Goal: Transaction & Acquisition: Purchase product/service

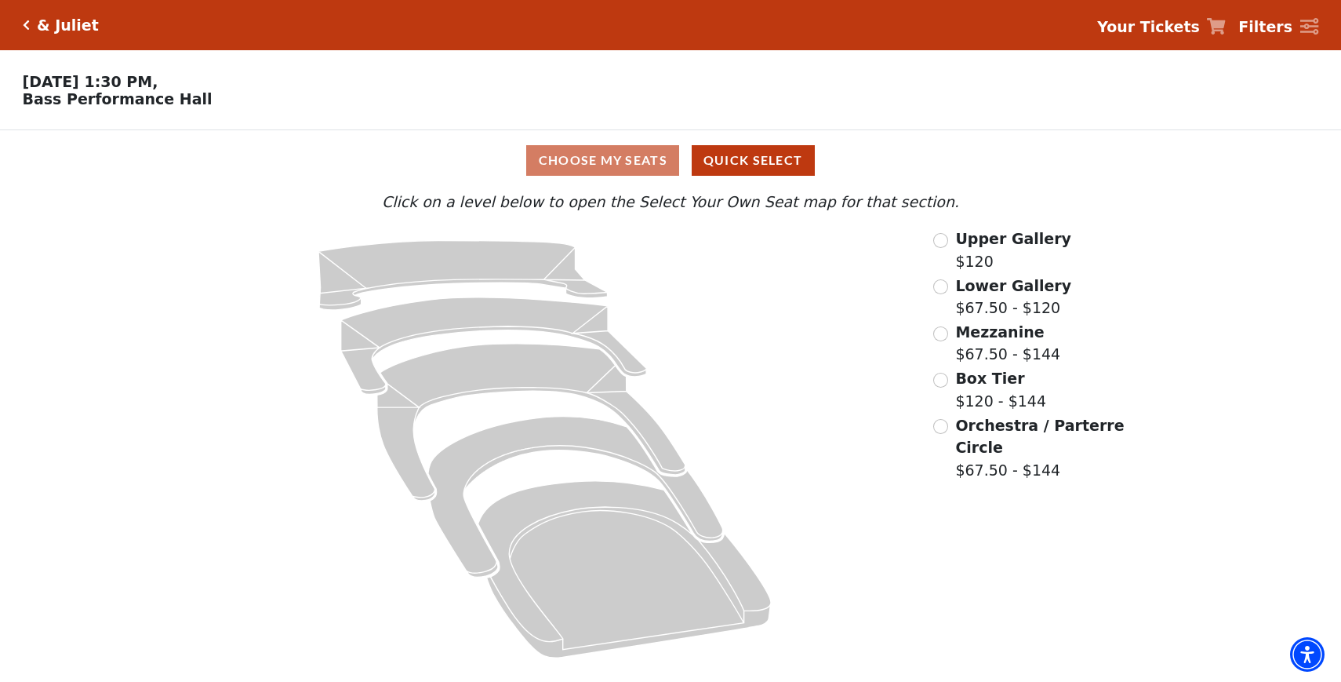
click at [28, 27] on icon "Click here to go back to filters" at bounding box center [26, 25] width 7 height 11
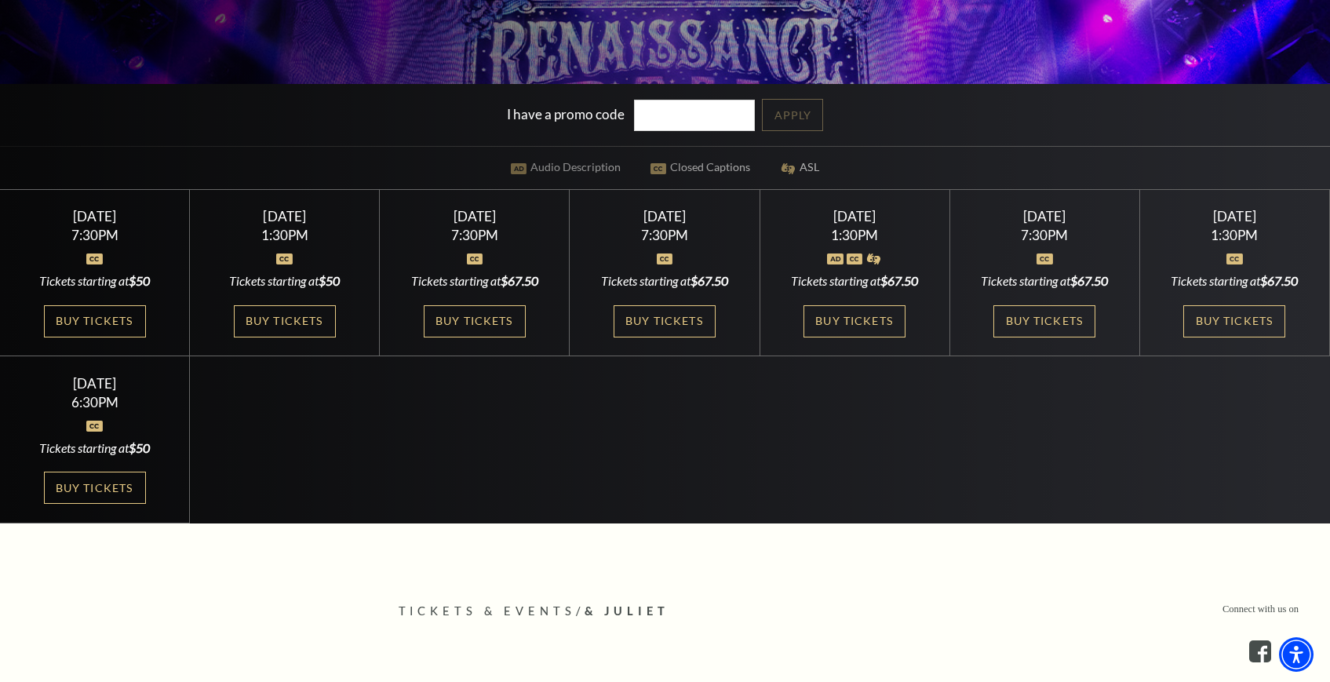
scroll to position [464, 0]
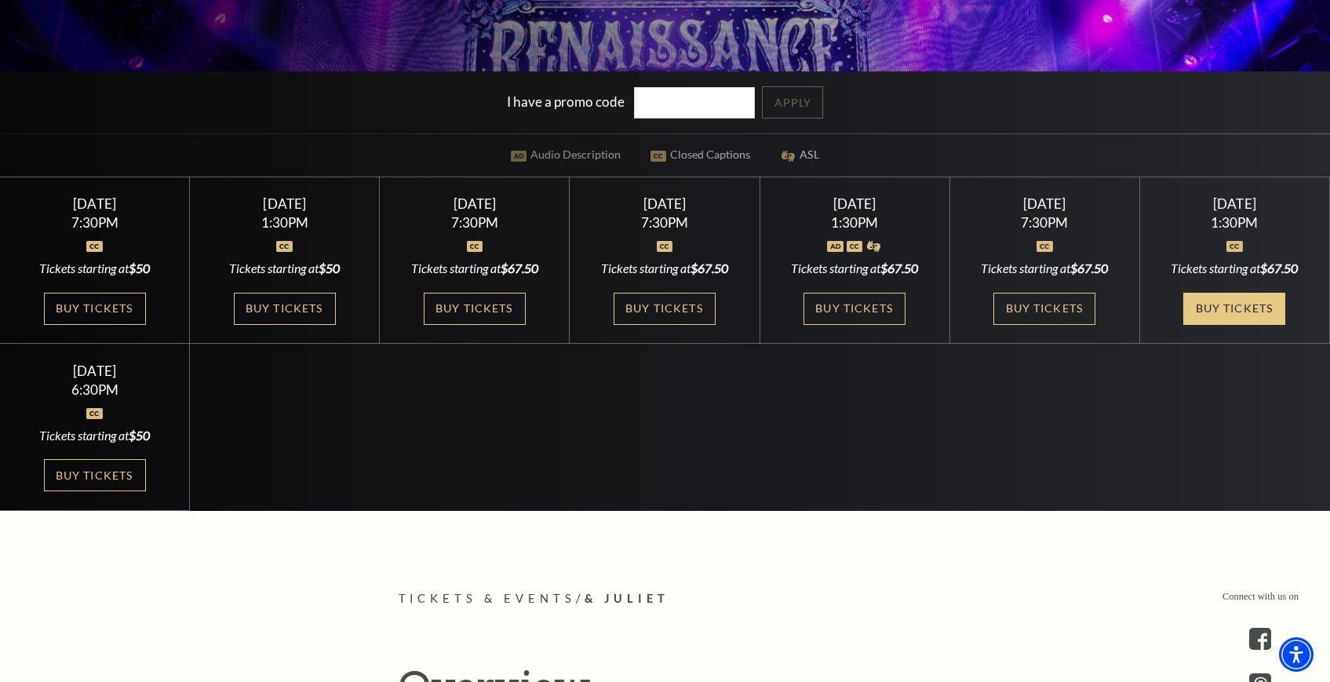
click at [1241, 310] on link "Buy Tickets" at bounding box center [1234, 309] width 102 height 32
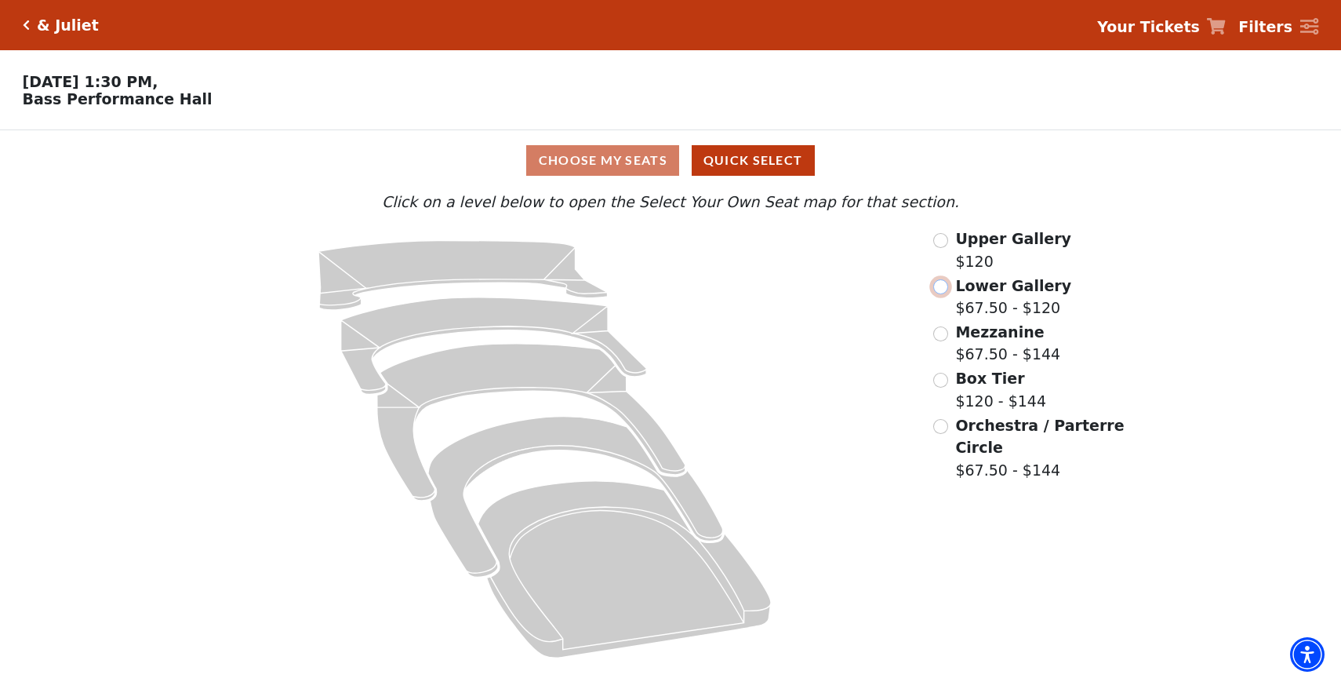
click at [943, 286] on input "Lower Gallery$67.50 - $120\a" at bounding box center [940, 286] width 15 height 15
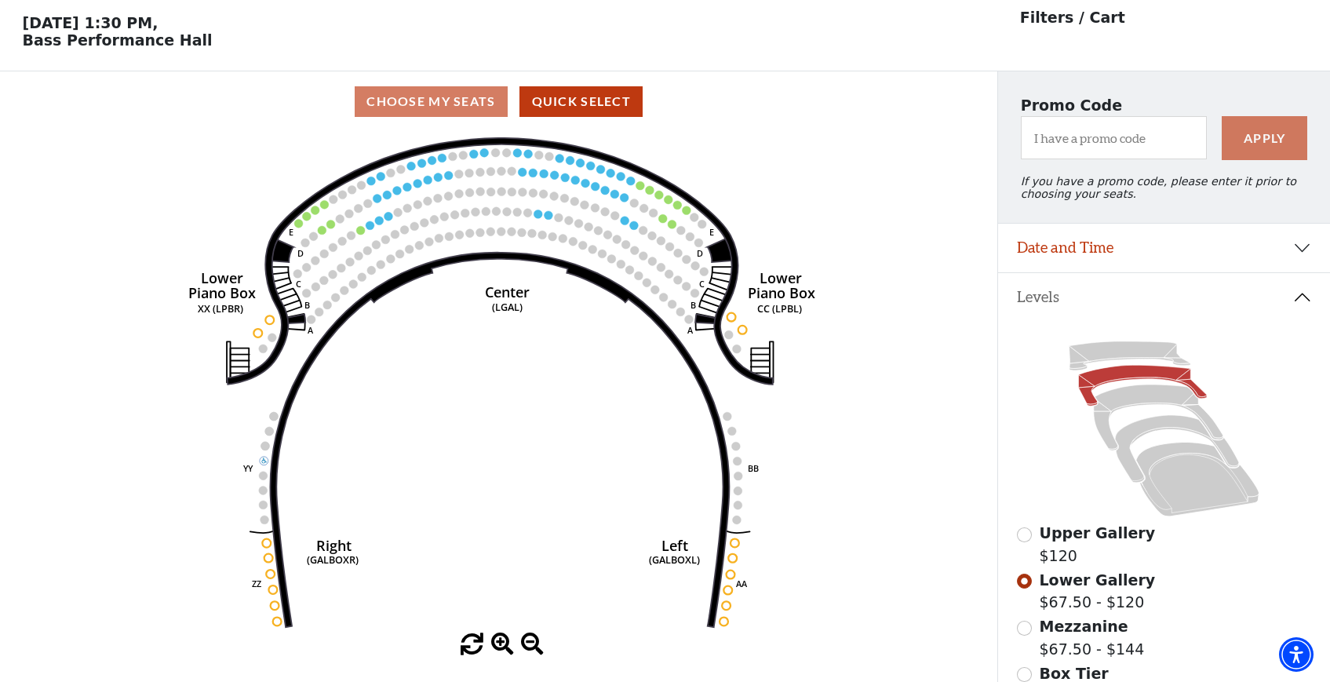
scroll to position [72, 0]
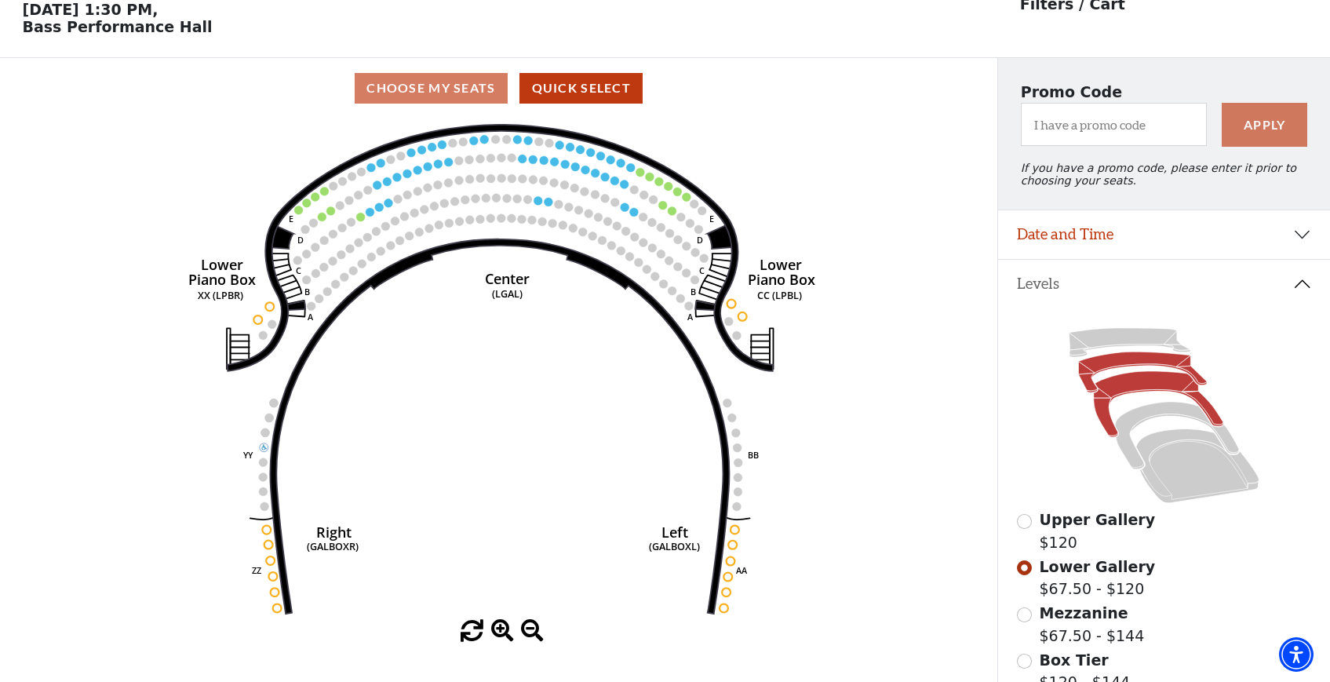
click at [1122, 387] on icon at bounding box center [1157, 404] width 129 height 66
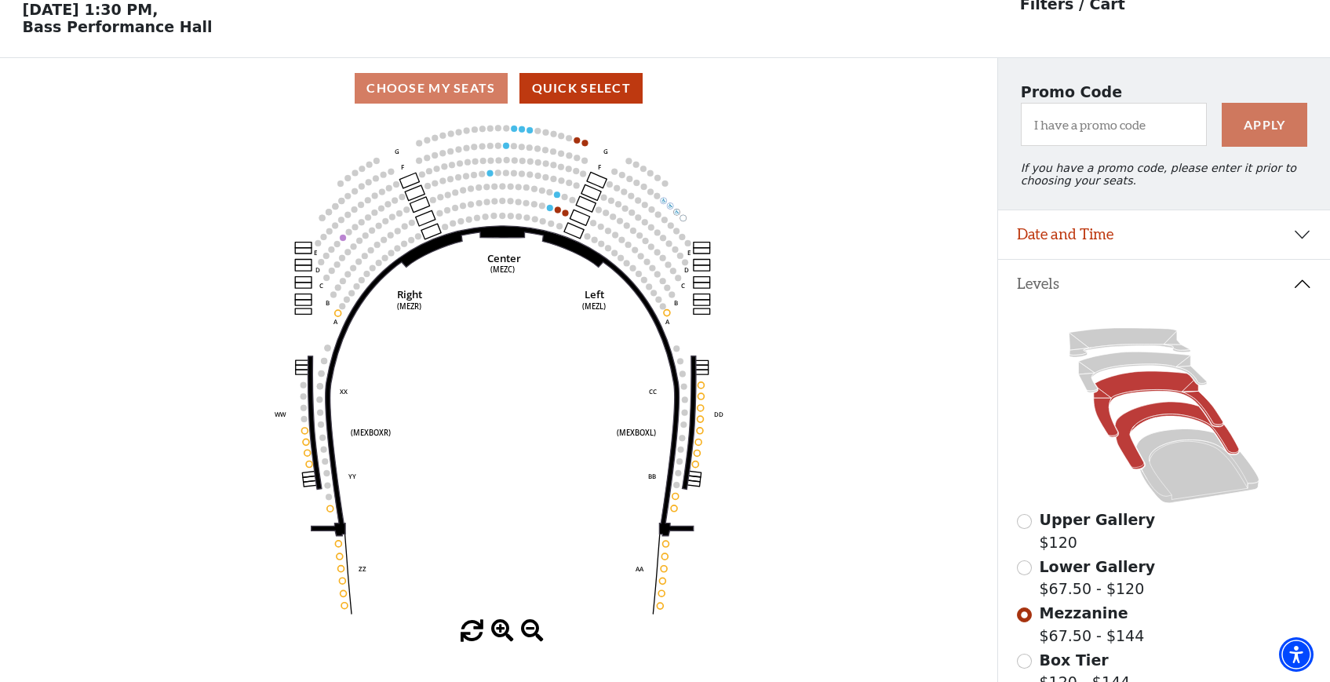
click at [1148, 416] on icon at bounding box center [1177, 435] width 124 height 67
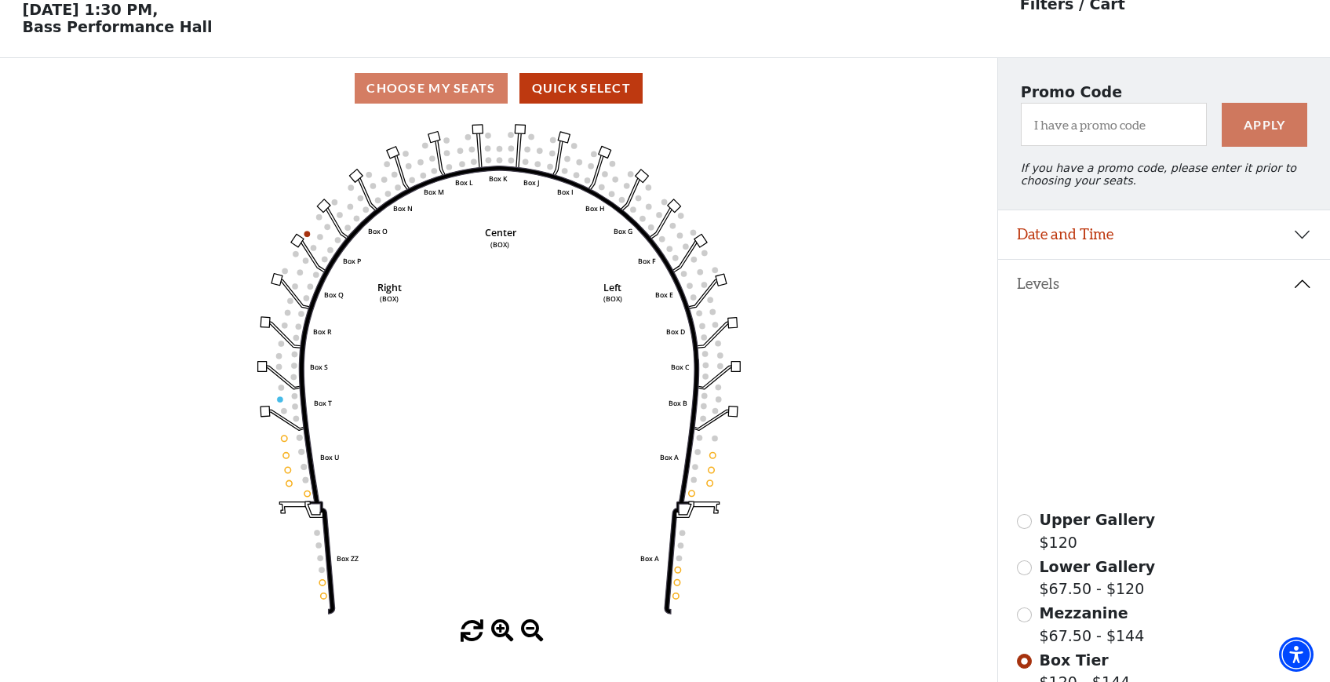
click at [1136, 339] on icon at bounding box center [1130, 342] width 122 height 29
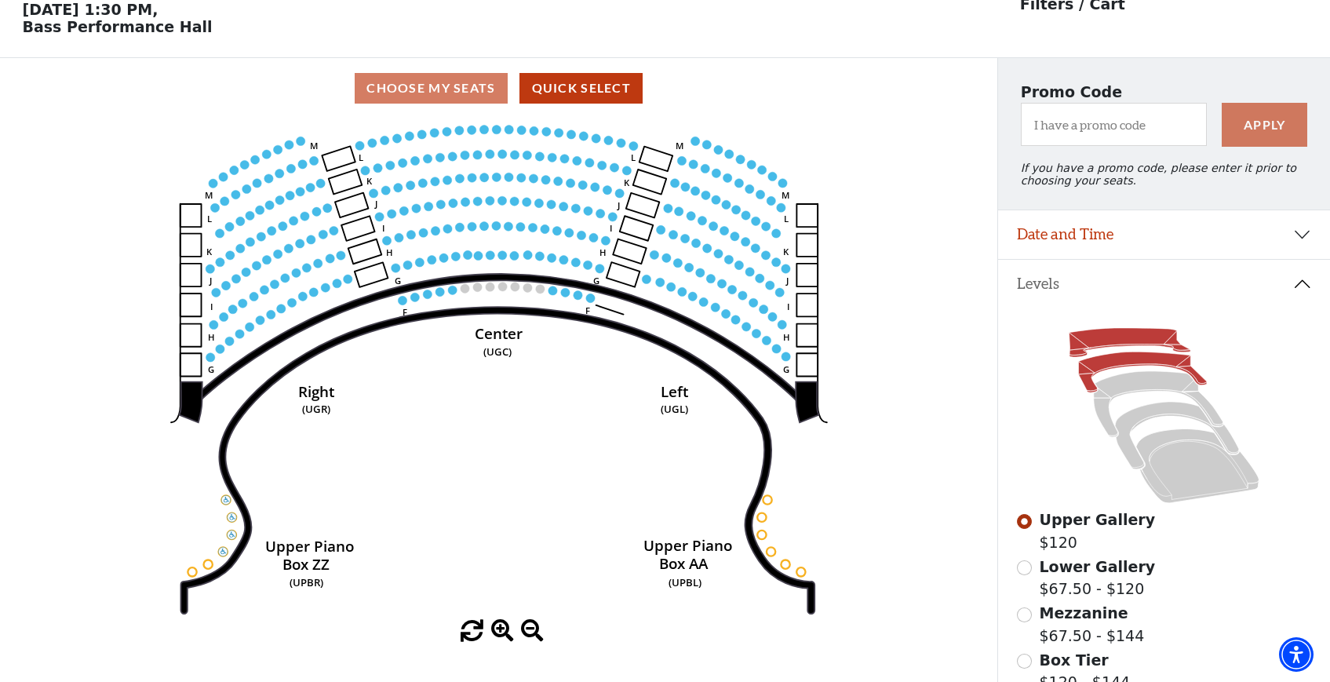
click at [1136, 362] on icon at bounding box center [1143, 372] width 129 height 41
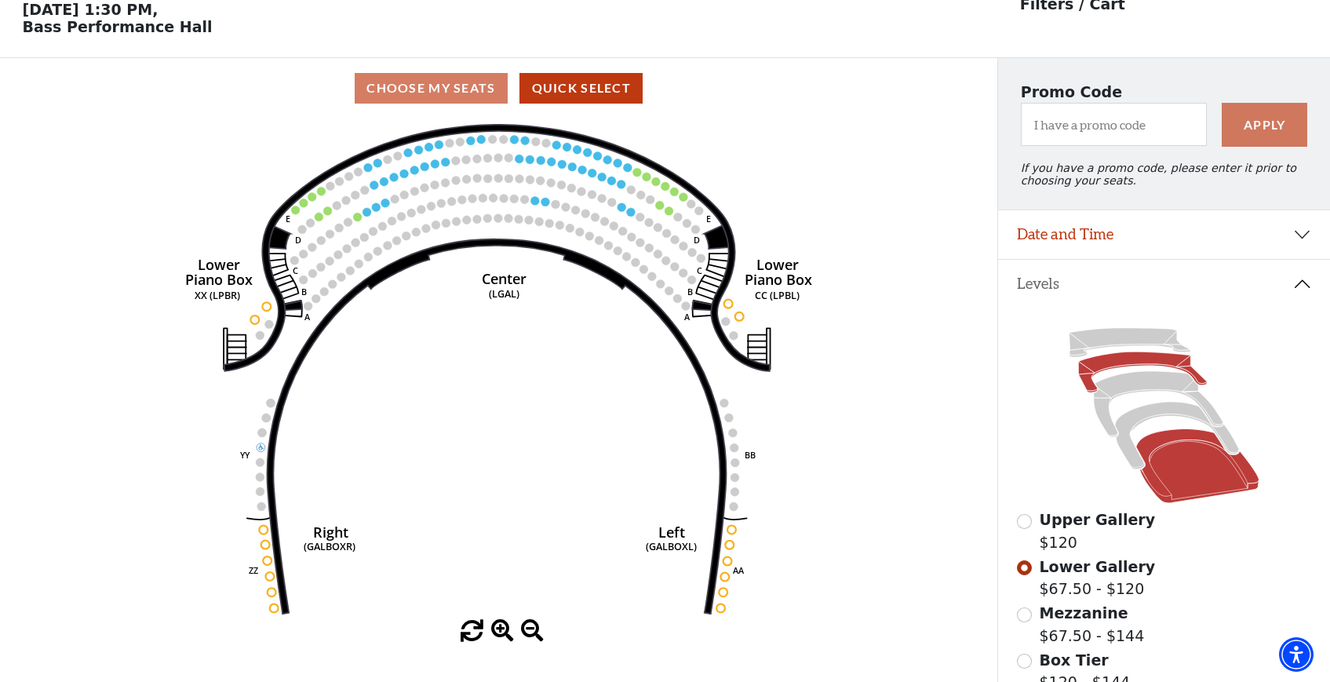
click at [1171, 449] on icon at bounding box center [1197, 466] width 123 height 75
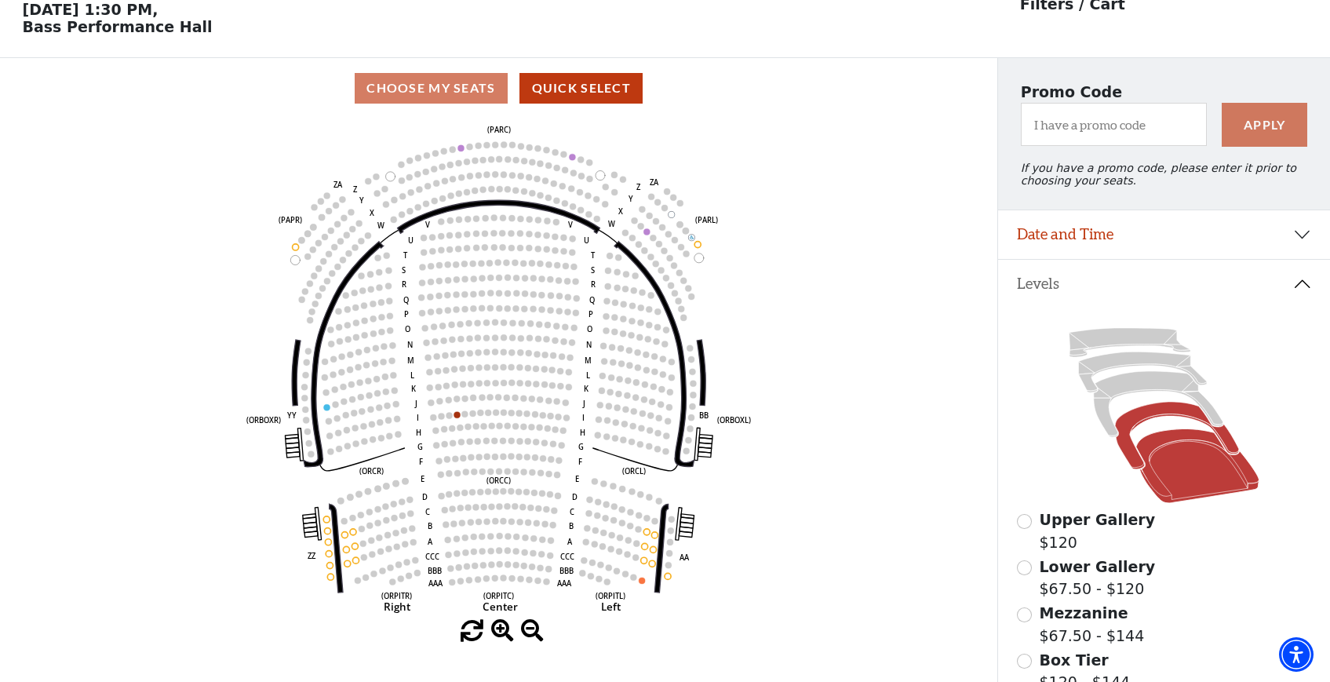
click at [1156, 410] on icon at bounding box center [1177, 435] width 124 height 67
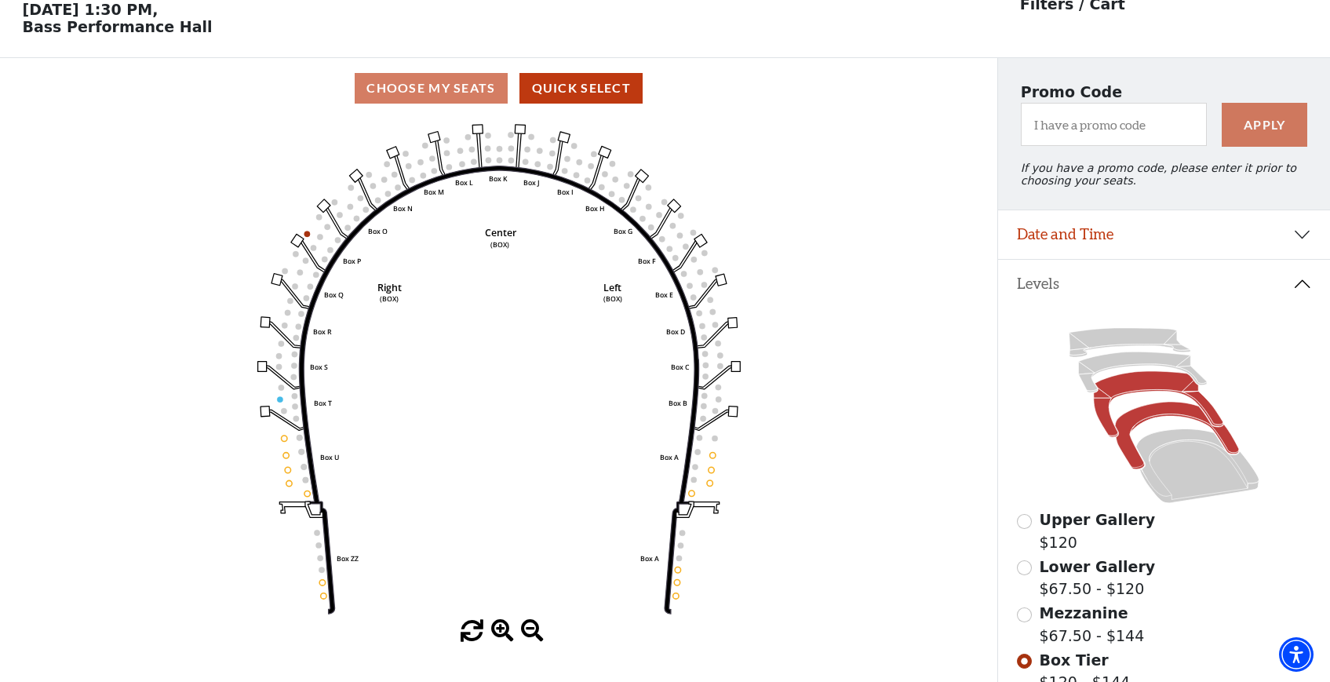
click at [1145, 379] on icon at bounding box center [1157, 404] width 129 height 66
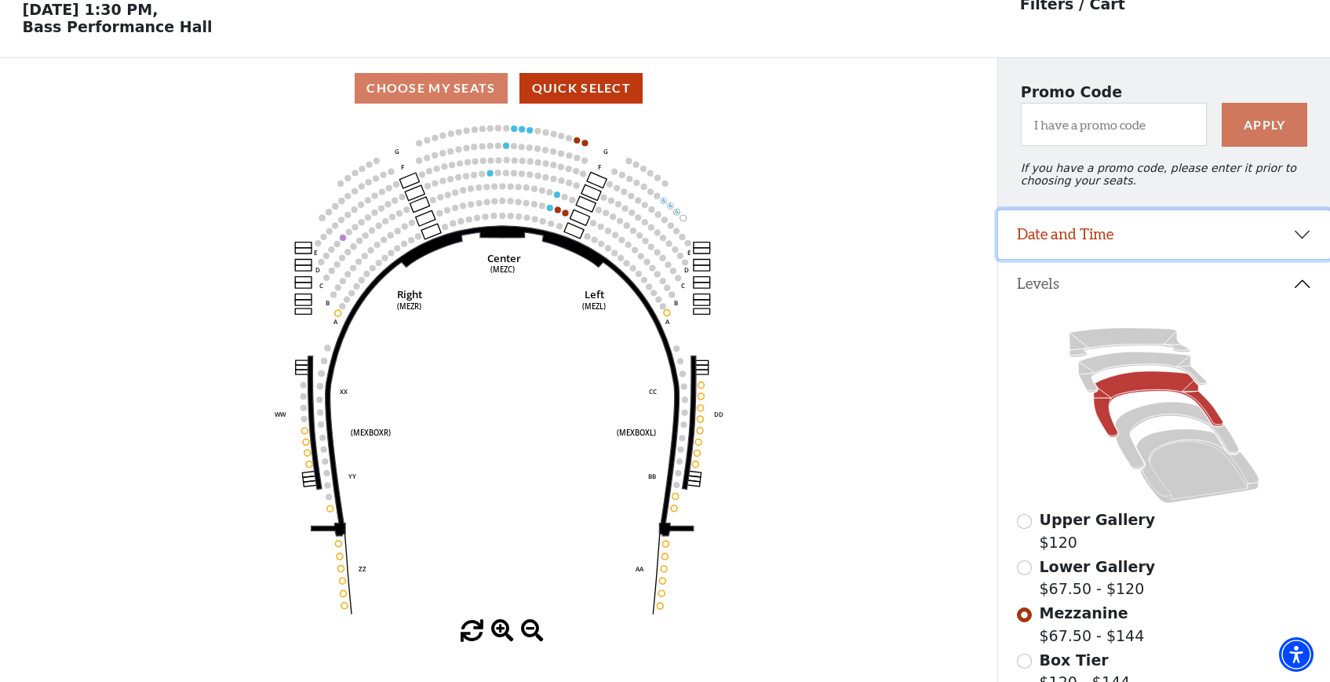
click at [1297, 235] on button "Date and Time" at bounding box center [1164, 234] width 332 height 49
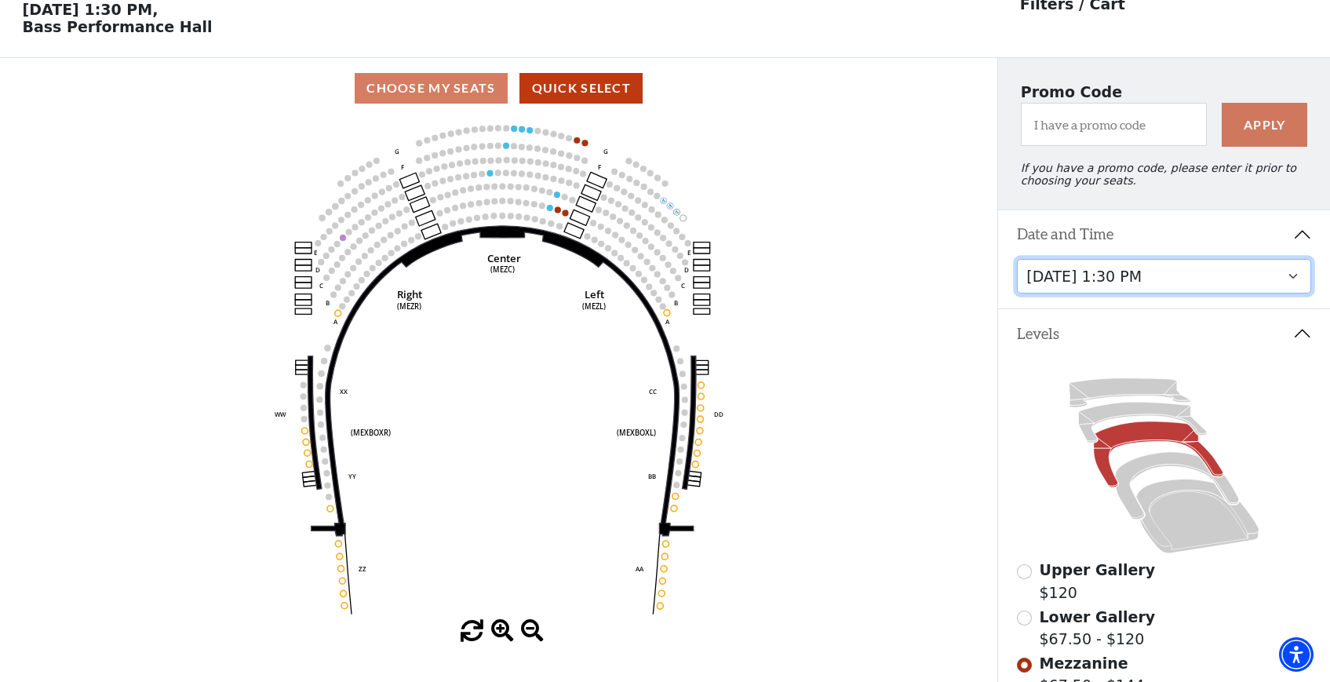
click at [1264, 271] on select "[DATE] 1:30 PM [DATE] 7:30 PM [DATE] 7:30 PM [DATE] 7:30 PM [DATE] 1:30 PM [DAT…" at bounding box center [1164, 276] width 294 height 35
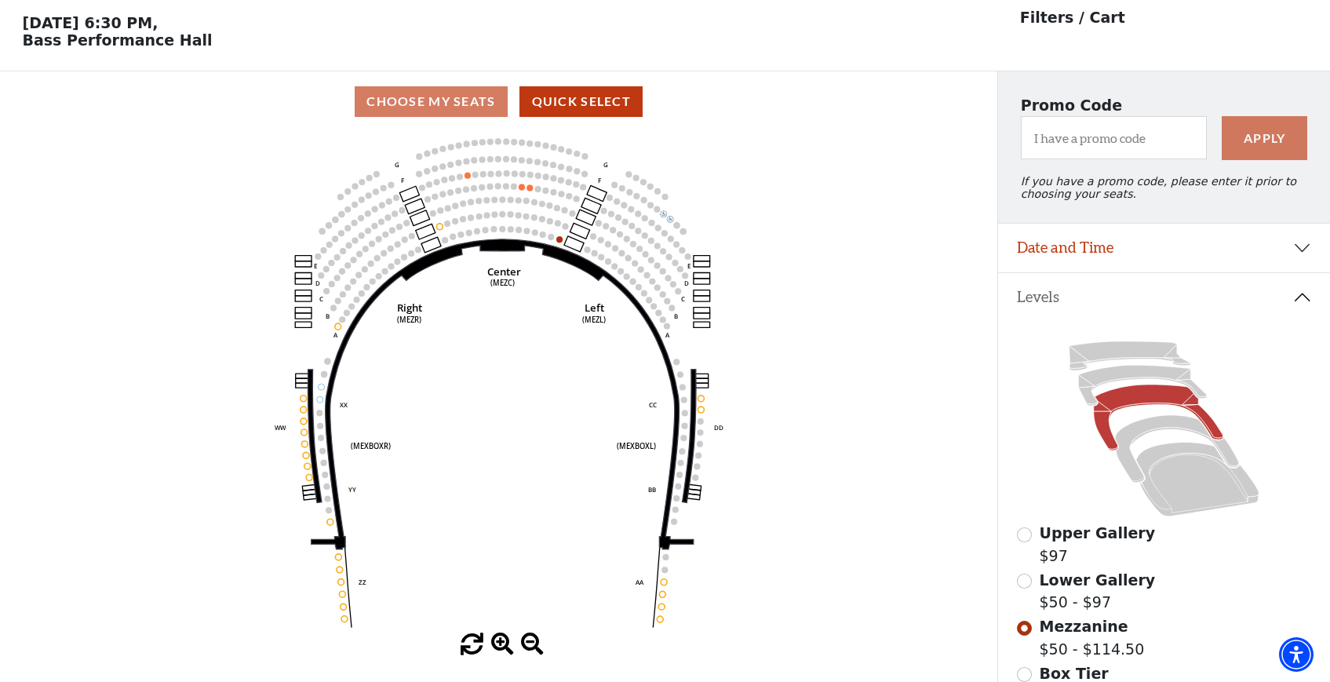
scroll to position [72, 0]
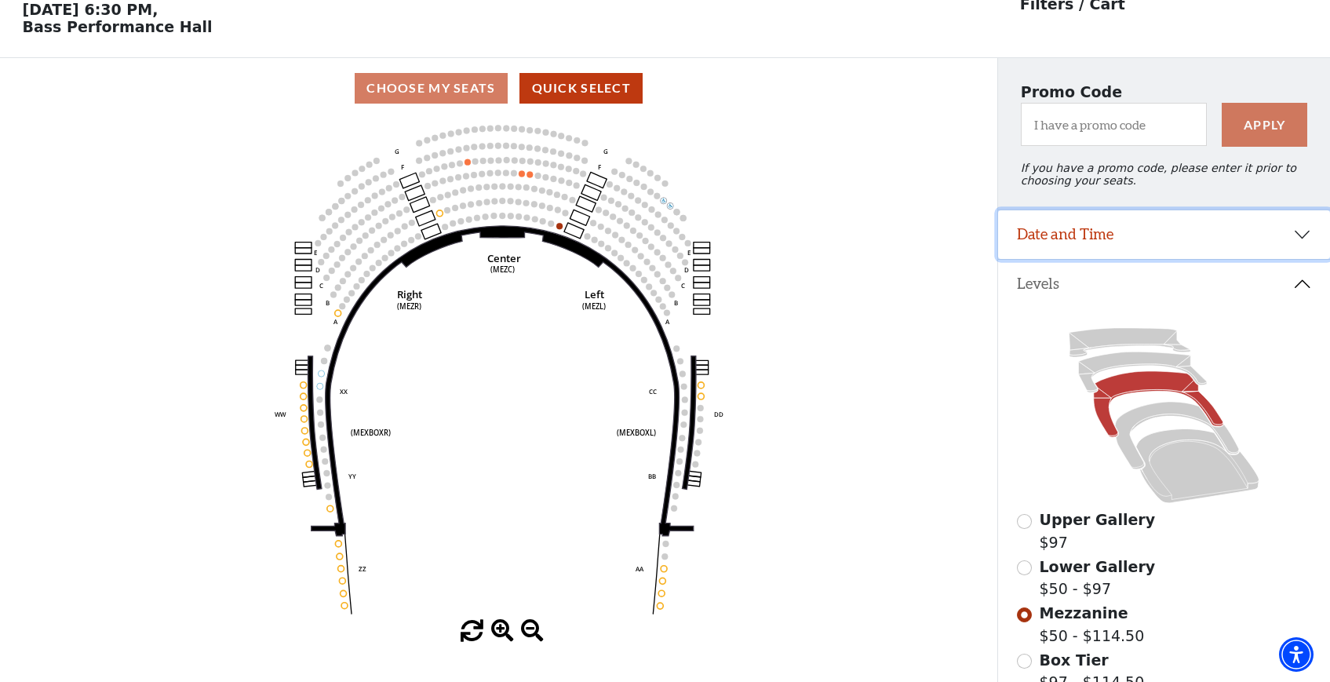
click at [1254, 228] on button "Date and Time" at bounding box center [1164, 234] width 332 height 49
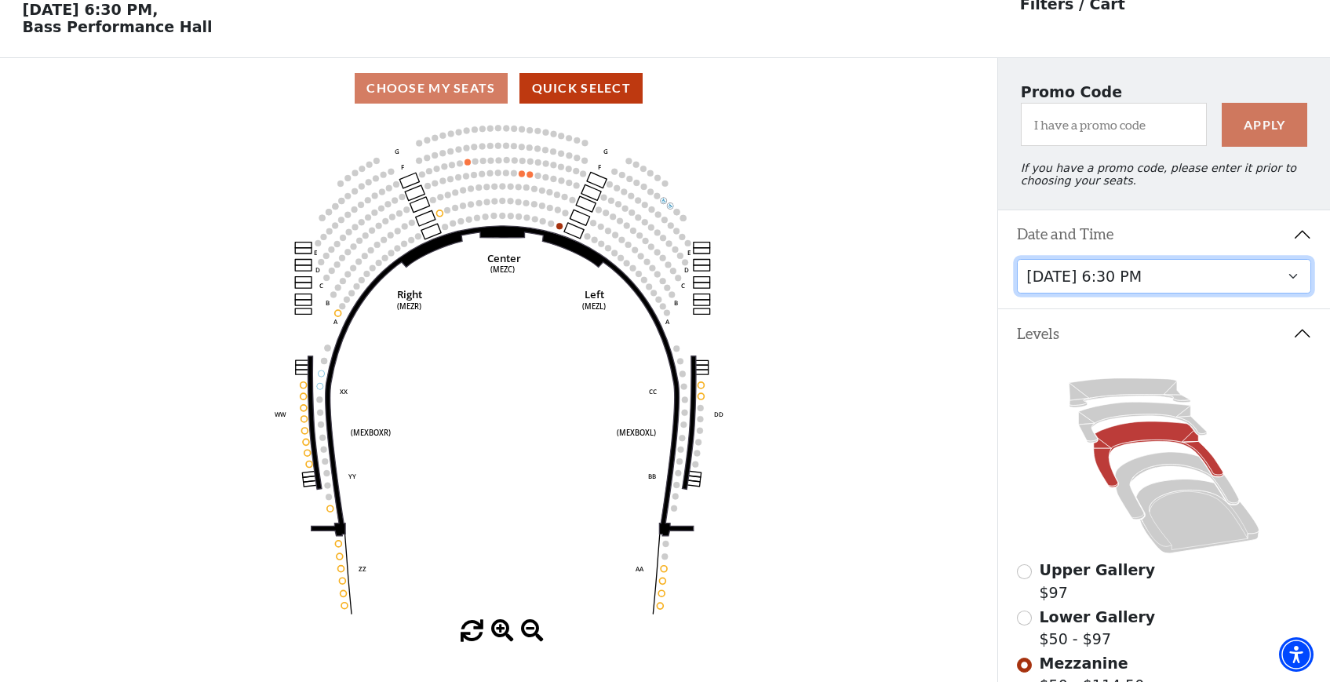
click at [1221, 278] on select "[DATE] 1:30 PM [DATE] 7:30 PM [DATE] 7:30 PM [DATE] 7:30 PM [DATE] 1:30 PM [DAT…" at bounding box center [1164, 276] width 294 height 35
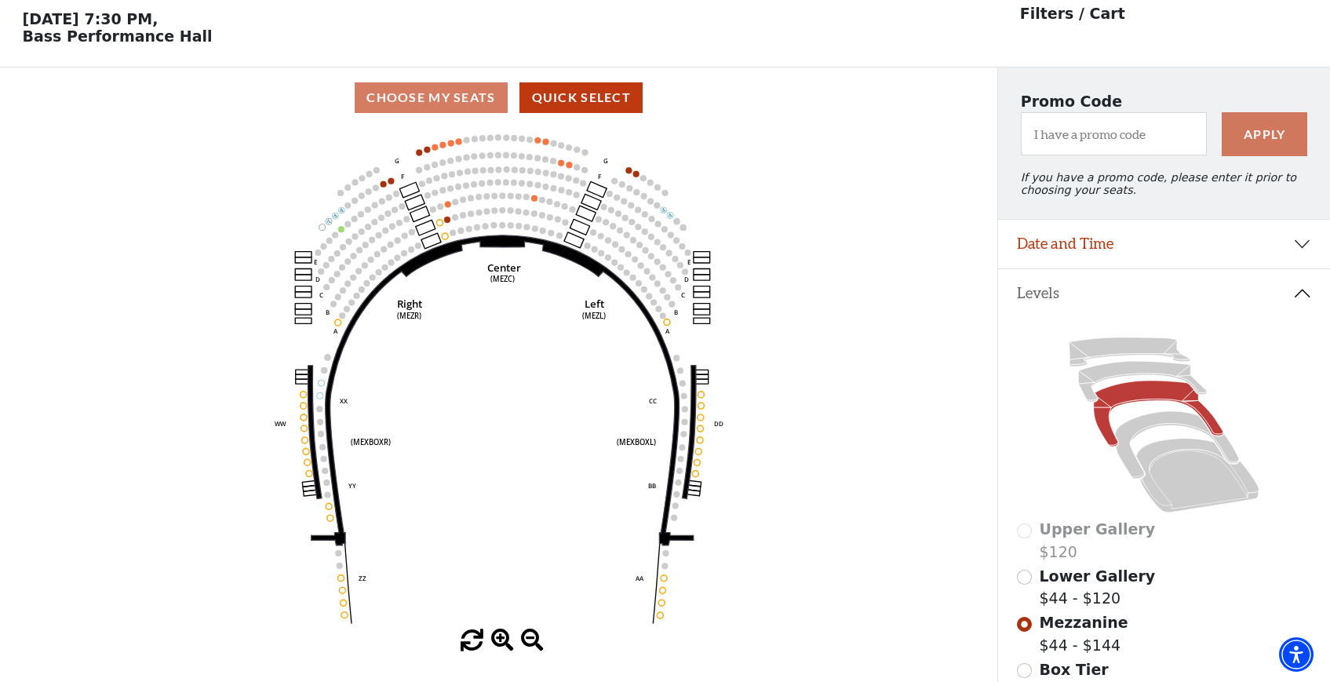
scroll to position [72, 0]
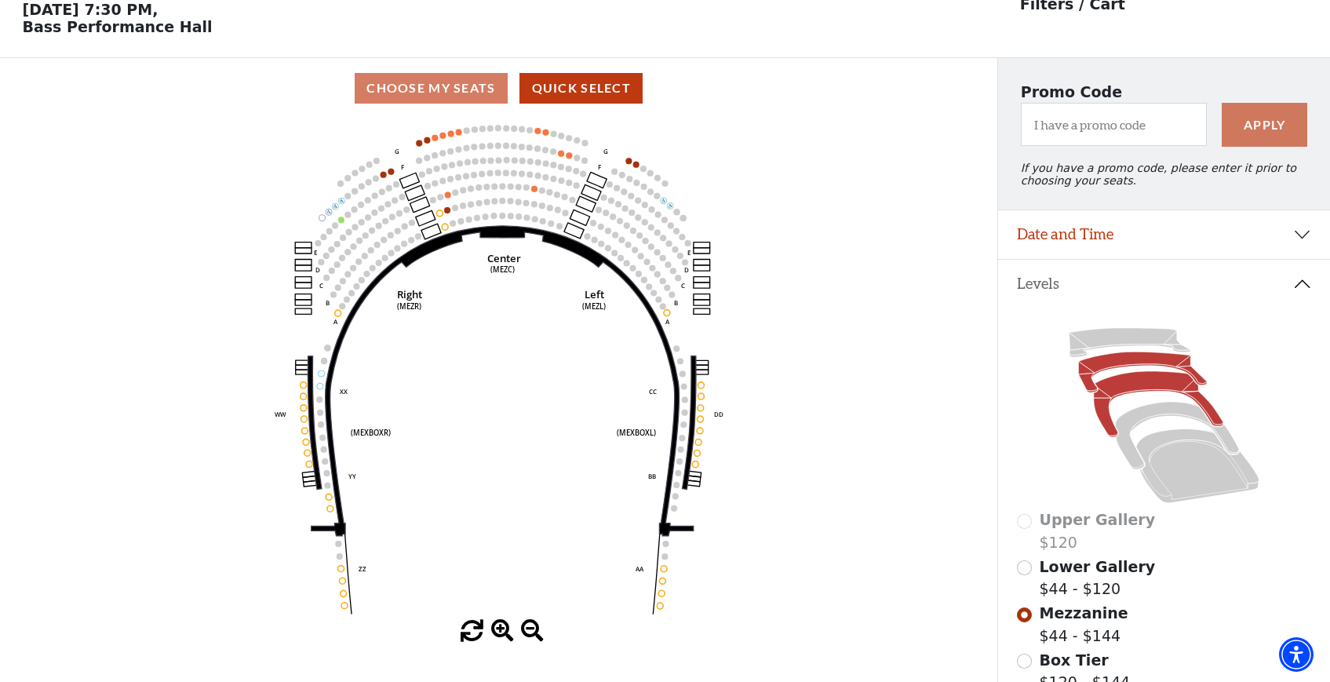
click at [1137, 357] on icon at bounding box center [1143, 372] width 129 height 41
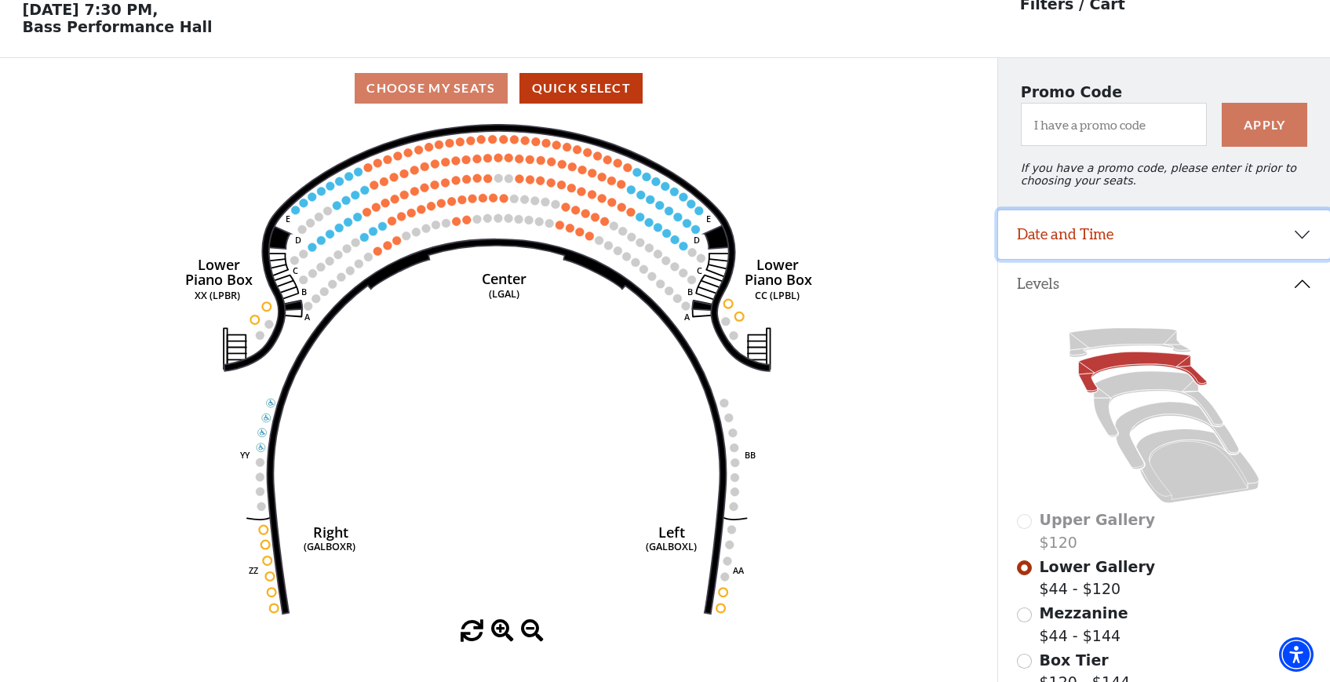
click at [1204, 248] on button "Date and Time" at bounding box center [1164, 234] width 332 height 49
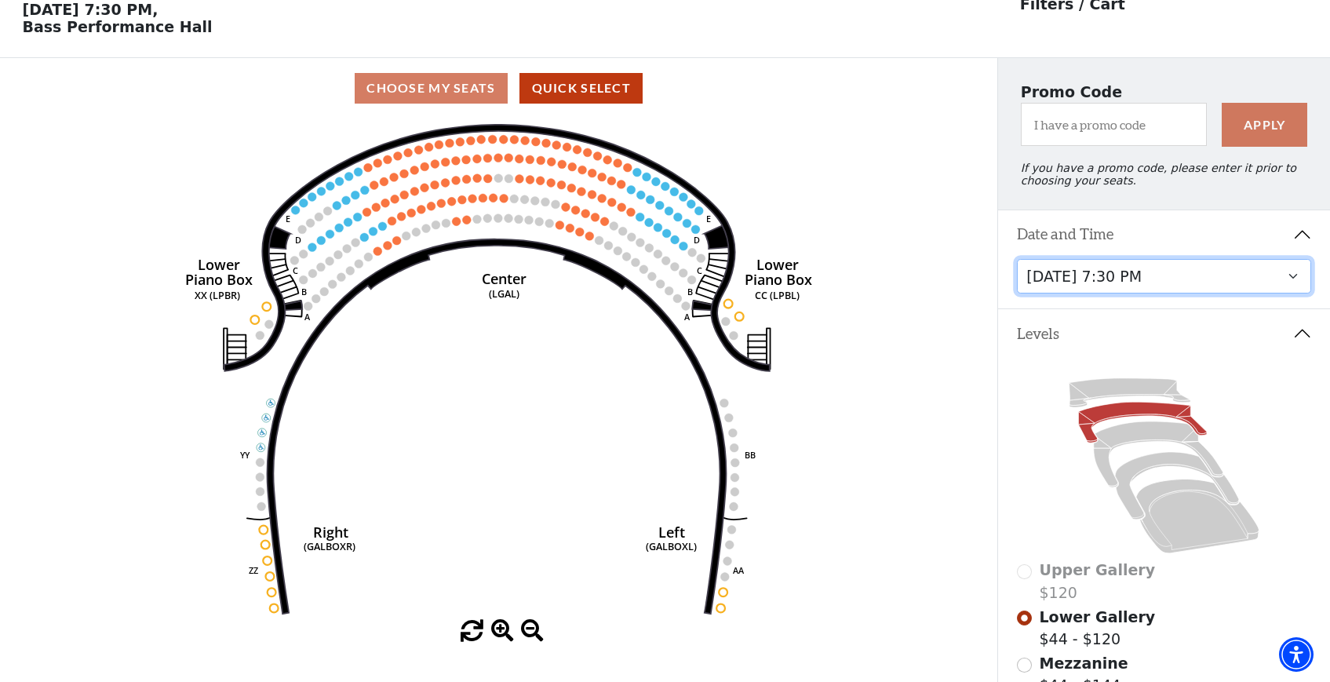
click at [1202, 267] on select "[DATE] 1:30 PM [DATE] 7:30 PM [DATE] 7:30 PM [DATE] 7:30 PM [DATE] 1:30 PM [DAT…" at bounding box center [1164, 276] width 294 height 35
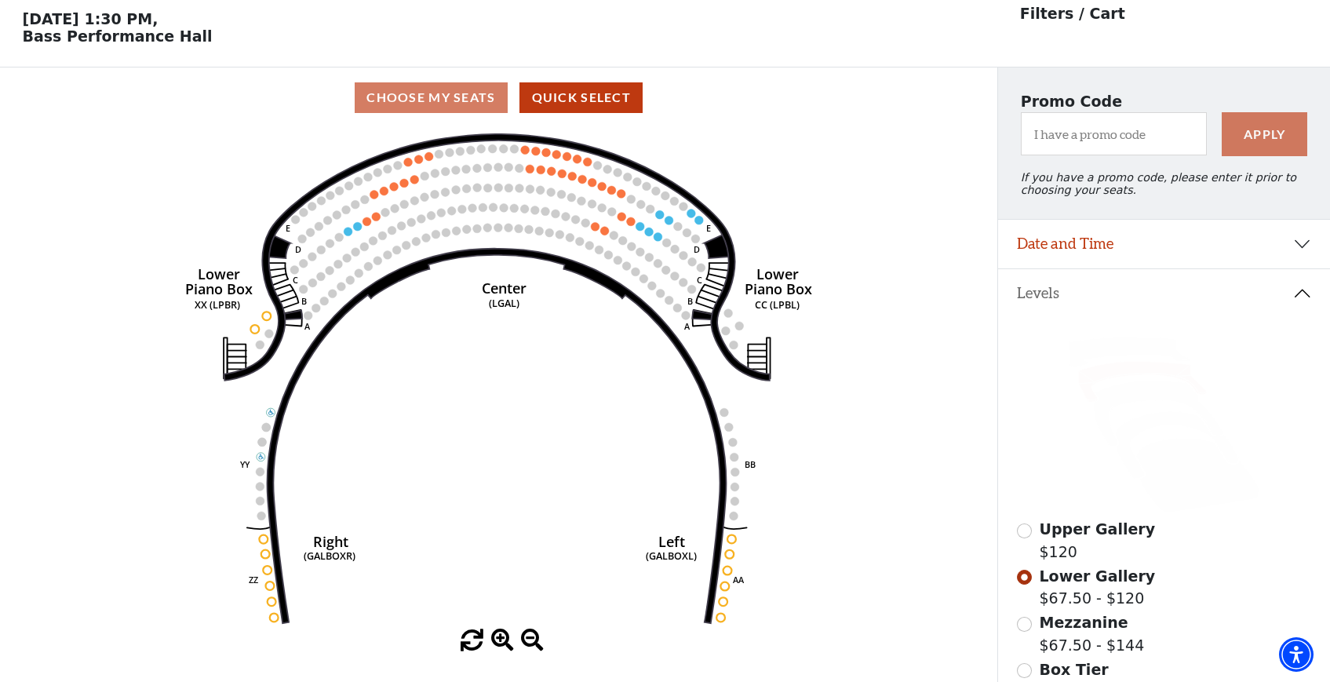
scroll to position [72, 0]
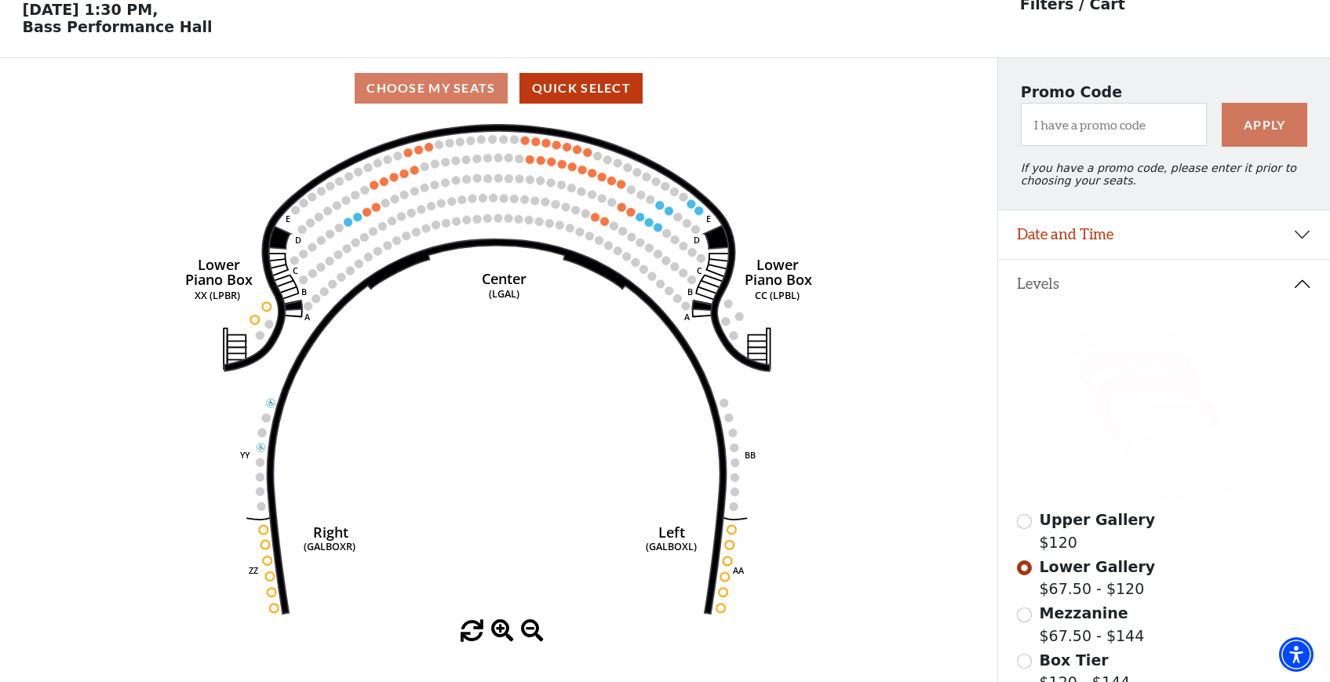
click at [1151, 380] on icon at bounding box center [1157, 404] width 129 height 66
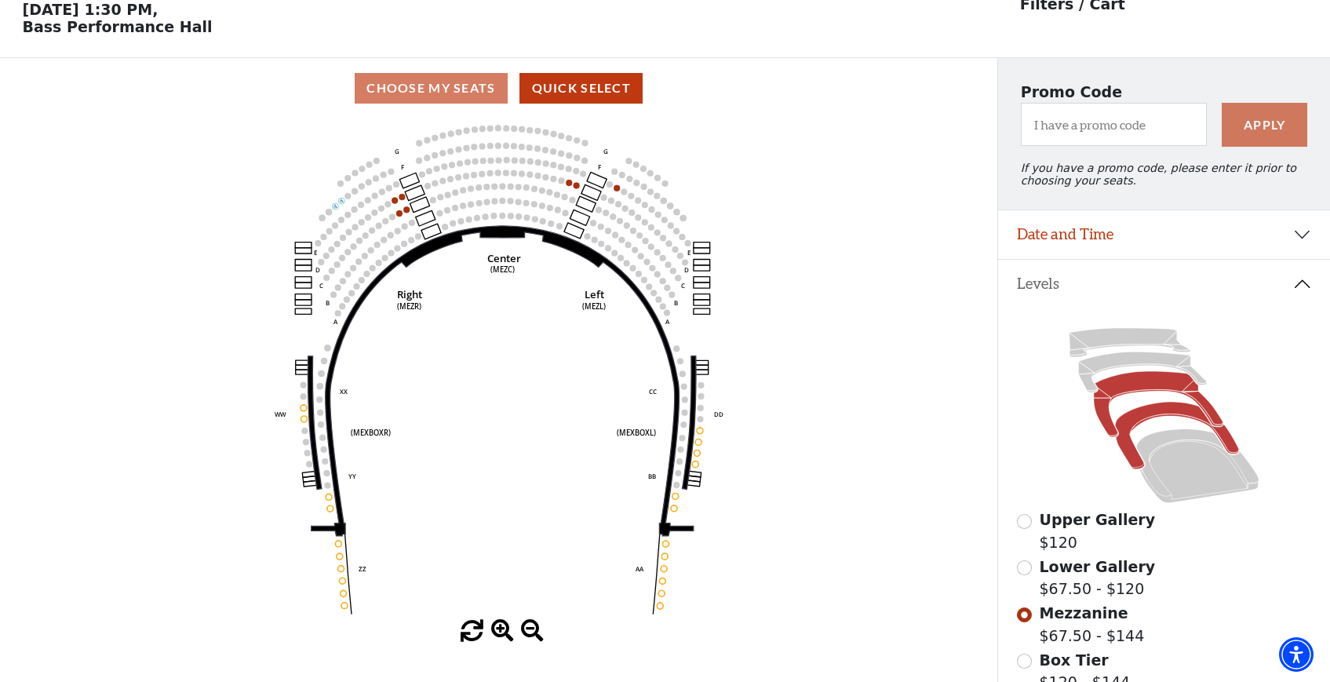
click at [1152, 415] on icon at bounding box center [1177, 435] width 124 height 67
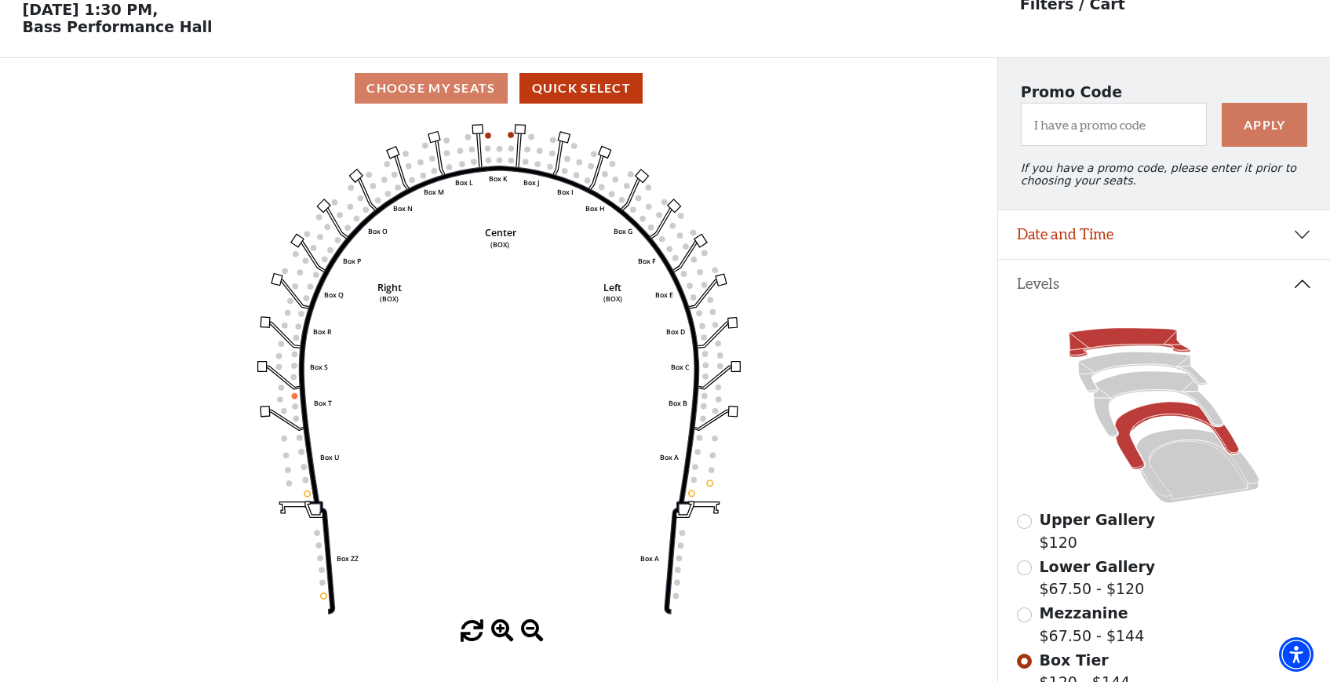
click at [1132, 338] on icon at bounding box center [1130, 342] width 122 height 29
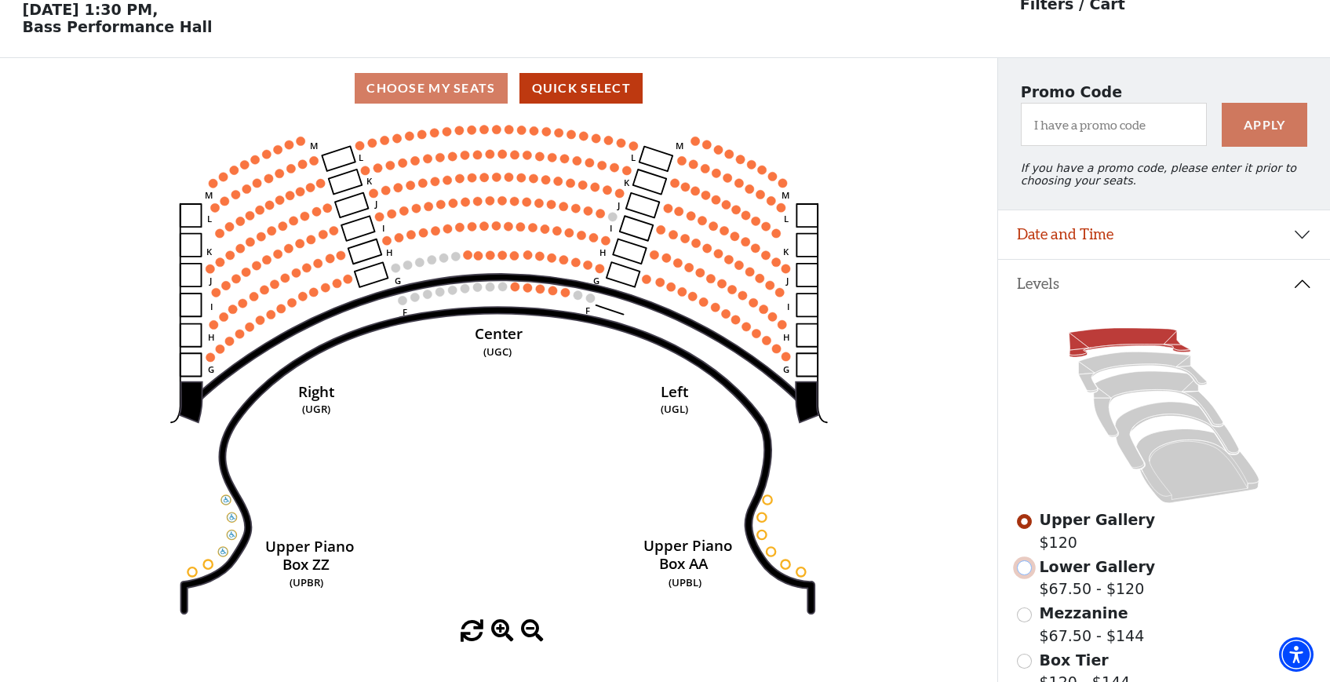
click at [1022, 569] on input "Lower Gallery$67.50 - $120\a" at bounding box center [1024, 567] width 15 height 15
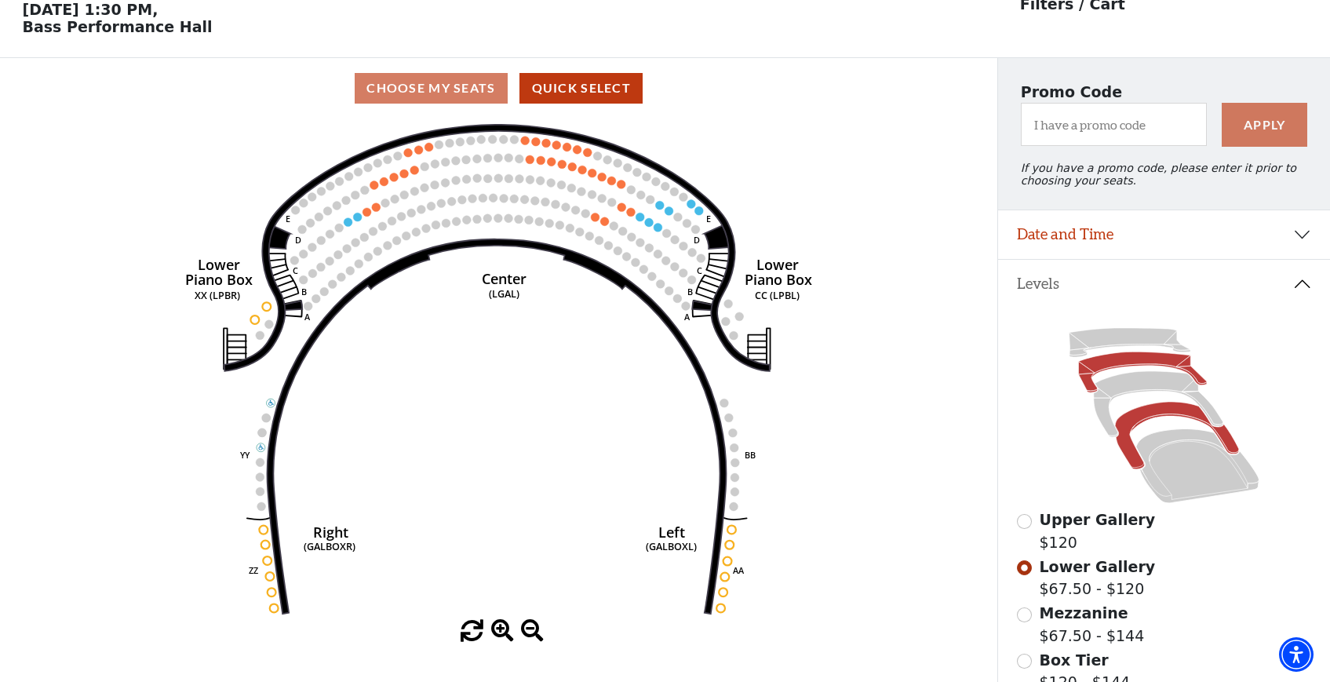
click at [1146, 418] on icon at bounding box center [1177, 435] width 124 height 67
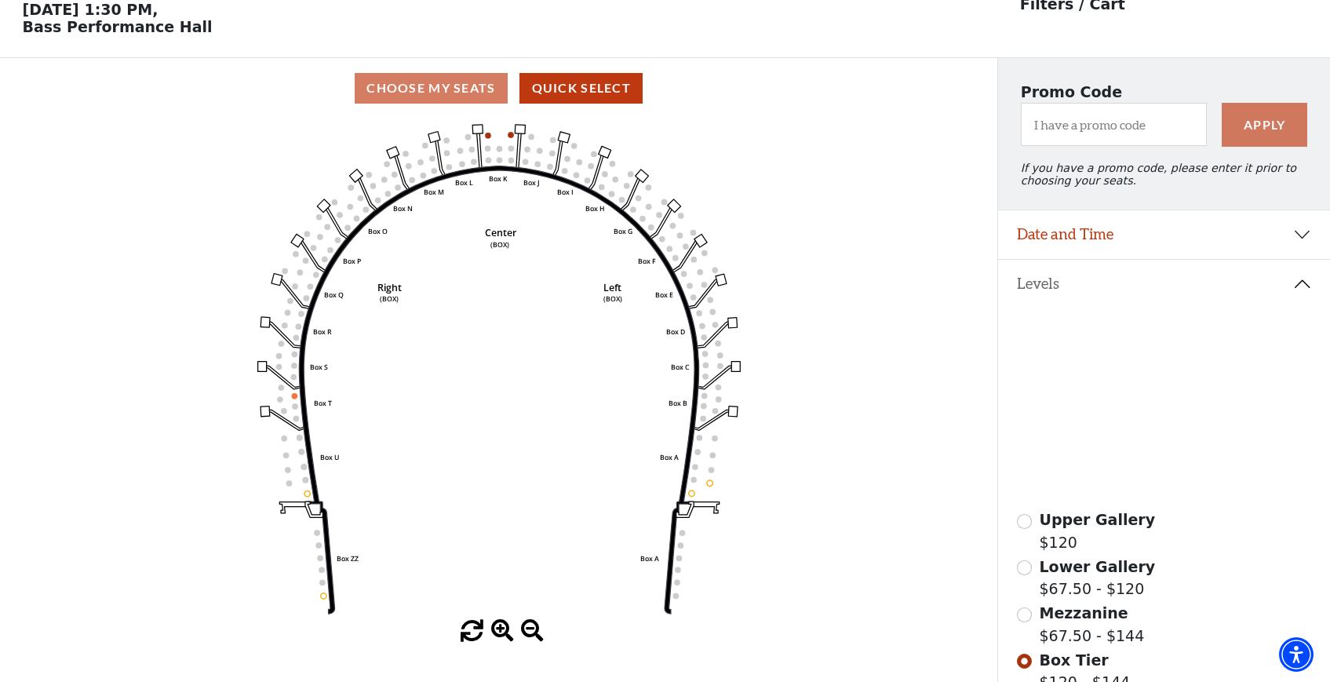
click at [1133, 380] on icon at bounding box center [1157, 404] width 129 height 66
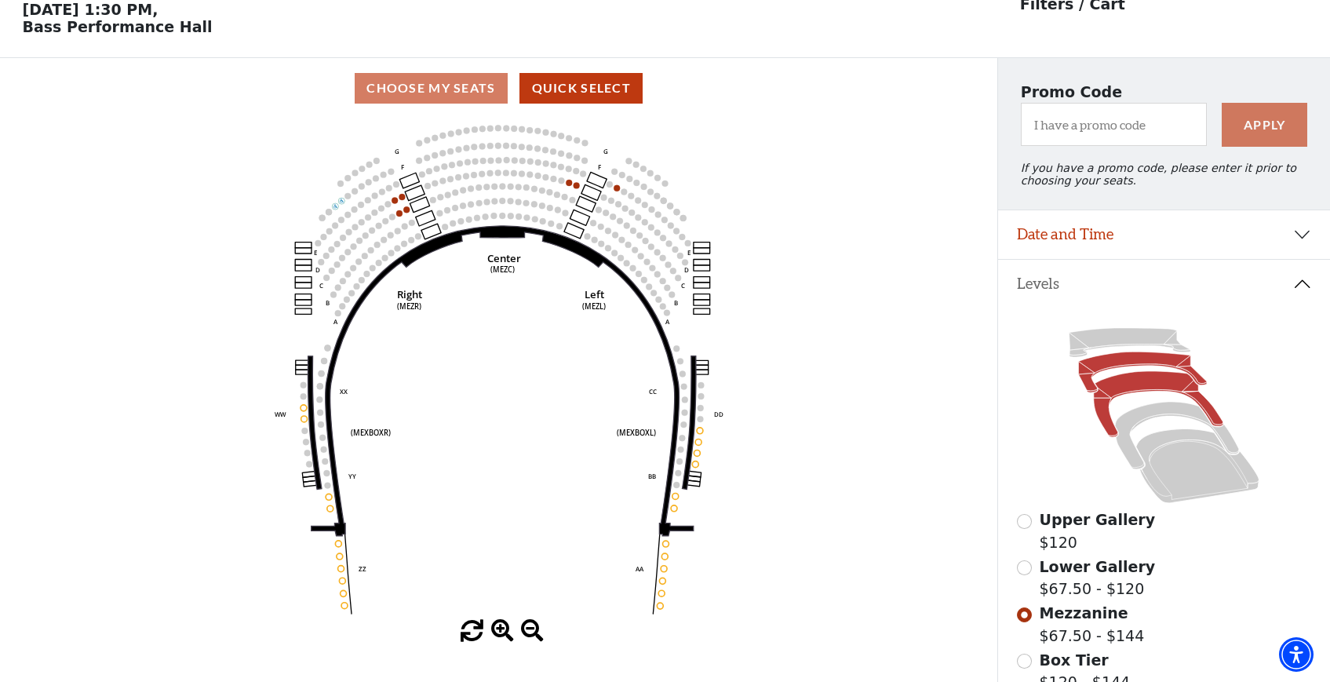
click at [1111, 367] on icon at bounding box center [1143, 372] width 129 height 41
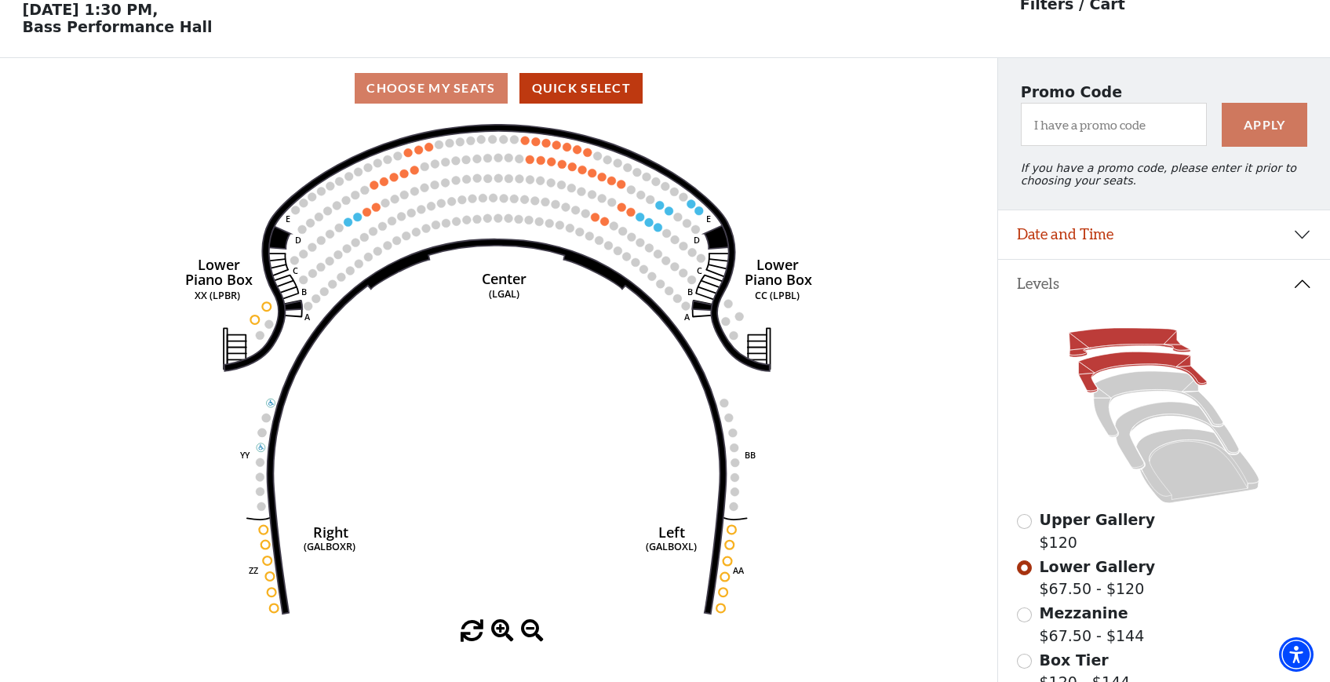
click at [1131, 335] on icon at bounding box center [1130, 342] width 122 height 29
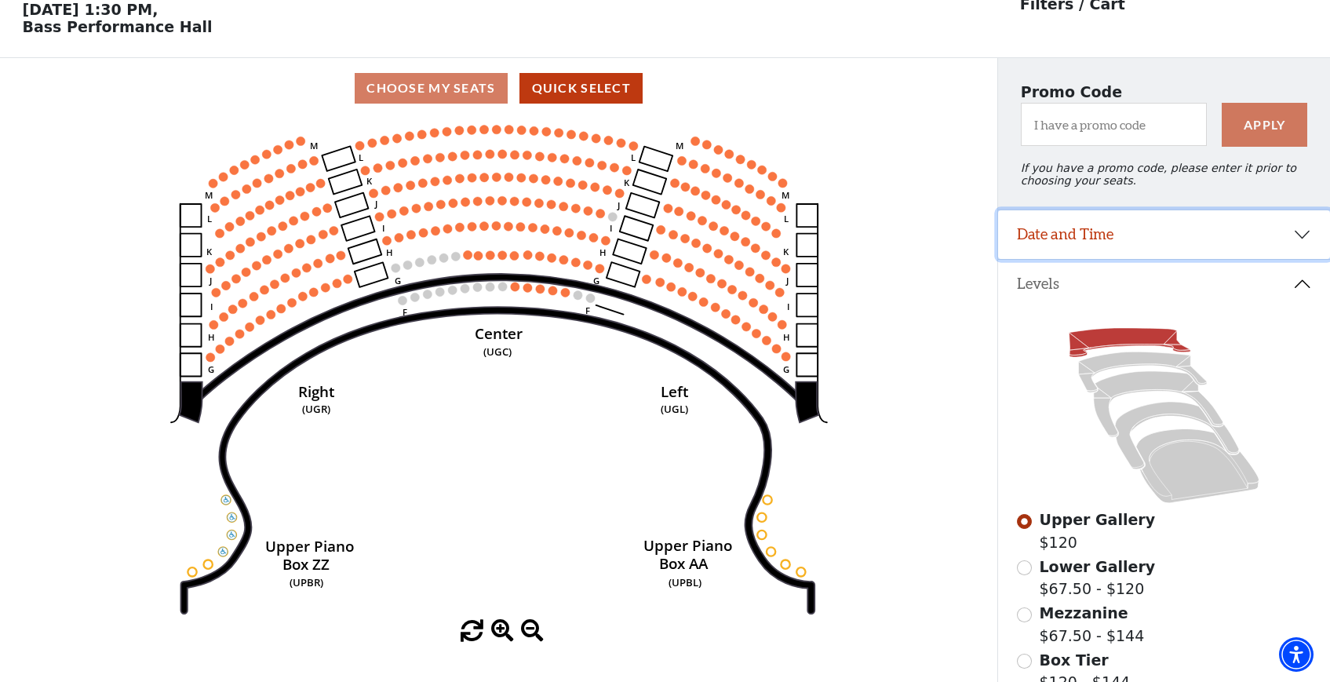
click at [1224, 235] on button "Date and Time" at bounding box center [1164, 234] width 332 height 49
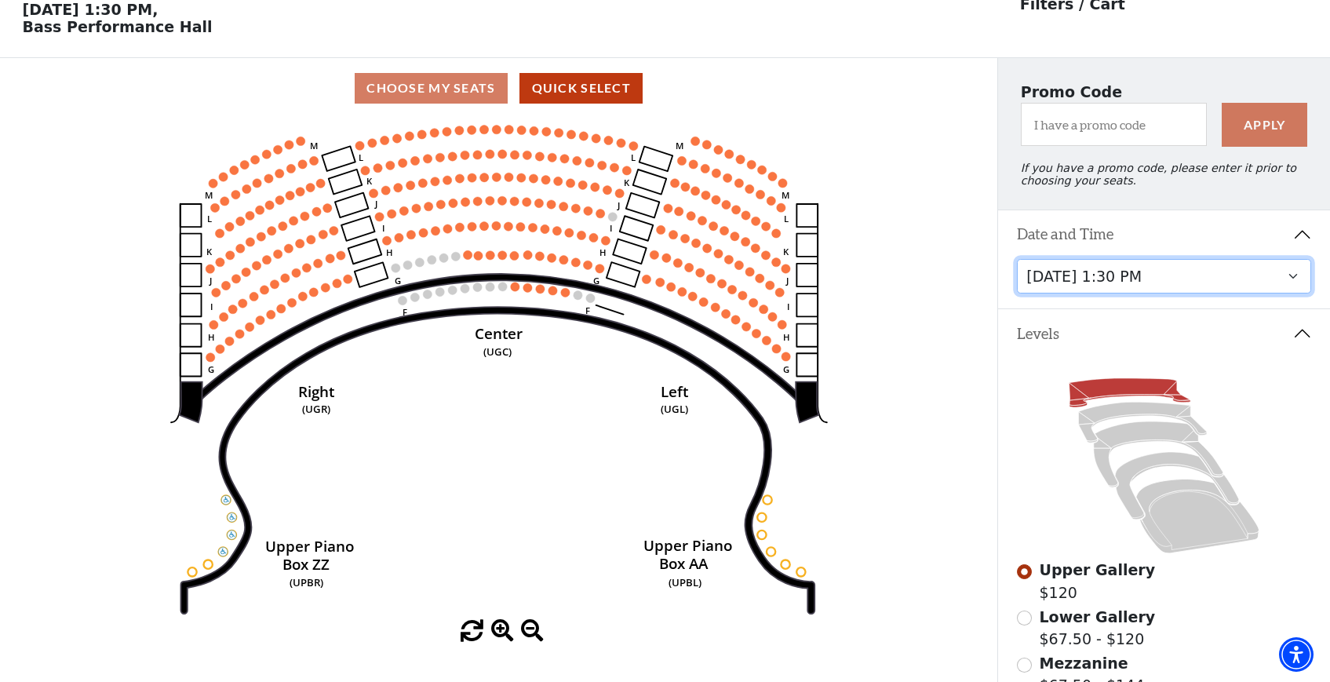
click at [1164, 272] on select "[DATE] 1:30 PM [DATE] 7:30 PM [DATE] 7:30 PM [DATE] 7:30 PM [DATE] 1:30 PM [DAT…" at bounding box center [1164, 276] width 294 height 35
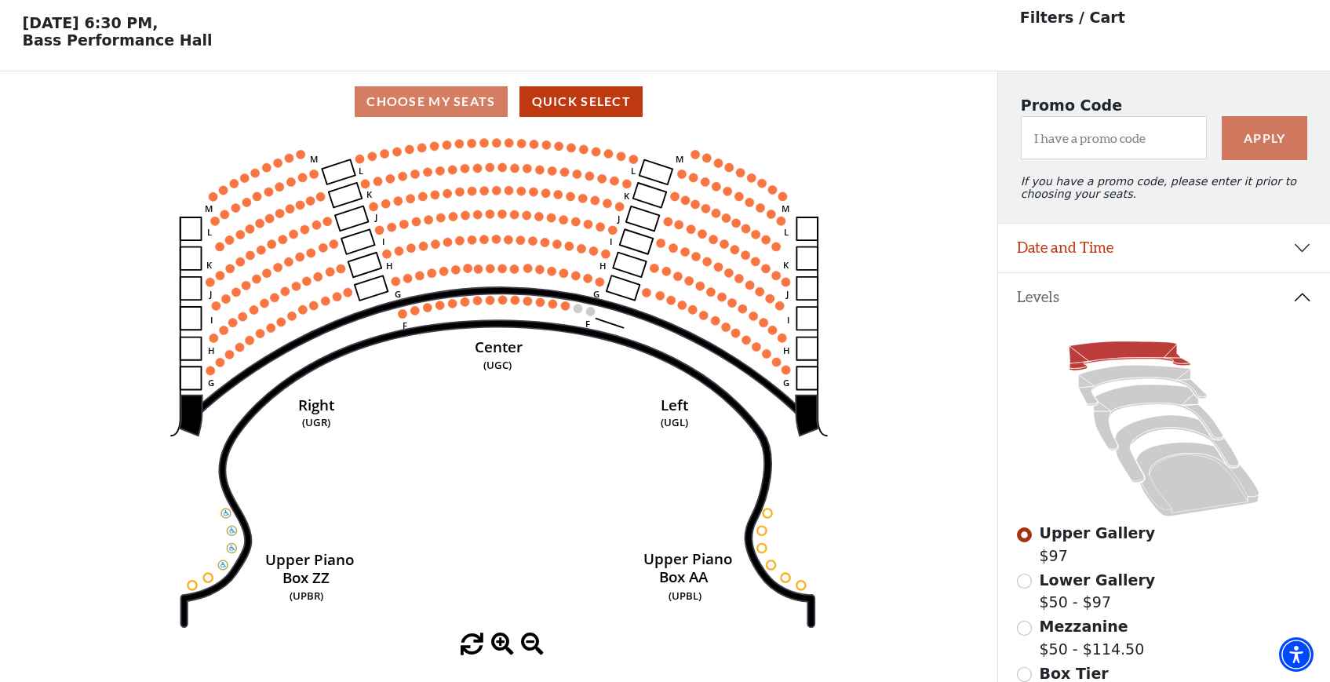
scroll to position [72, 0]
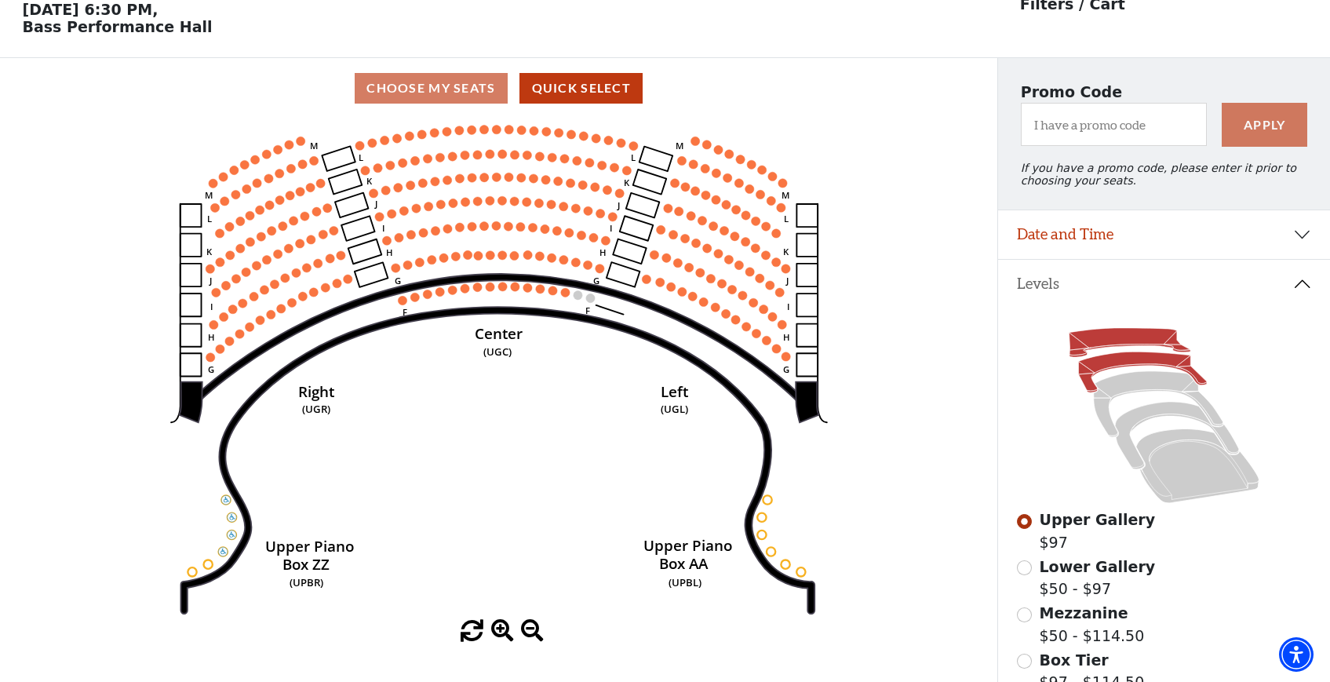
click at [1133, 361] on icon at bounding box center [1143, 372] width 129 height 41
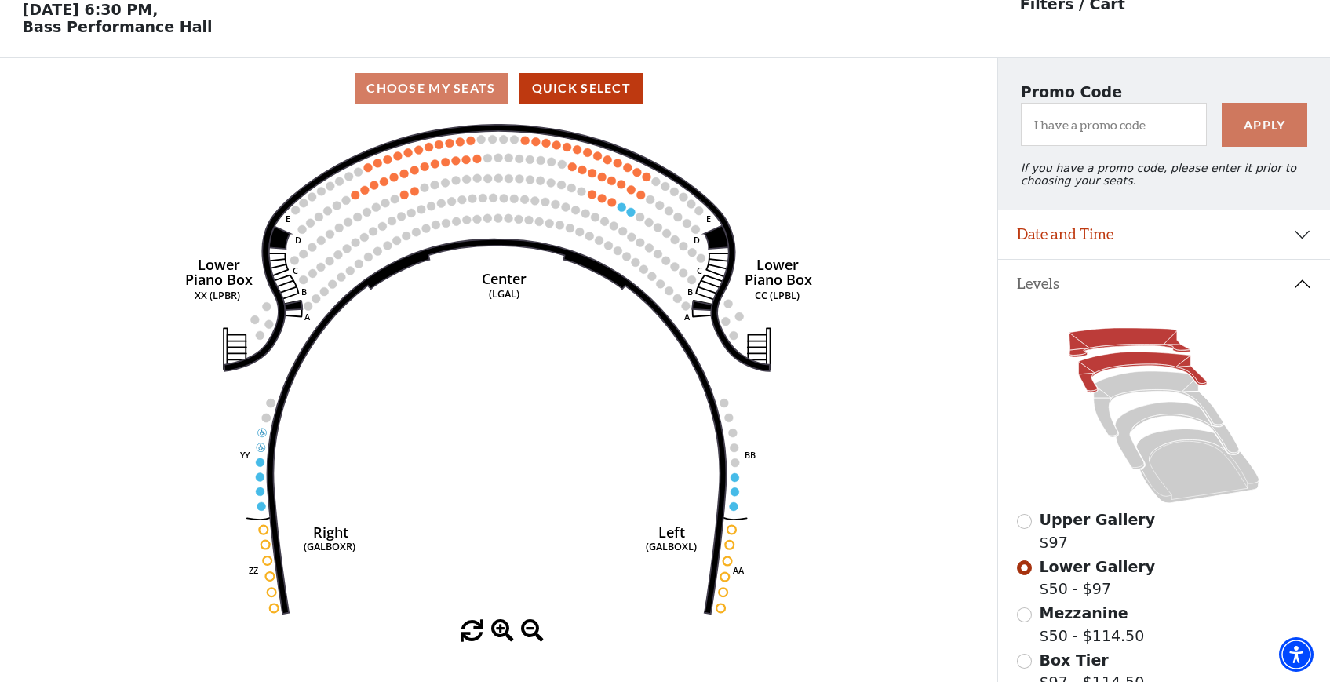
click at [1124, 333] on icon at bounding box center [1130, 342] width 122 height 29
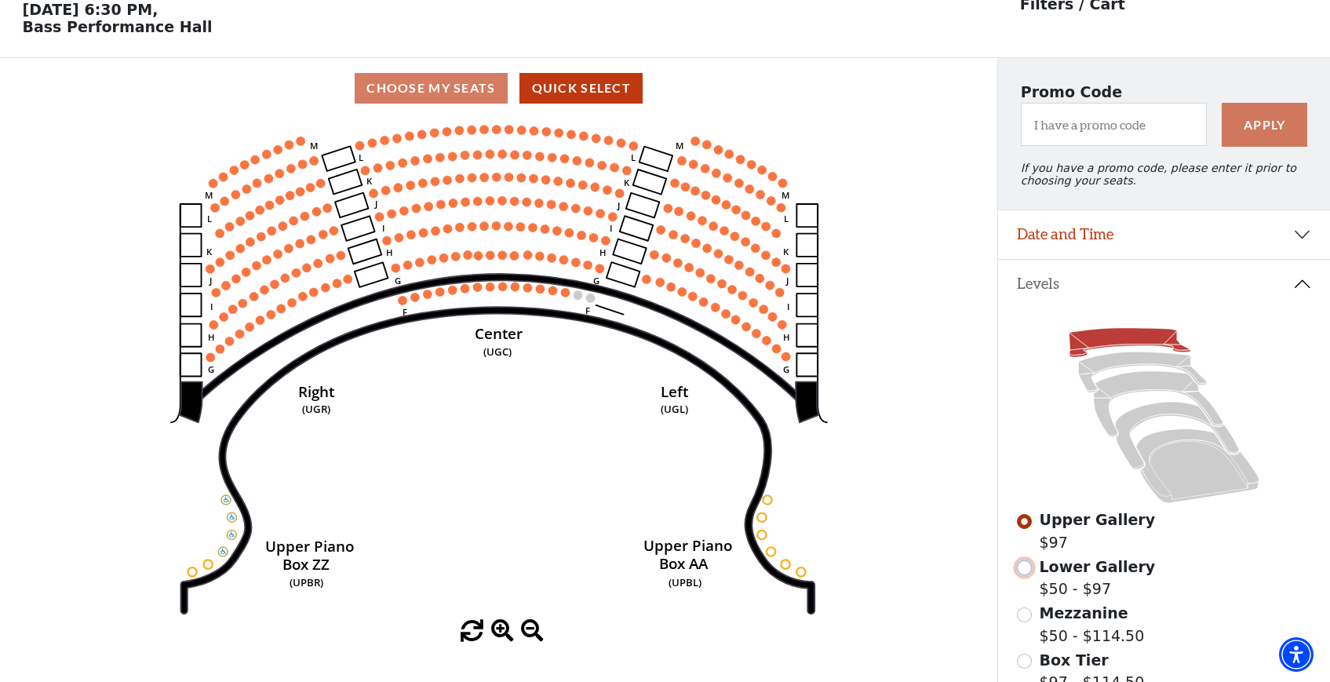
click at [1027, 572] on input "Lower Gallery$50 - $97\a" at bounding box center [1024, 567] width 15 height 15
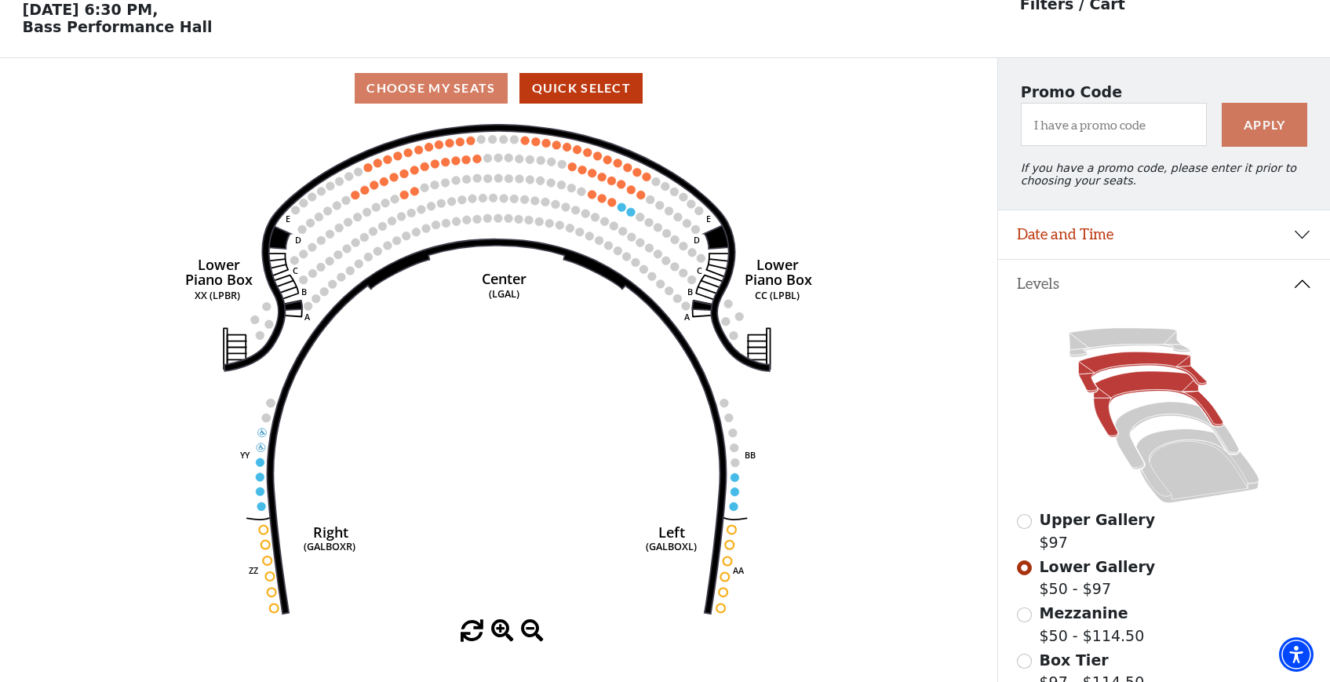
click at [1137, 383] on icon at bounding box center [1157, 404] width 129 height 66
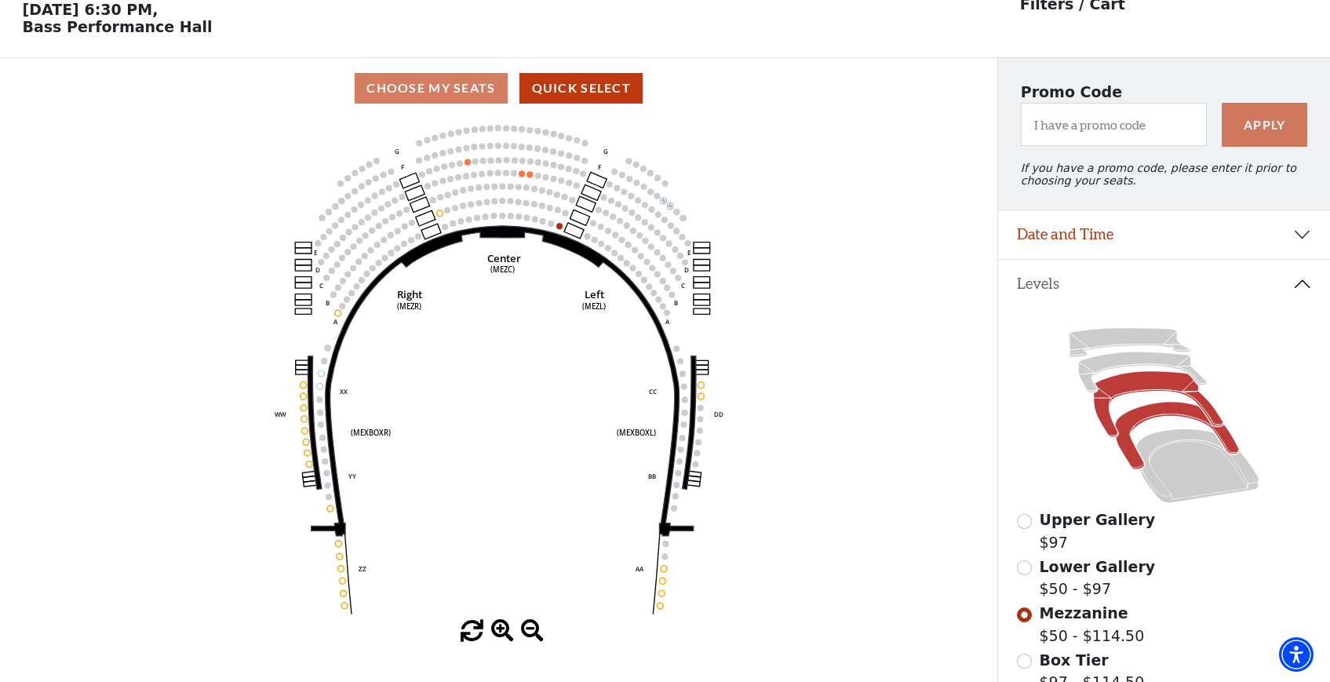
click at [1146, 417] on icon at bounding box center [1177, 435] width 124 height 67
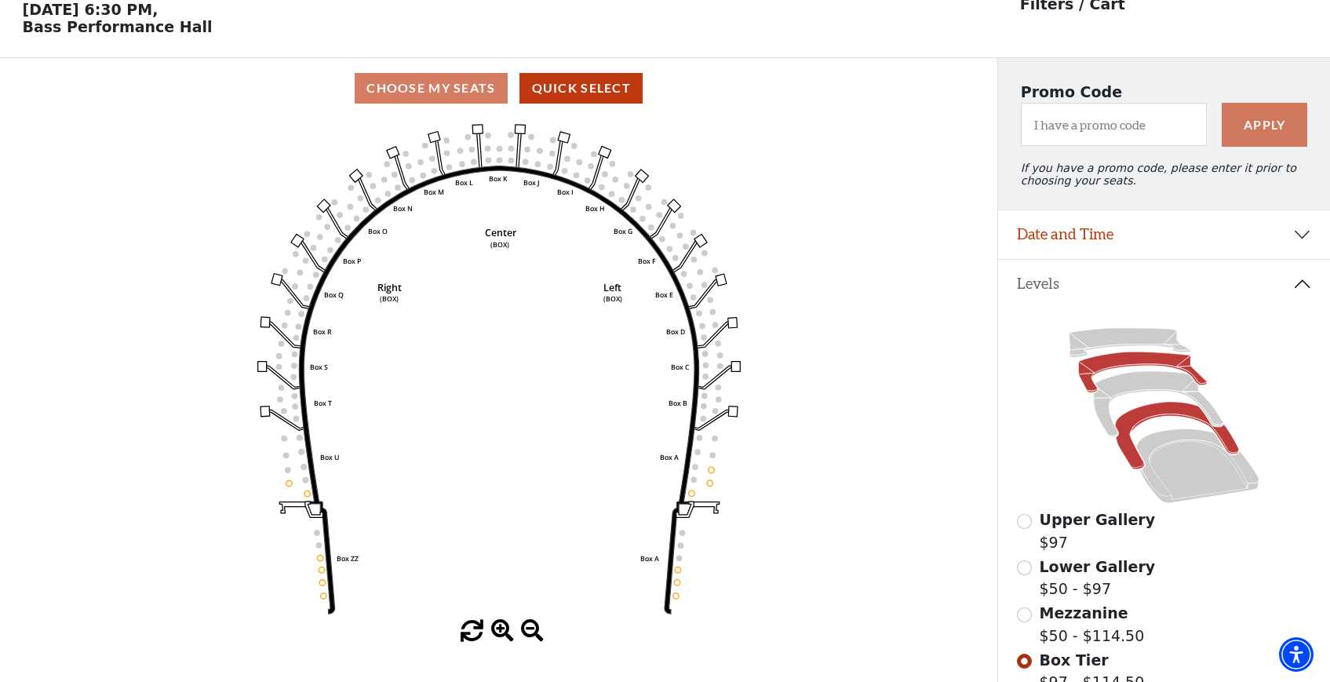
click at [1137, 367] on icon at bounding box center [1143, 372] width 129 height 41
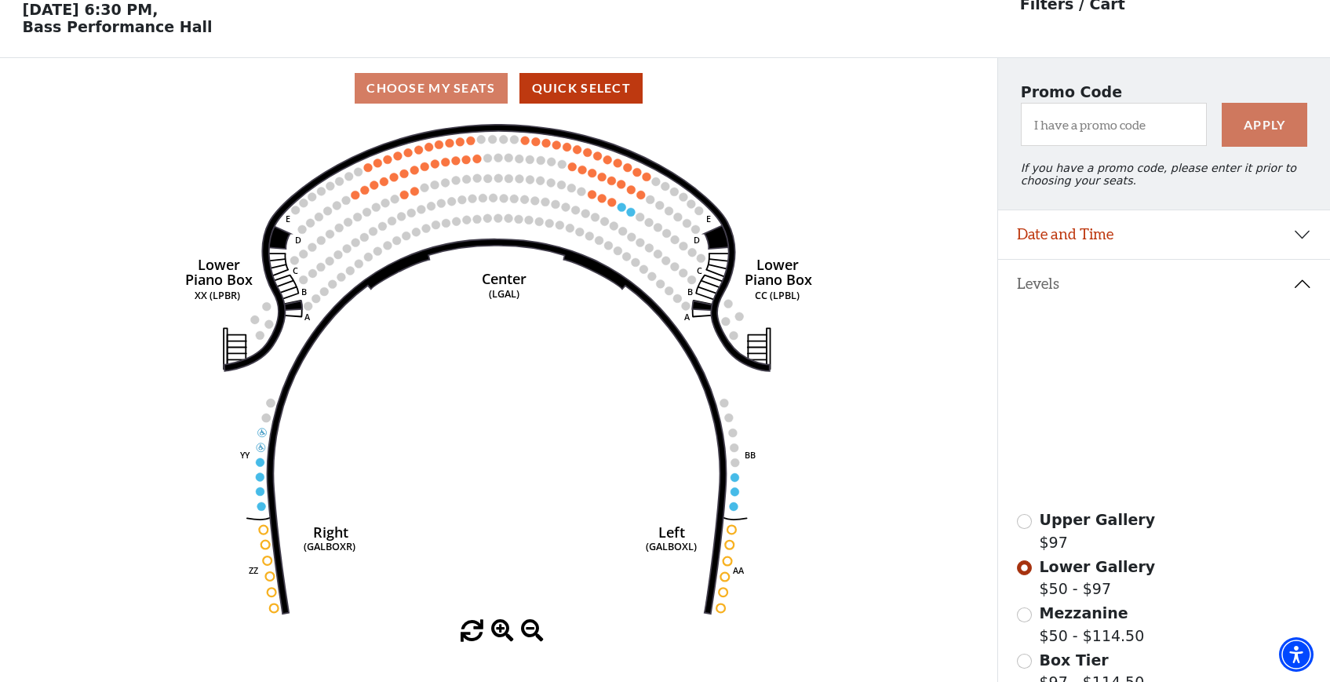
click at [1159, 386] on icon at bounding box center [1157, 404] width 129 height 66
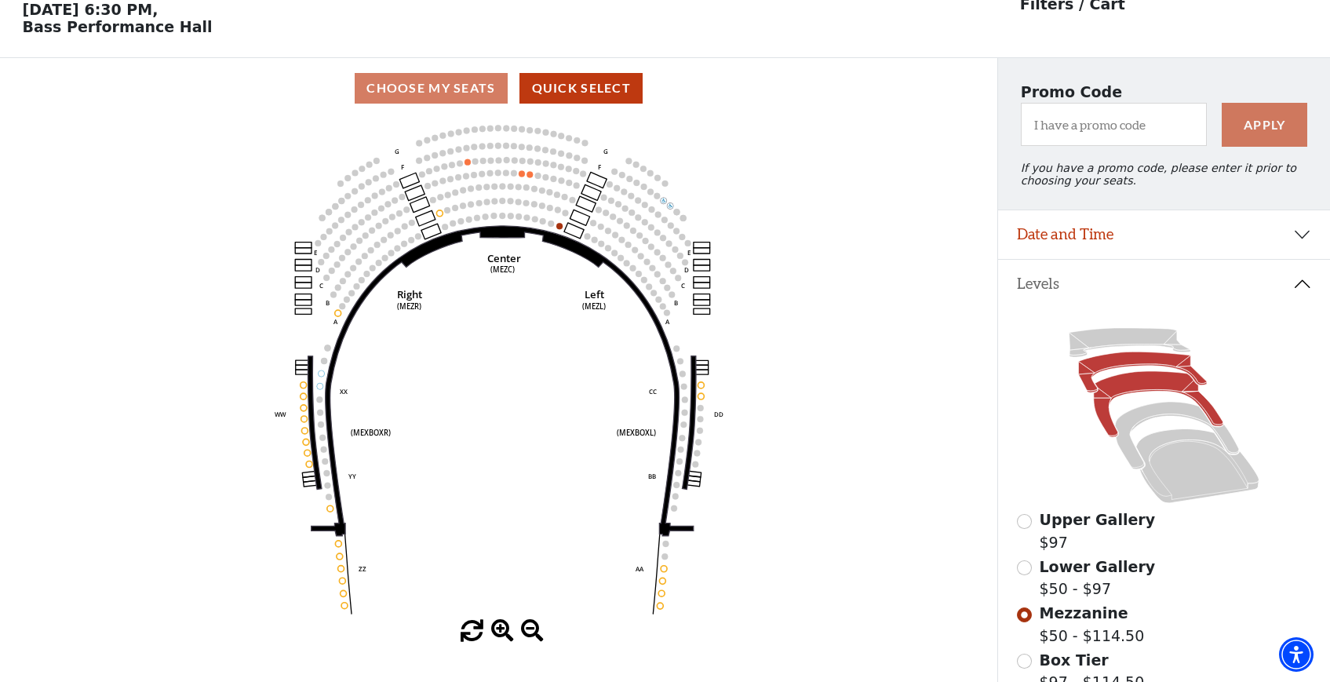
click at [1139, 360] on icon at bounding box center [1143, 372] width 129 height 41
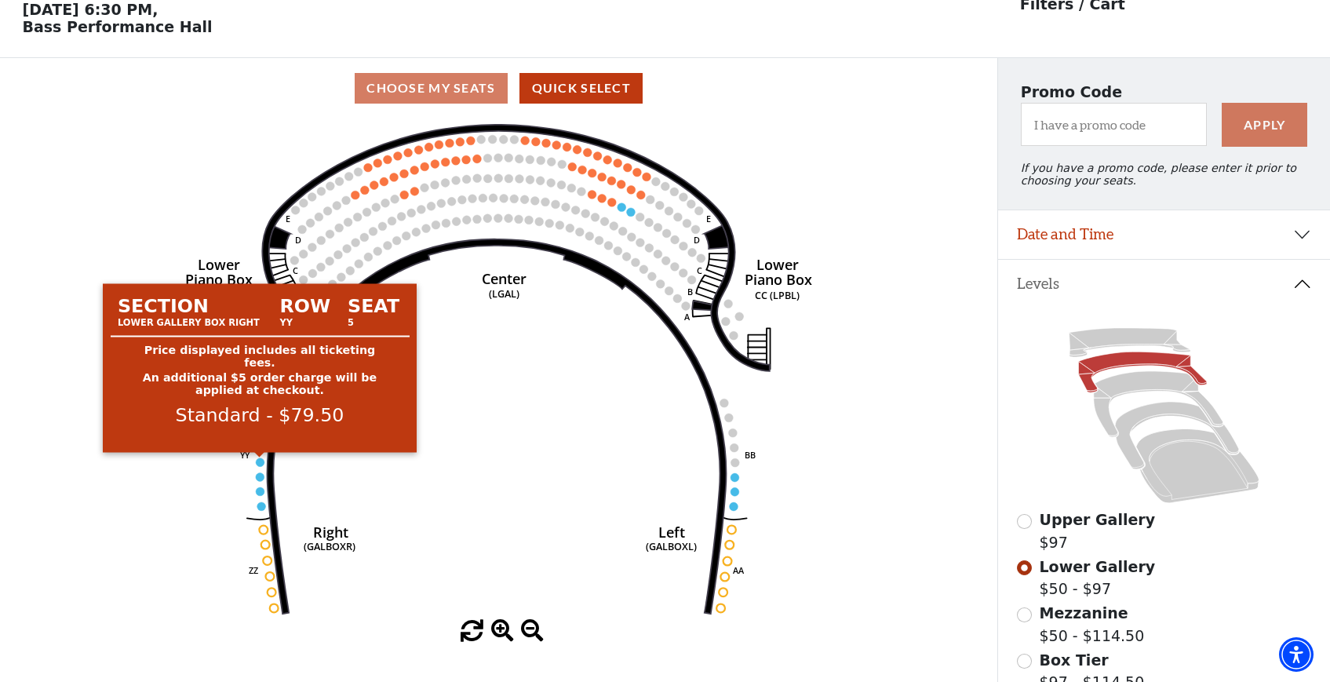
click at [260, 460] on circle at bounding box center [260, 461] width 9 height 9
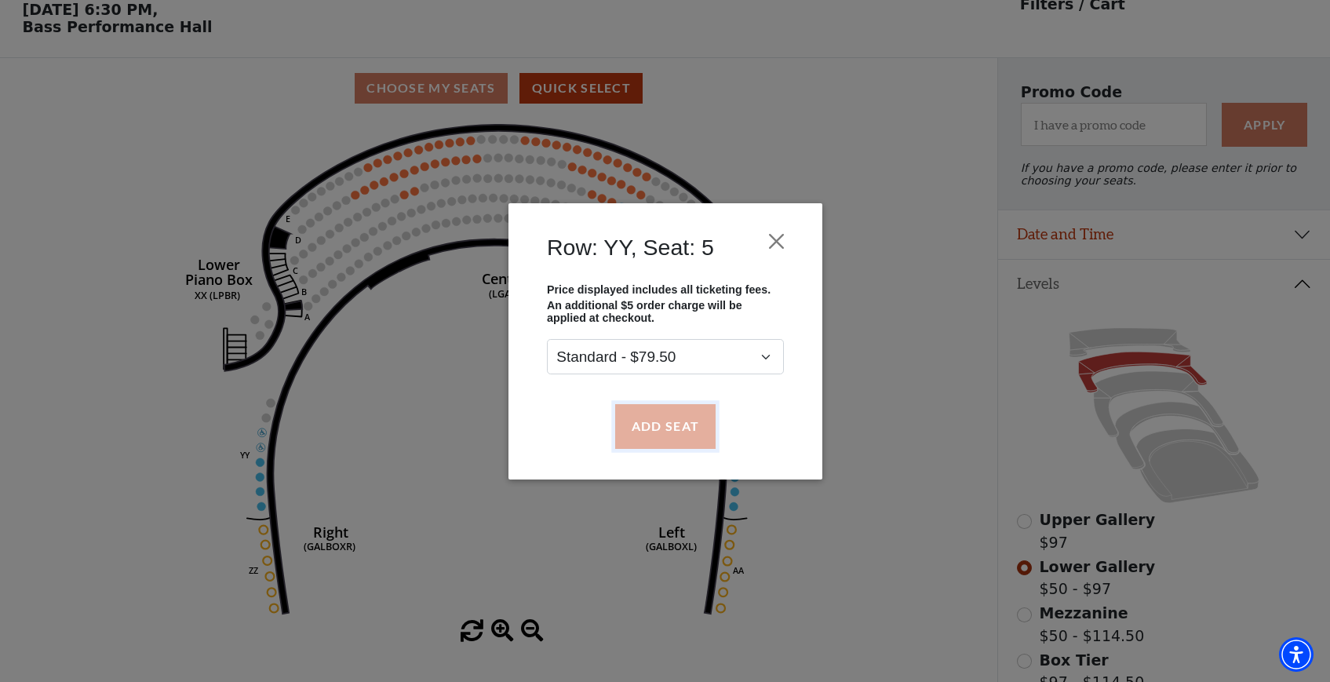
click at [645, 442] on button "Add Seat" at bounding box center [664, 426] width 100 height 44
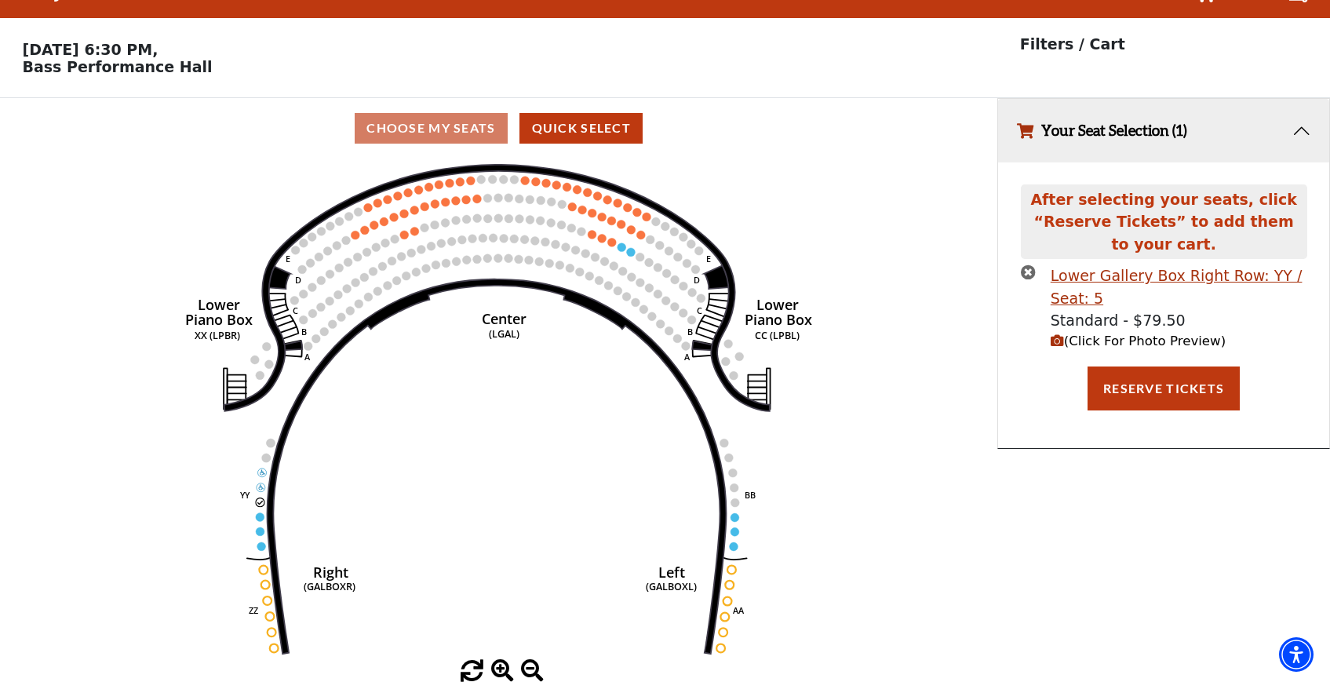
scroll to position [0, 0]
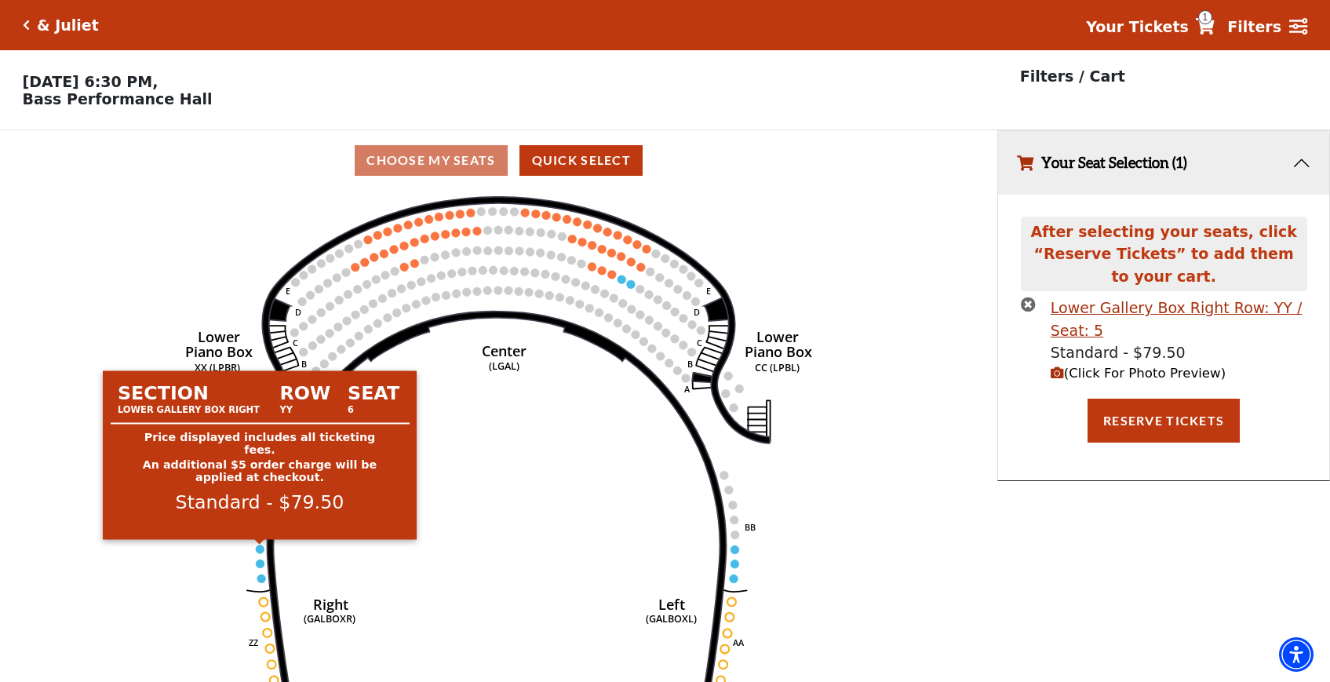
click at [257, 551] on circle at bounding box center [259, 548] width 9 height 9
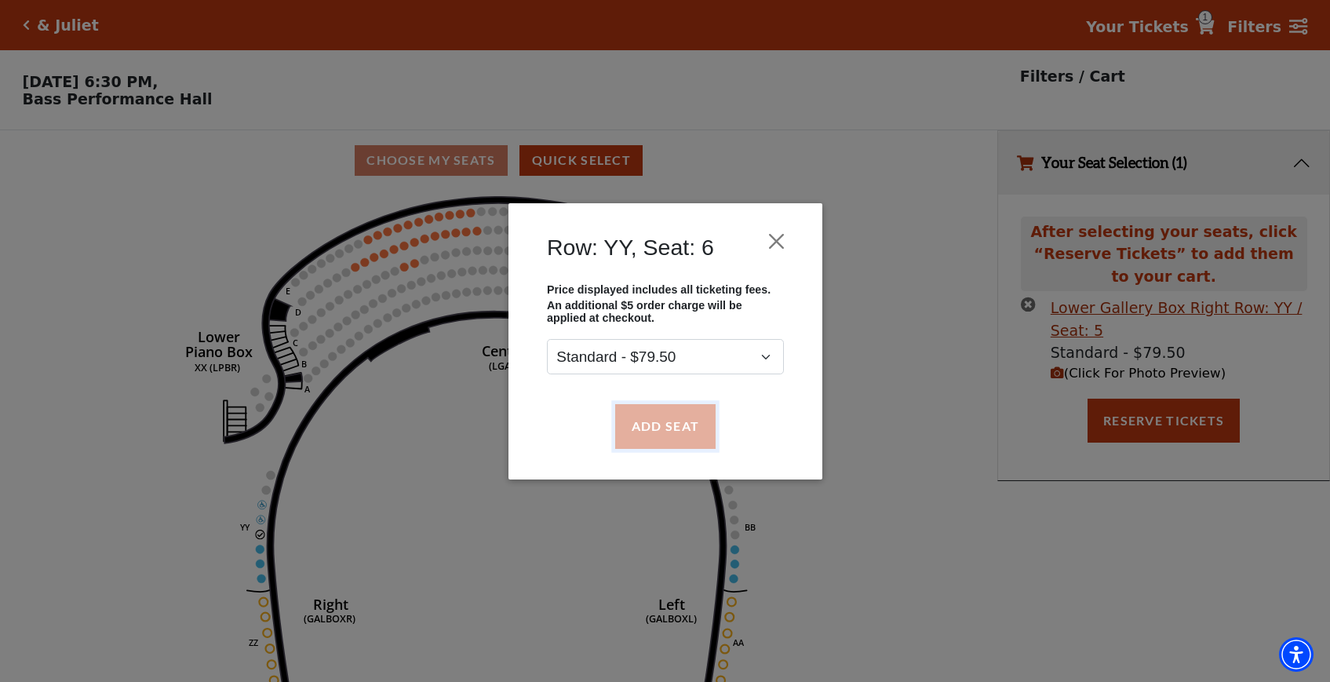
click at [685, 426] on button "Add Seat" at bounding box center [664, 426] width 100 height 44
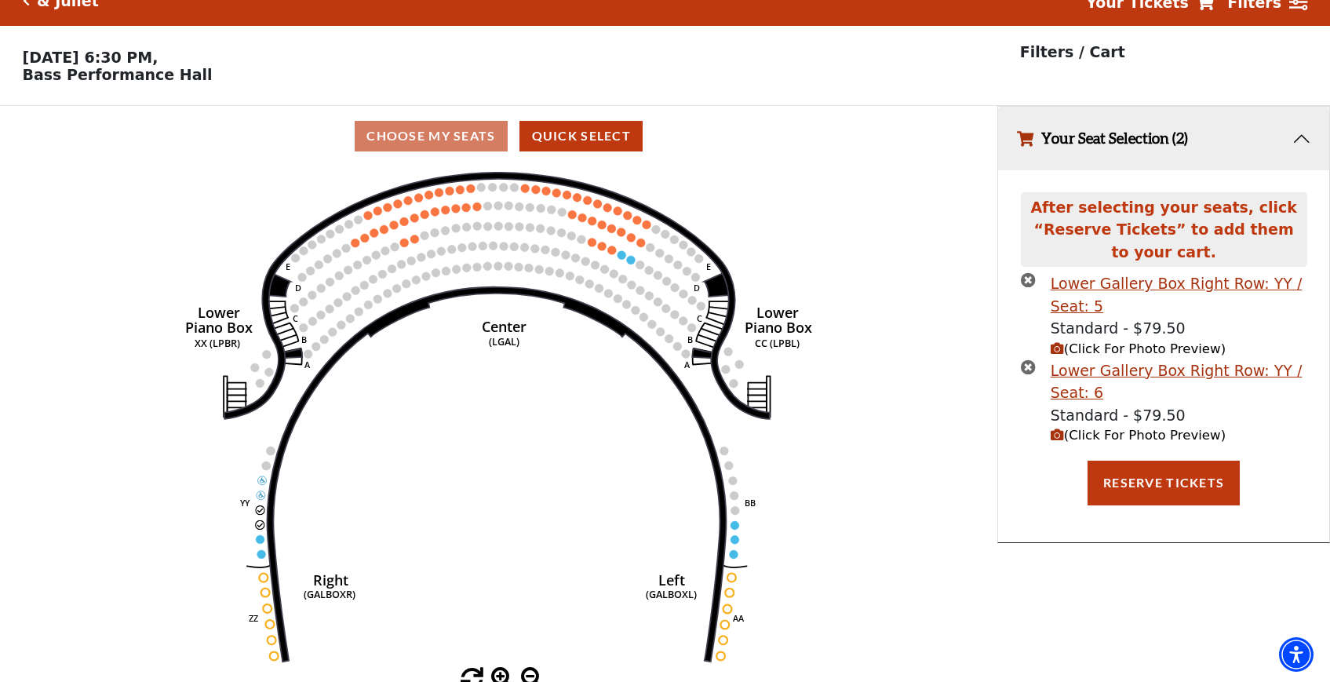
scroll to position [33, 0]
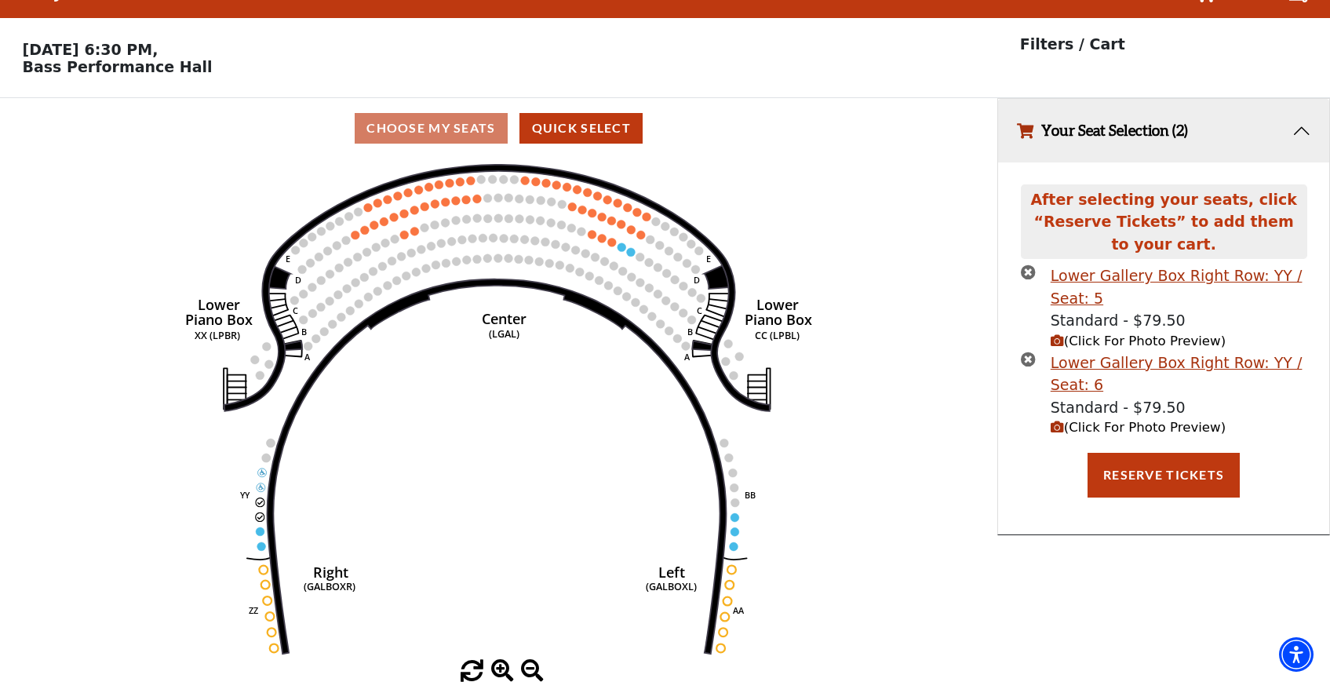
click at [1173, 428] on span "(Click For Photo Preview)" at bounding box center [1137, 427] width 175 height 15
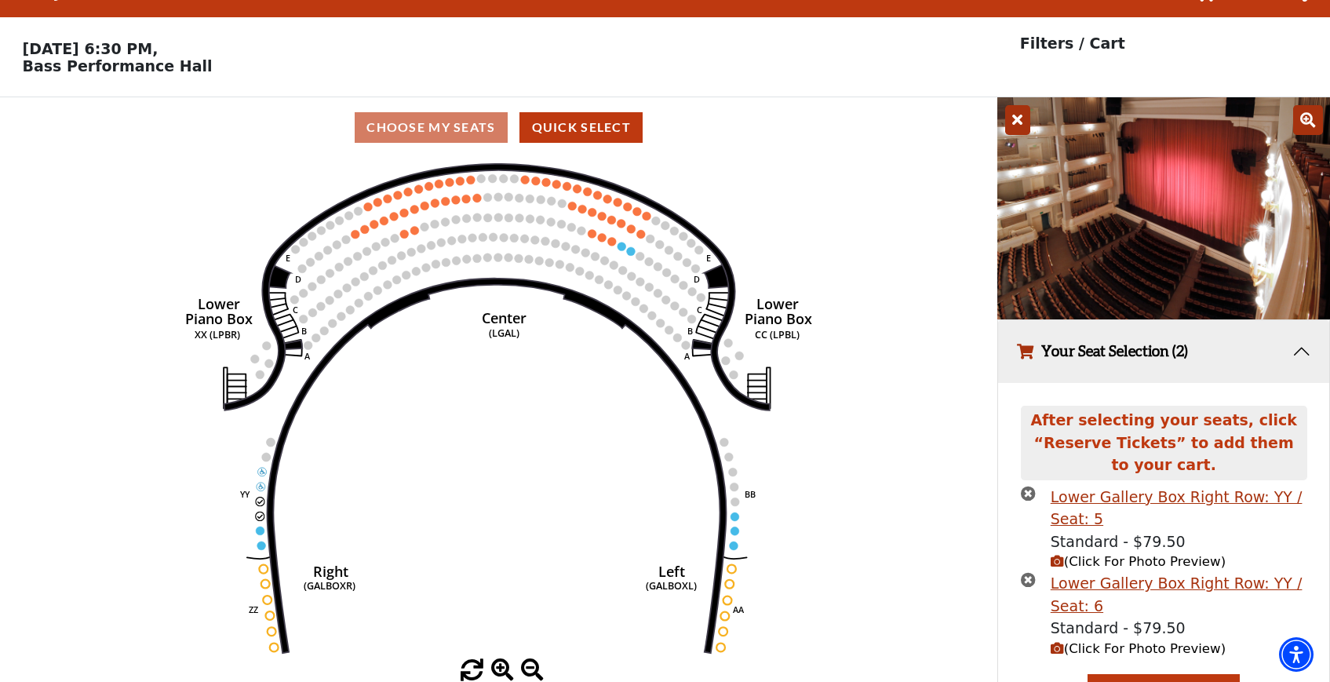
click at [1016, 120] on icon at bounding box center [1017, 120] width 25 height 30
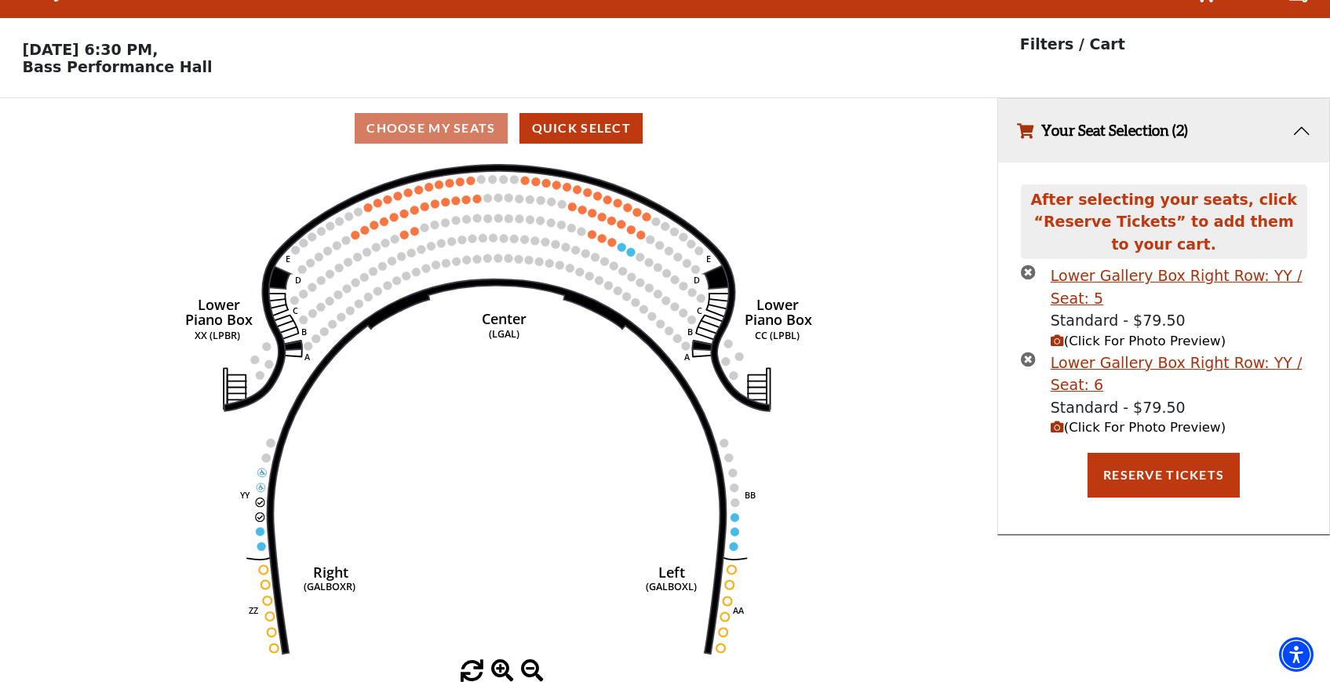
click at [1028, 358] on icon "times-circle" at bounding box center [1028, 358] width 15 height 15
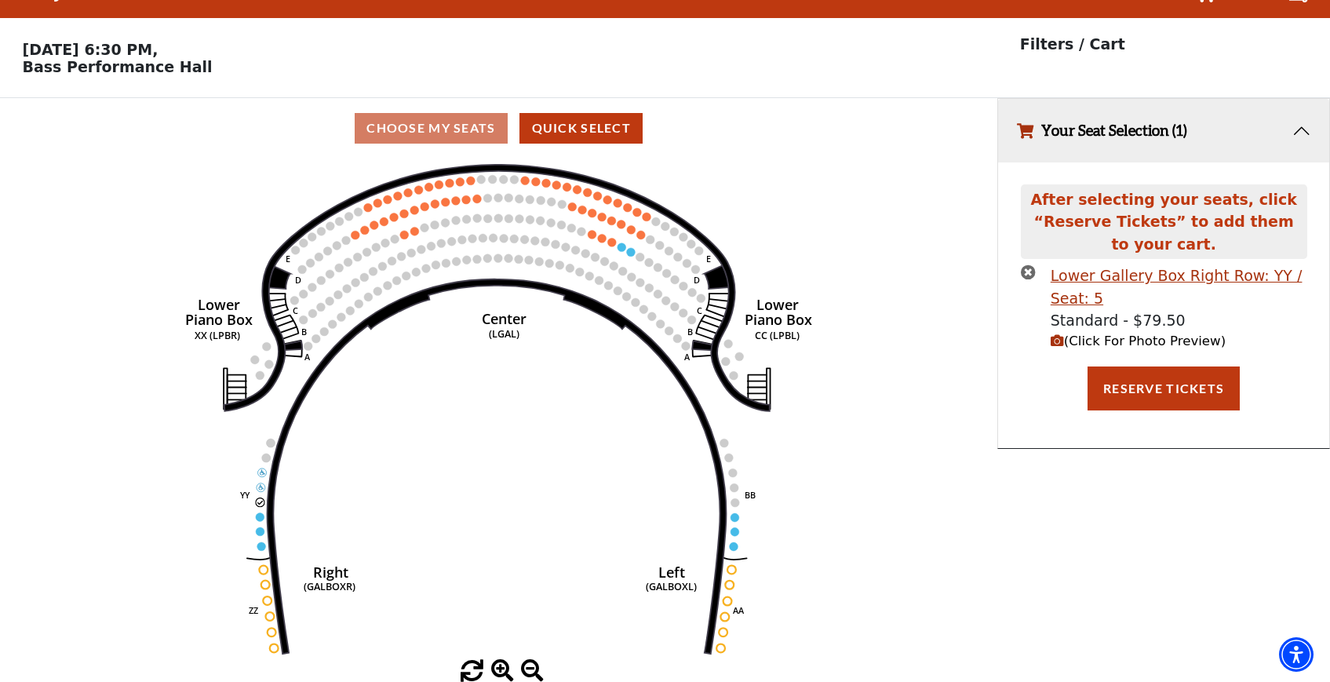
click at [1026, 274] on icon "times-circle" at bounding box center [1028, 271] width 15 height 15
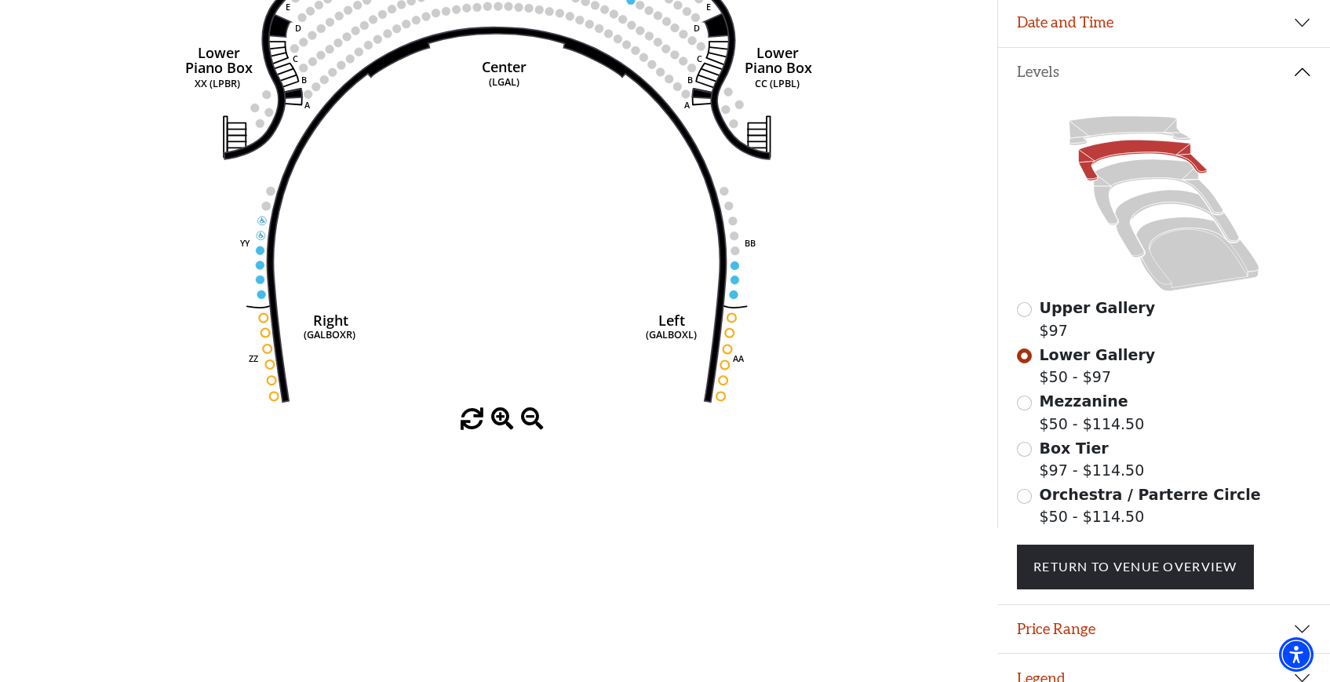
scroll to position [0, 0]
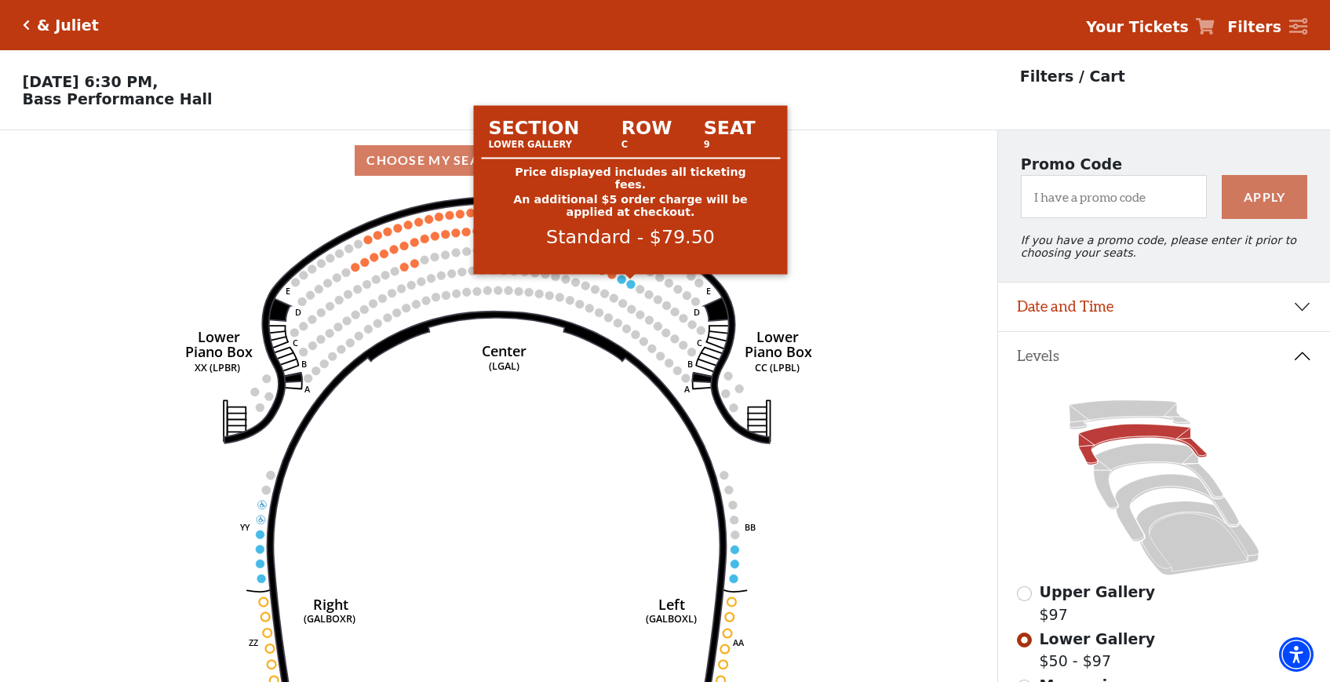
click at [631, 285] on circle at bounding box center [630, 284] width 9 height 9
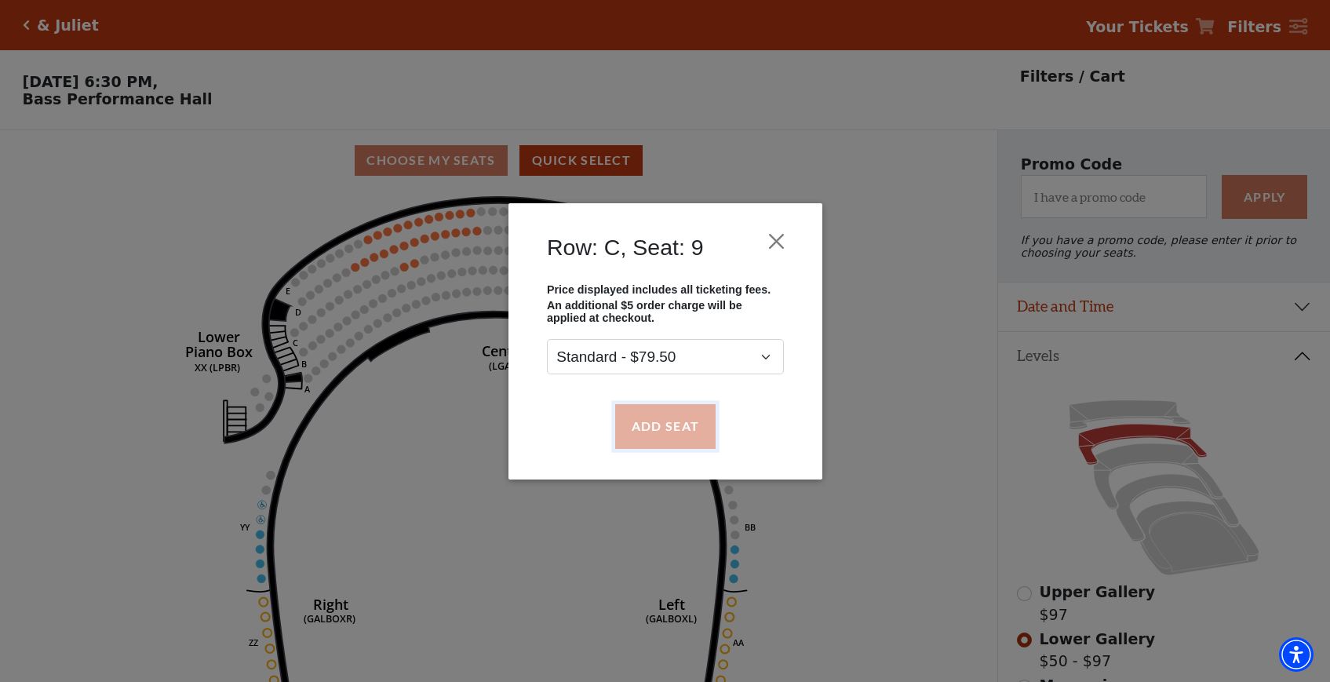
click at [660, 413] on button "Add Seat" at bounding box center [664, 426] width 100 height 44
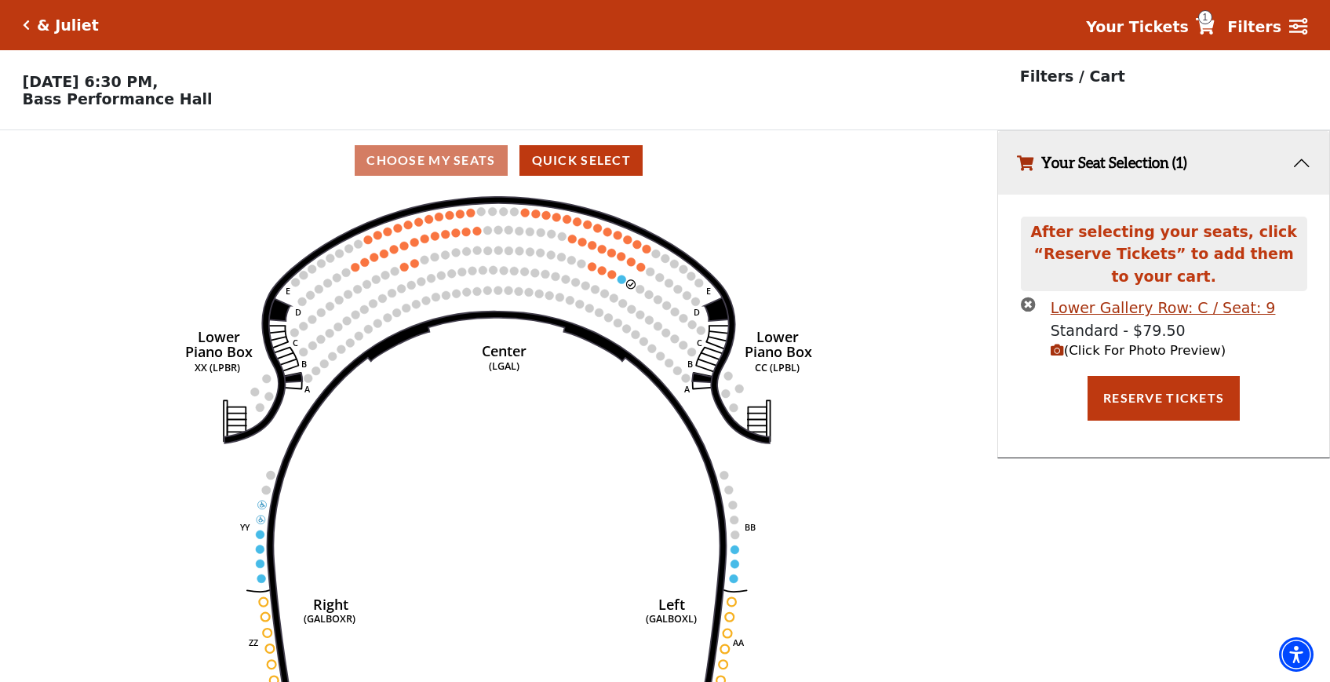
click at [1117, 351] on span "(Click For Photo Preview)" at bounding box center [1137, 350] width 175 height 15
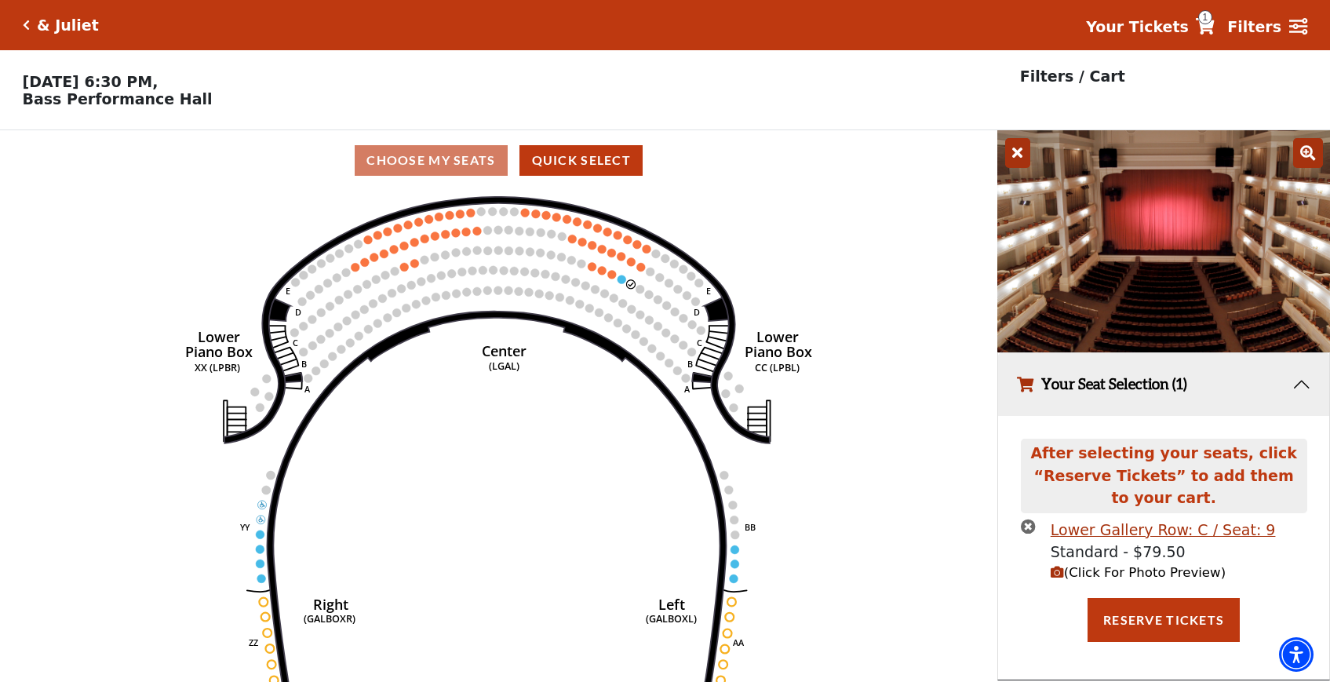
click at [1020, 153] on icon at bounding box center [1017, 153] width 25 height 30
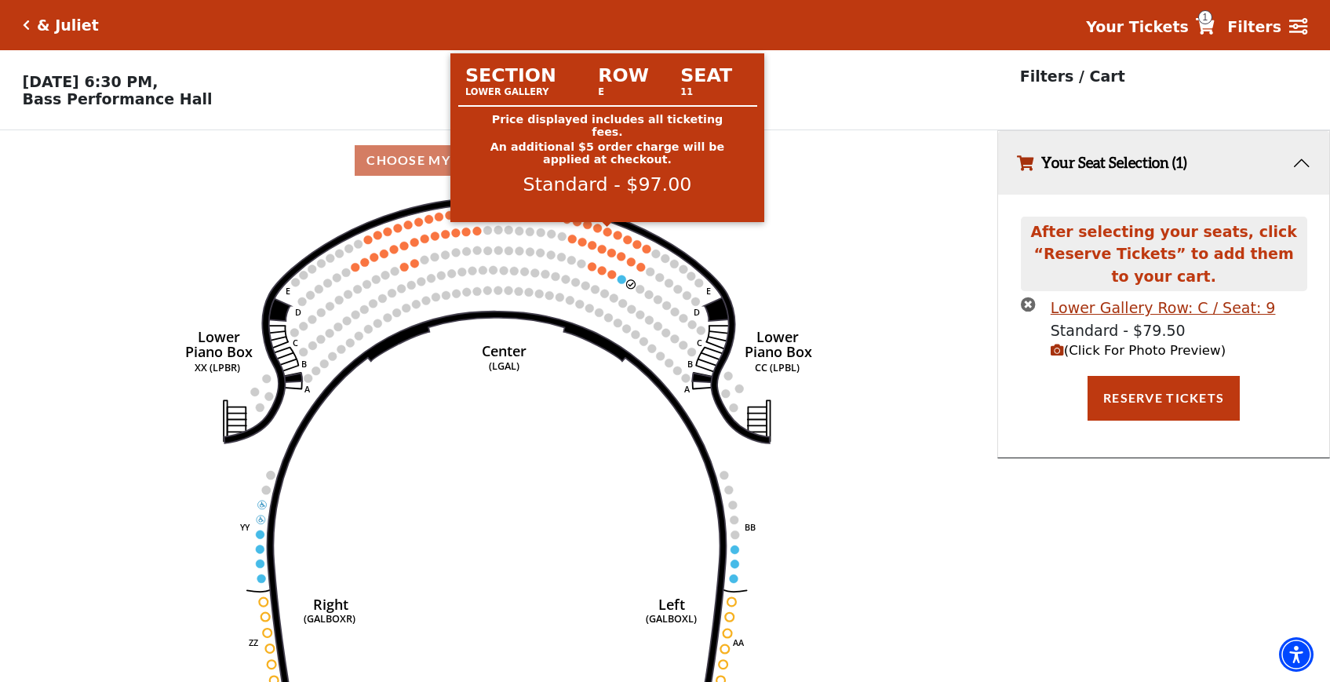
click at [607, 234] on circle at bounding box center [606, 231] width 9 height 9
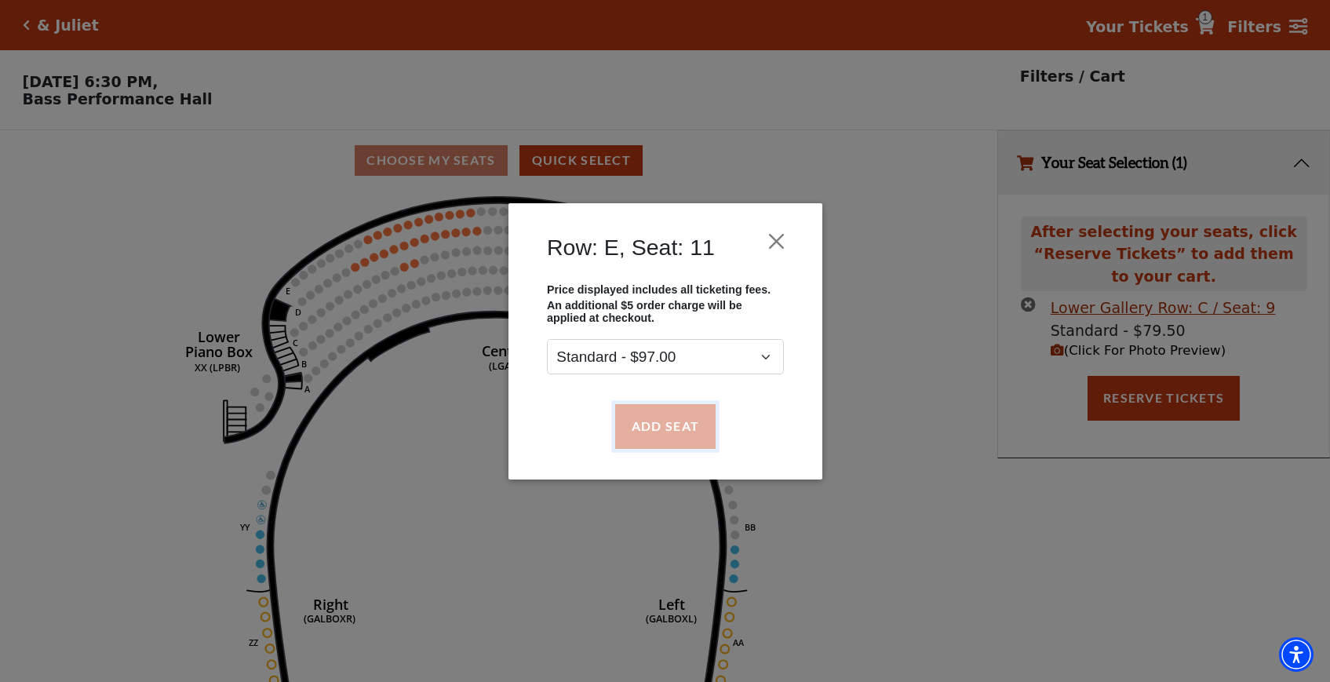
click at [668, 427] on button "Add Seat" at bounding box center [664, 426] width 100 height 44
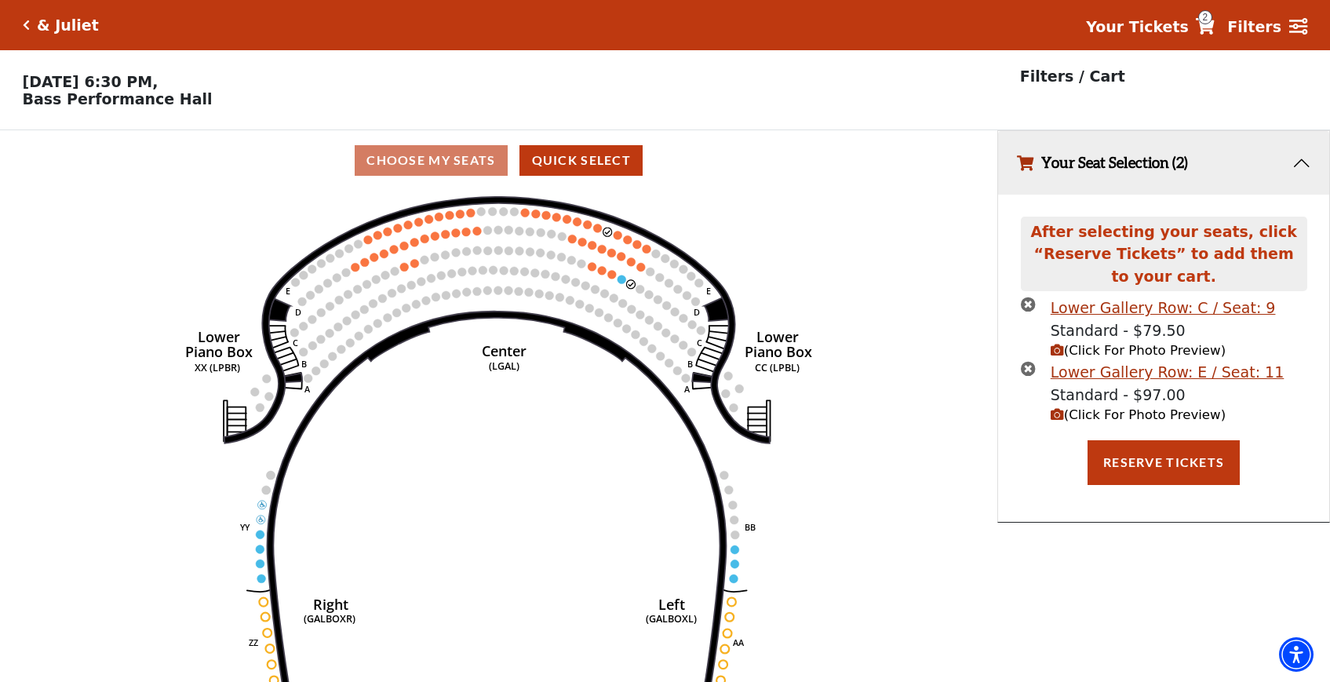
click at [1093, 418] on span "(Click For Photo Preview)" at bounding box center [1137, 414] width 175 height 15
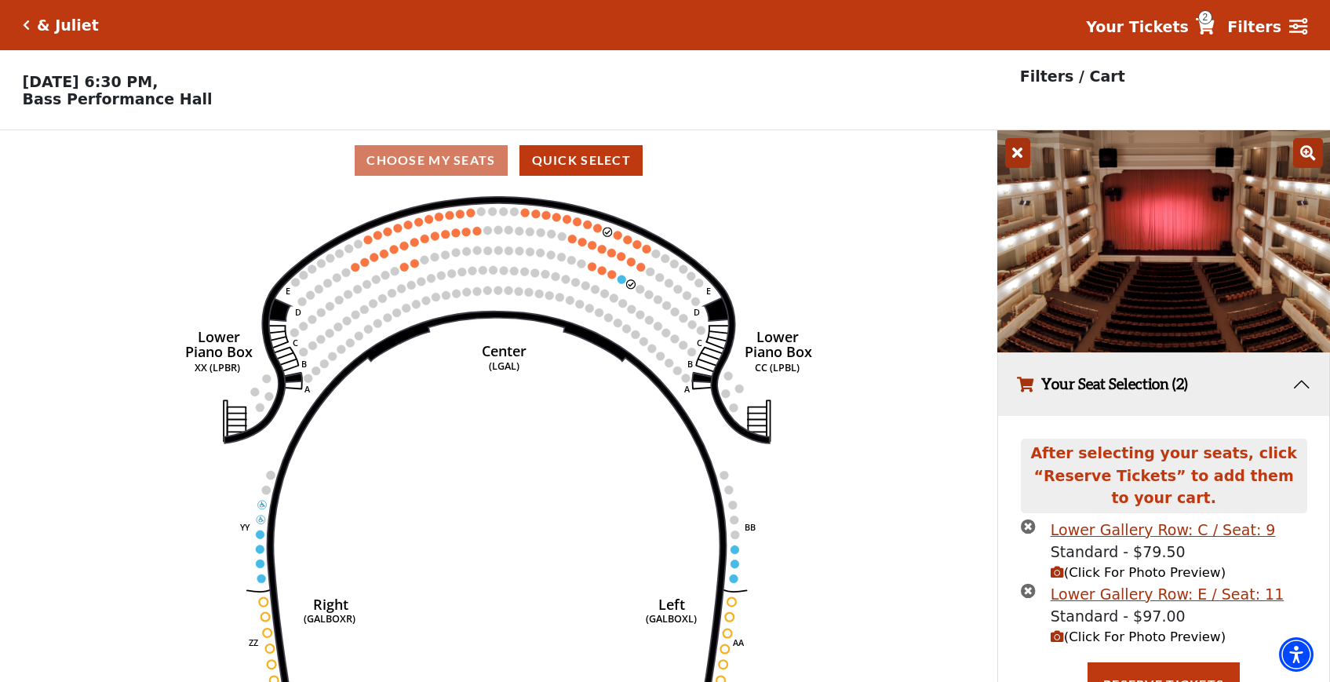
click at [1086, 577] on span "(Click For Photo Preview)" at bounding box center [1137, 572] width 175 height 15
click at [1093, 639] on span "(Click For Photo Preview)" at bounding box center [1137, 636] width 175 height 15
click at [1012, 150] on icon at bounding box center [1017, 153] width 25 height 30
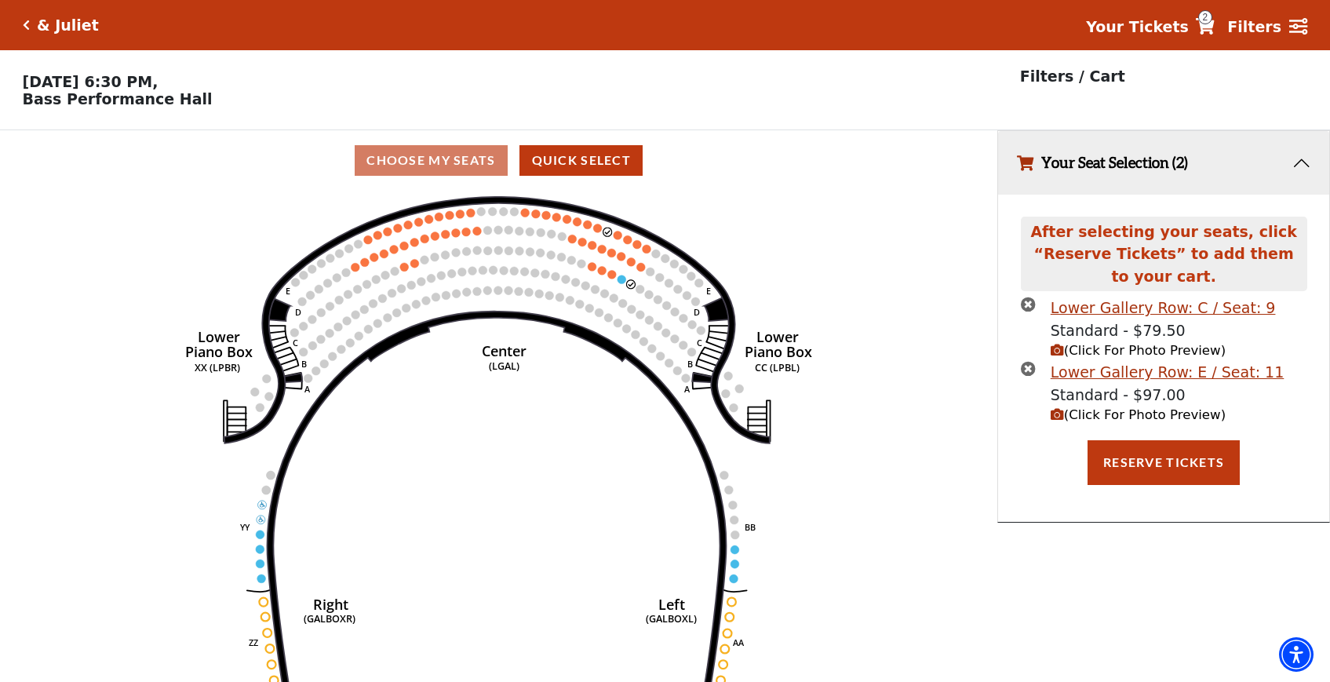
click at [1129, 355] on span "(Click For Photo Preview)" at bounding box center [1137, 350] width 175 height 15
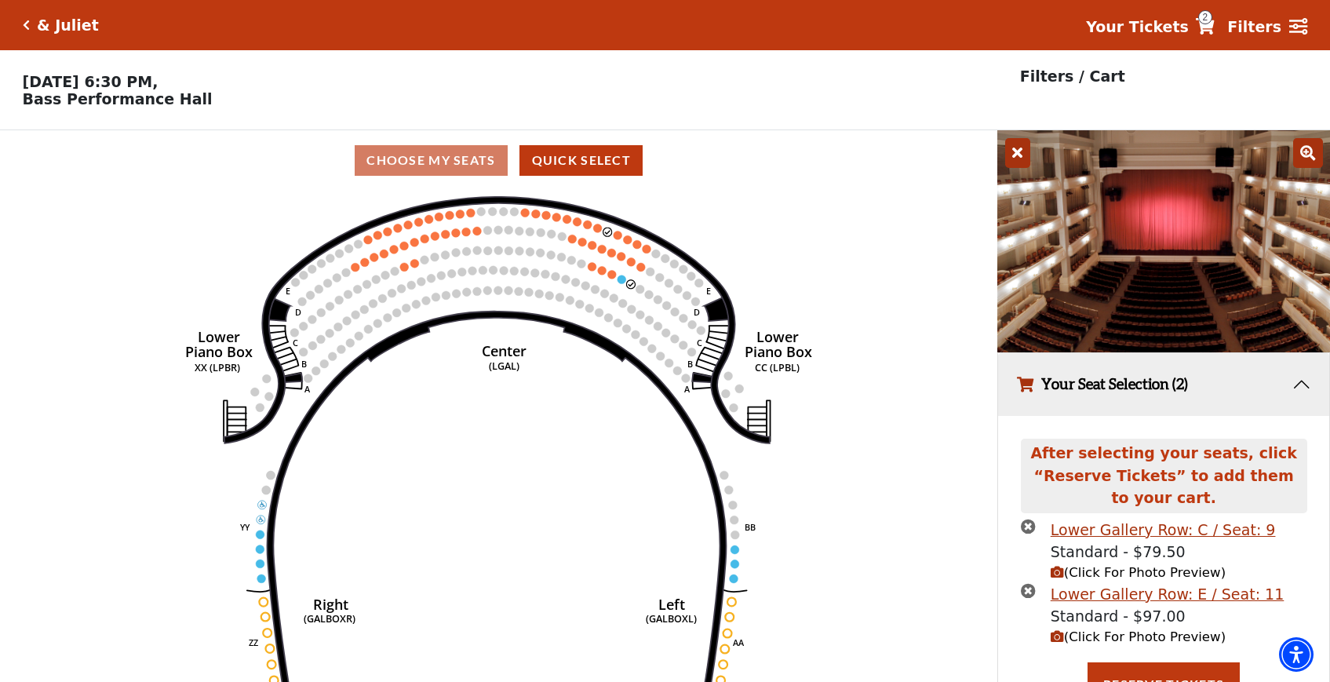
click at [1019, 152] on icon at bounding box center [1017, 153] width 25 height 30
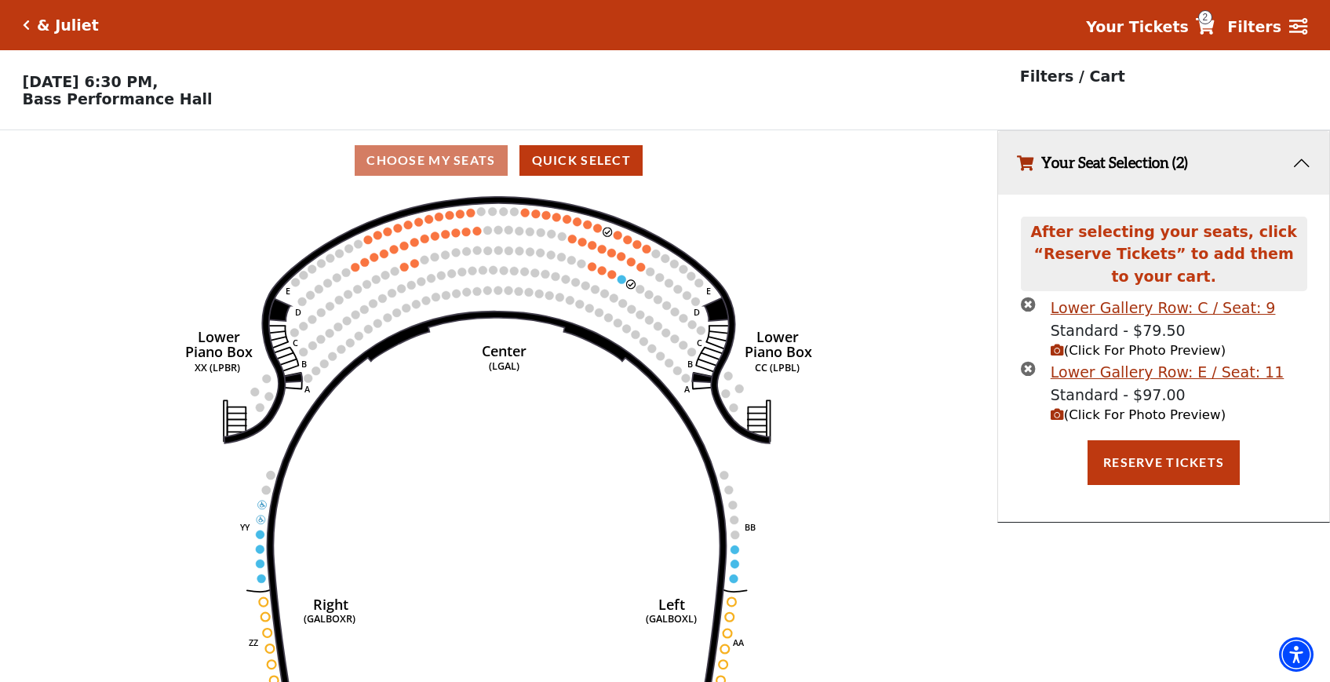
click at [1132, 418] on span "(Click For Photo Preview)" at bounding box center [1137, 414] width 175 height 15
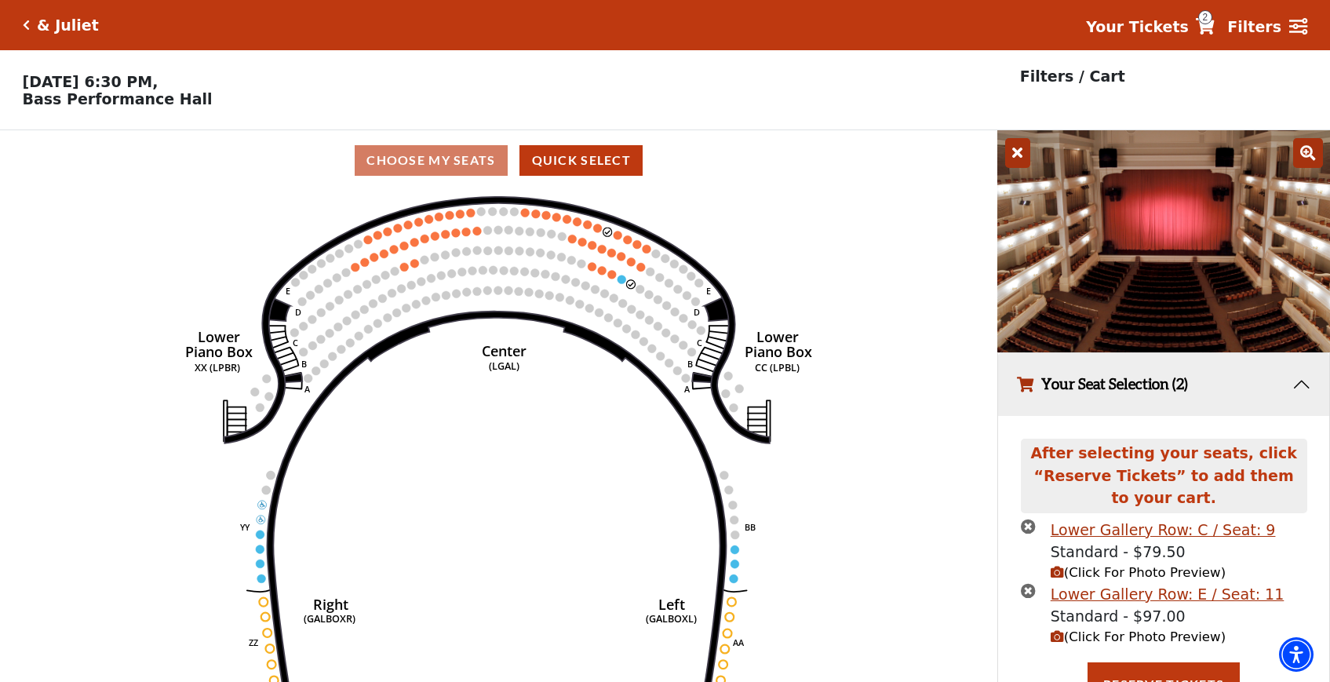
click at [1019, 154] on icon at bounding box center [1017, 153] width 25 height 30
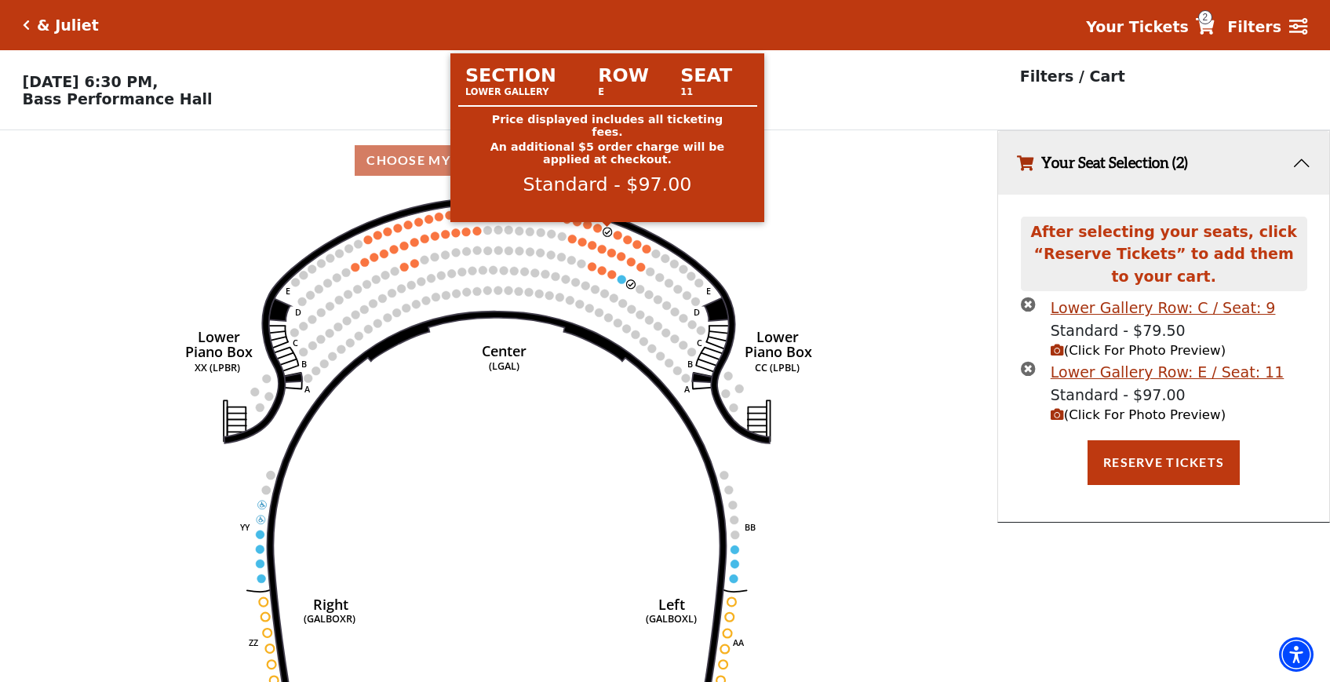
click at [607, 232] on circle at bounding box center [606, 231] width 9 height 9
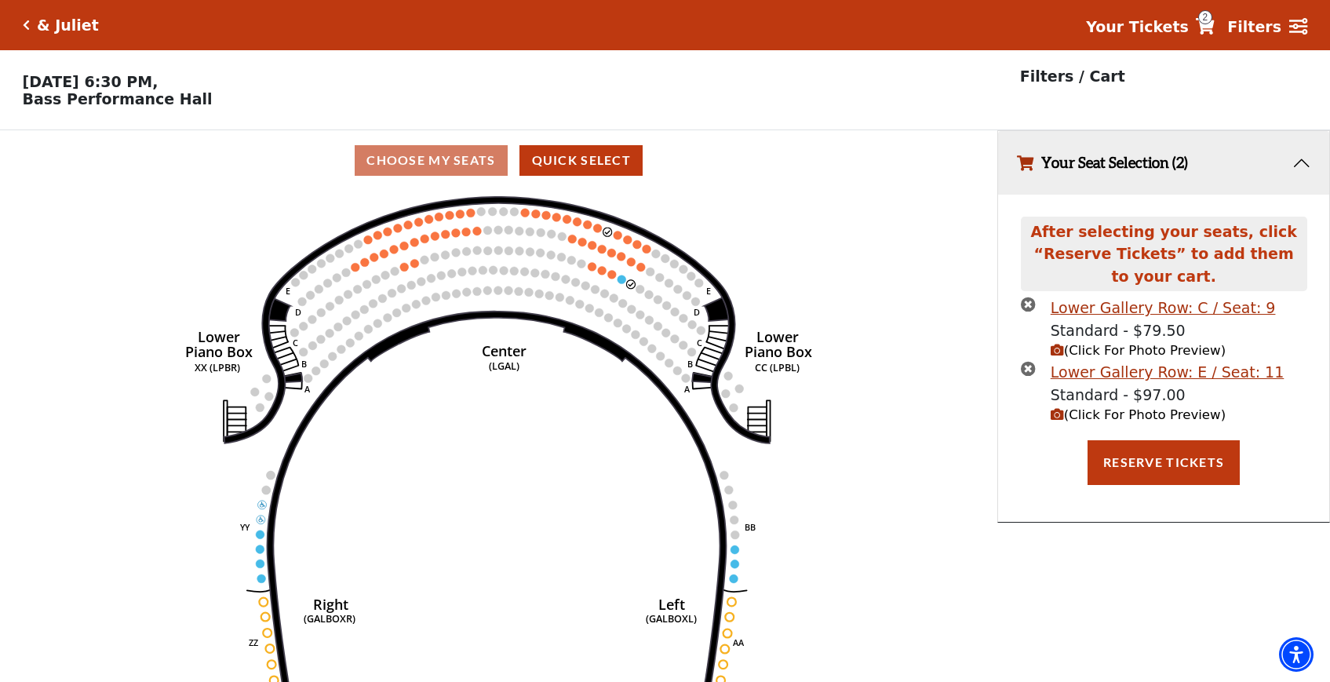
click at [1027, 305] on icon "times-circle" at bounding box center [1028, 304] width 15 height 15
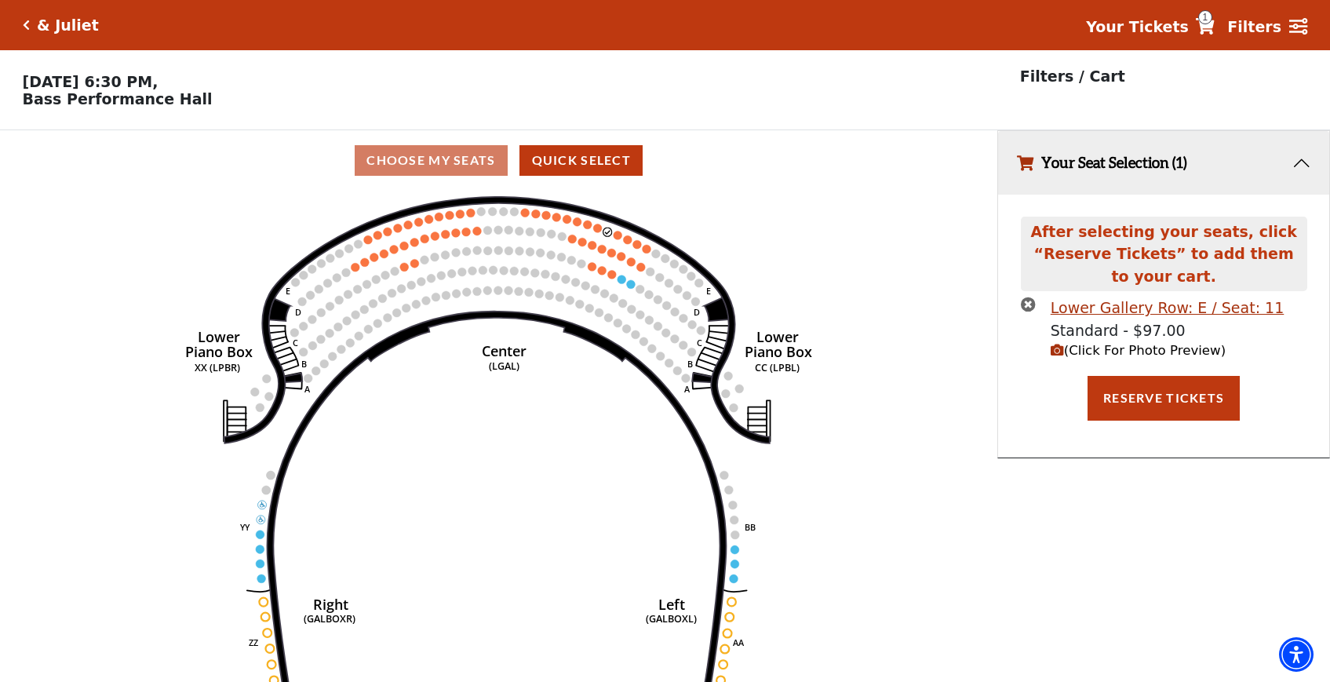
click at [1028, 302] on icon "times-circle" at bounding box center [1028, 304] width 15 height 15
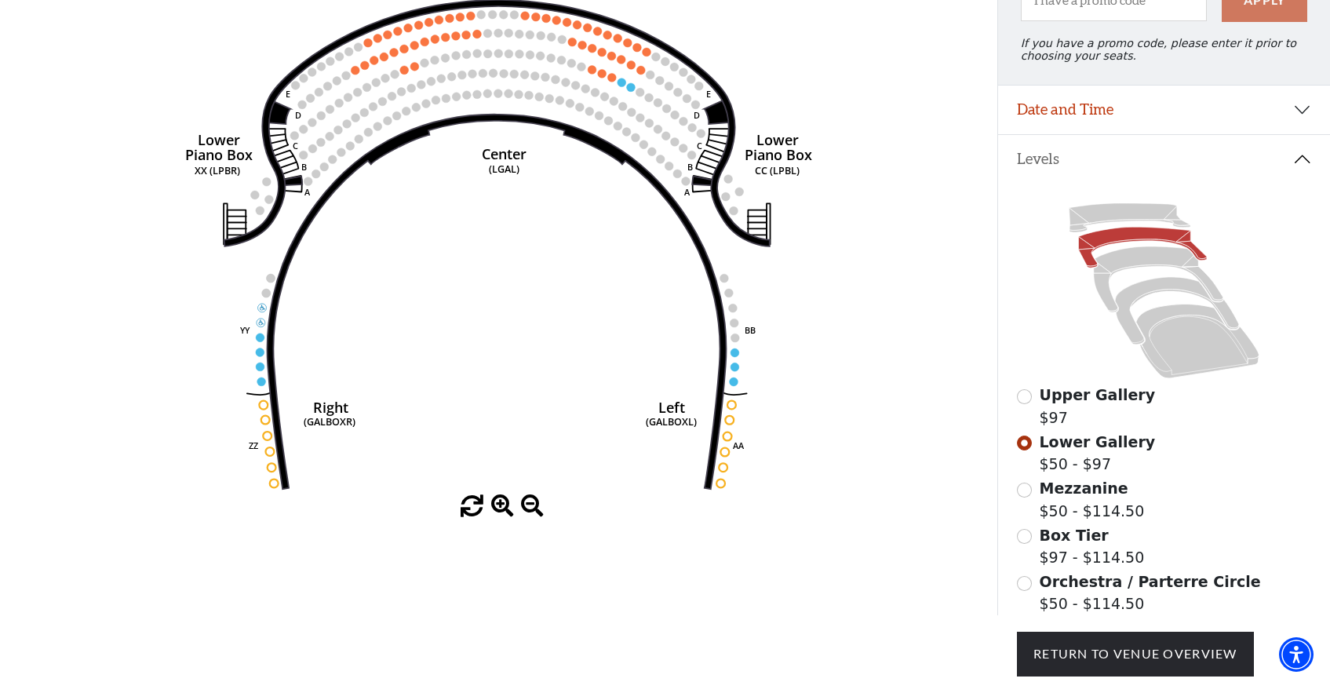
scroll to position [74, 0]
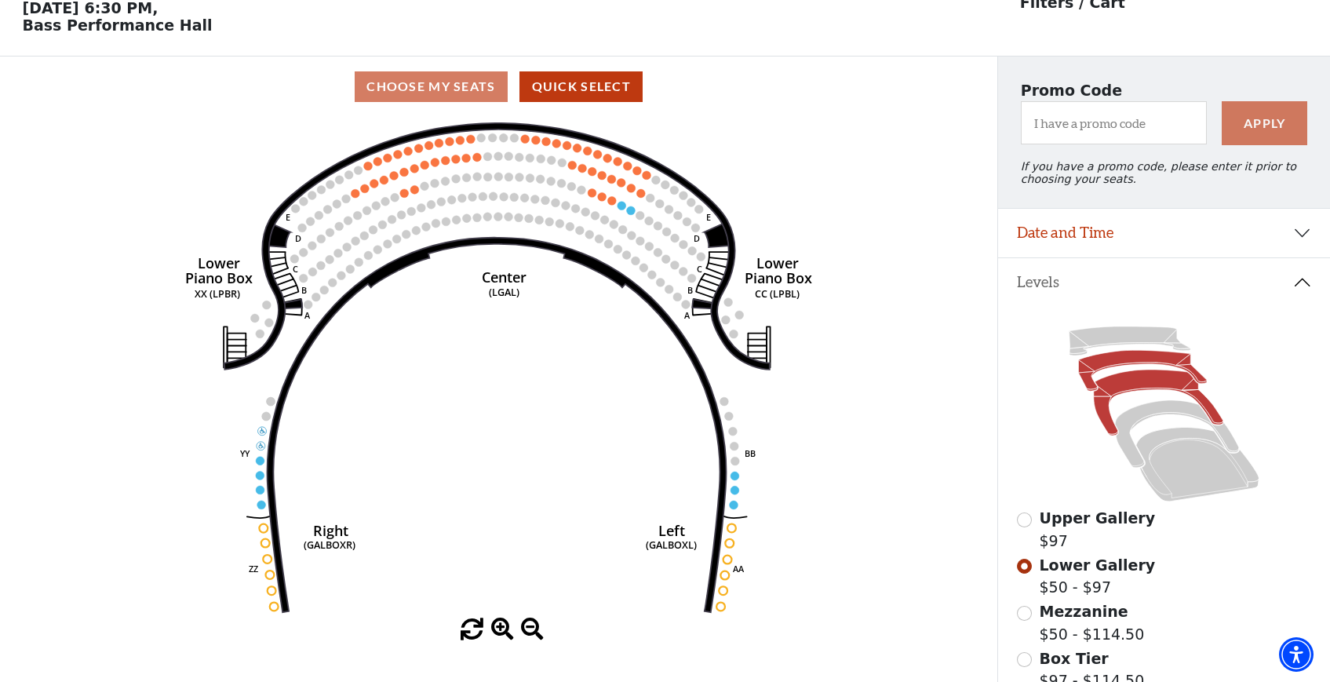
click at [1127, 387] on icon at bounding box center [1157, 402] width 129 height 66
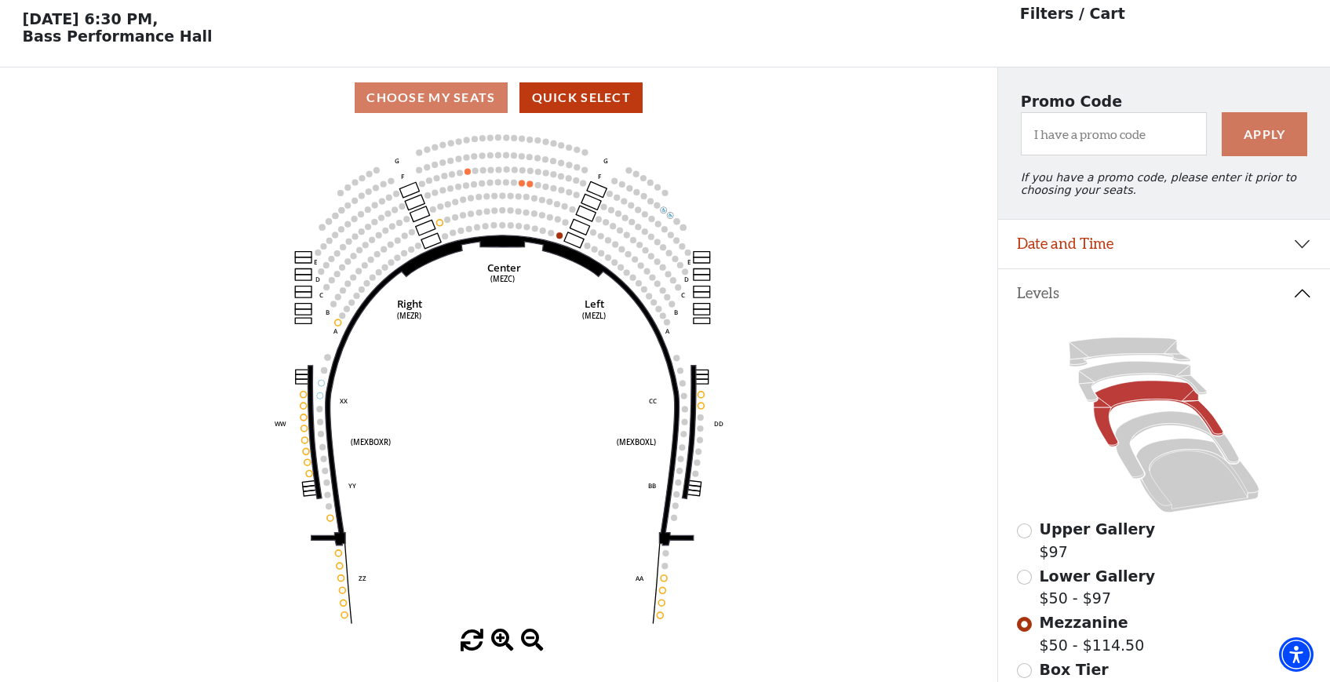
scroll to position [72, 0]
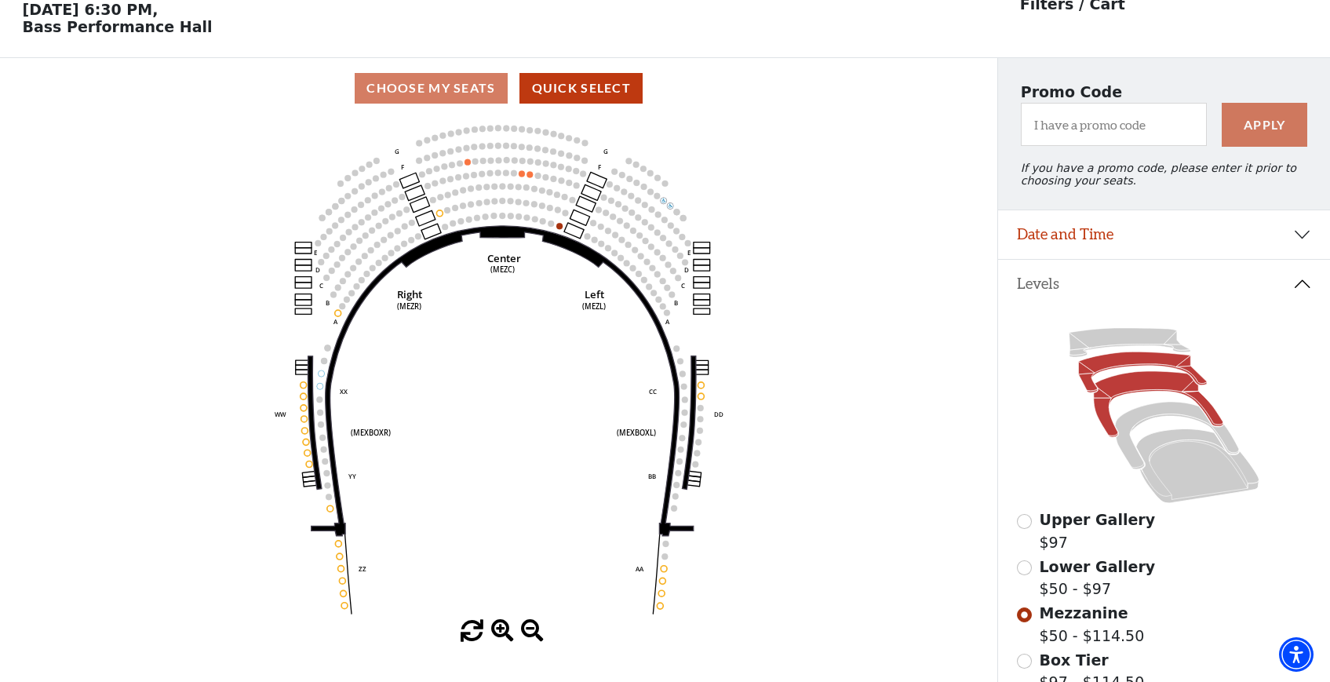
click at [1120, 356] on icon at bounding box center [1143, 372] width 129 height 41
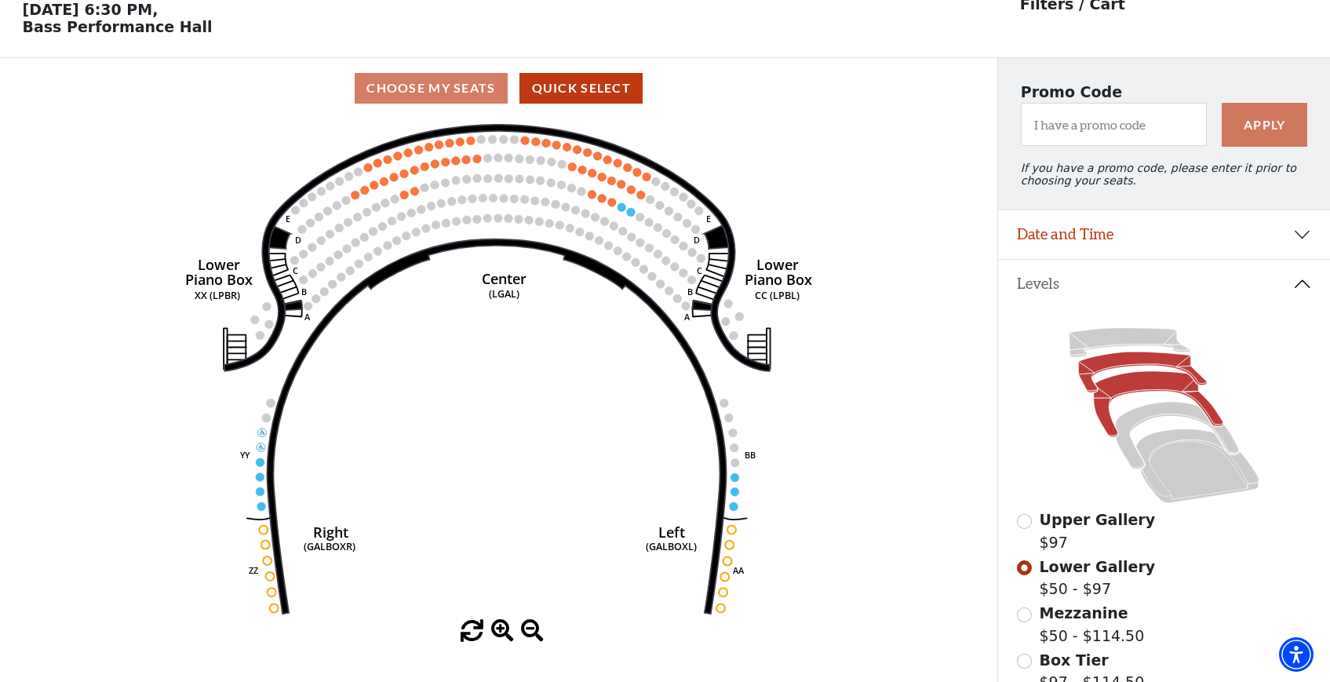
click at [1131, 389] on icon at bounding box center [1157, 404] width 129 height 66
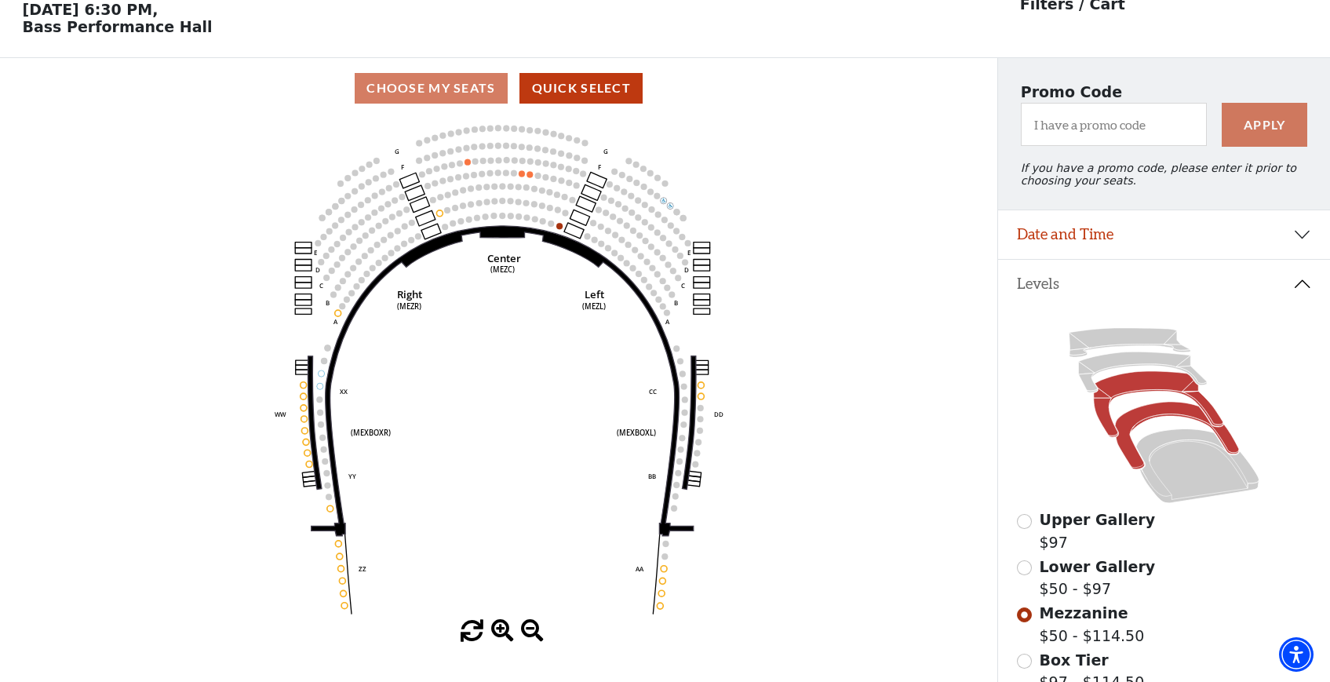
click at [1165, 412] on icon at bounding box center [1177, 435] width 124 height 67
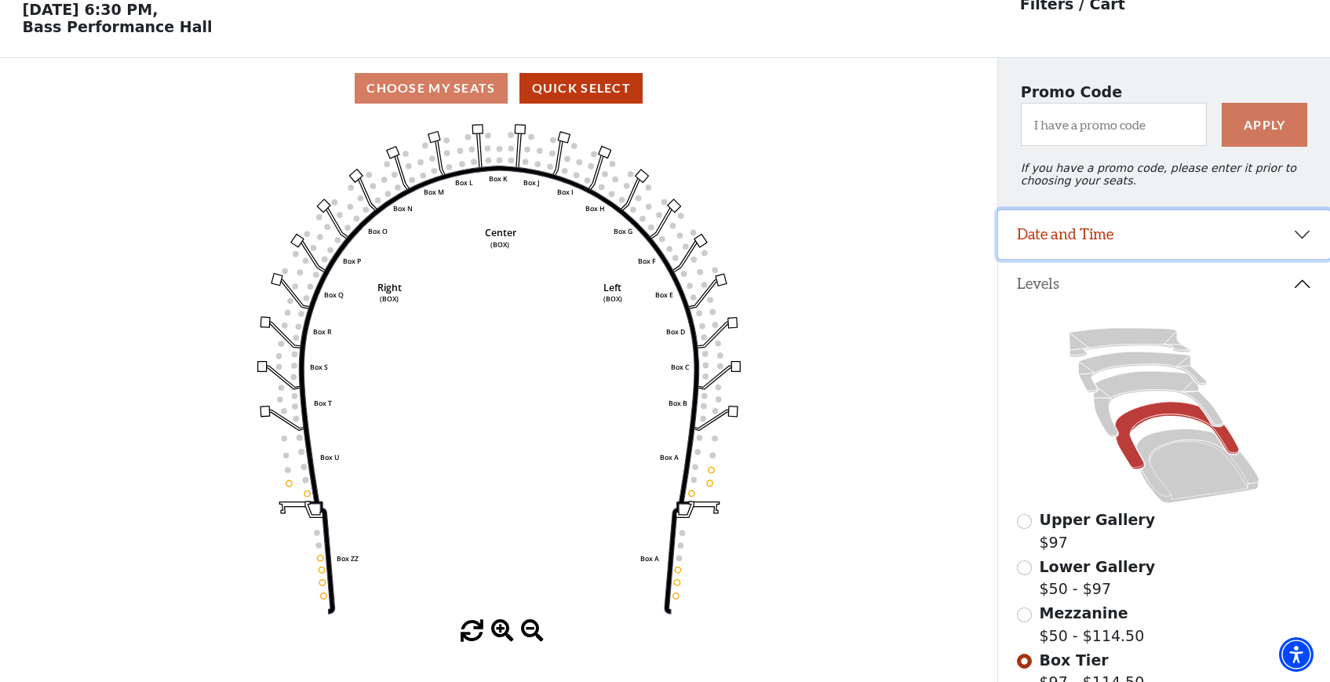
click at [1298, 238] on button "Date and Time" at bounding box center [1164, 234] width 332 height 49
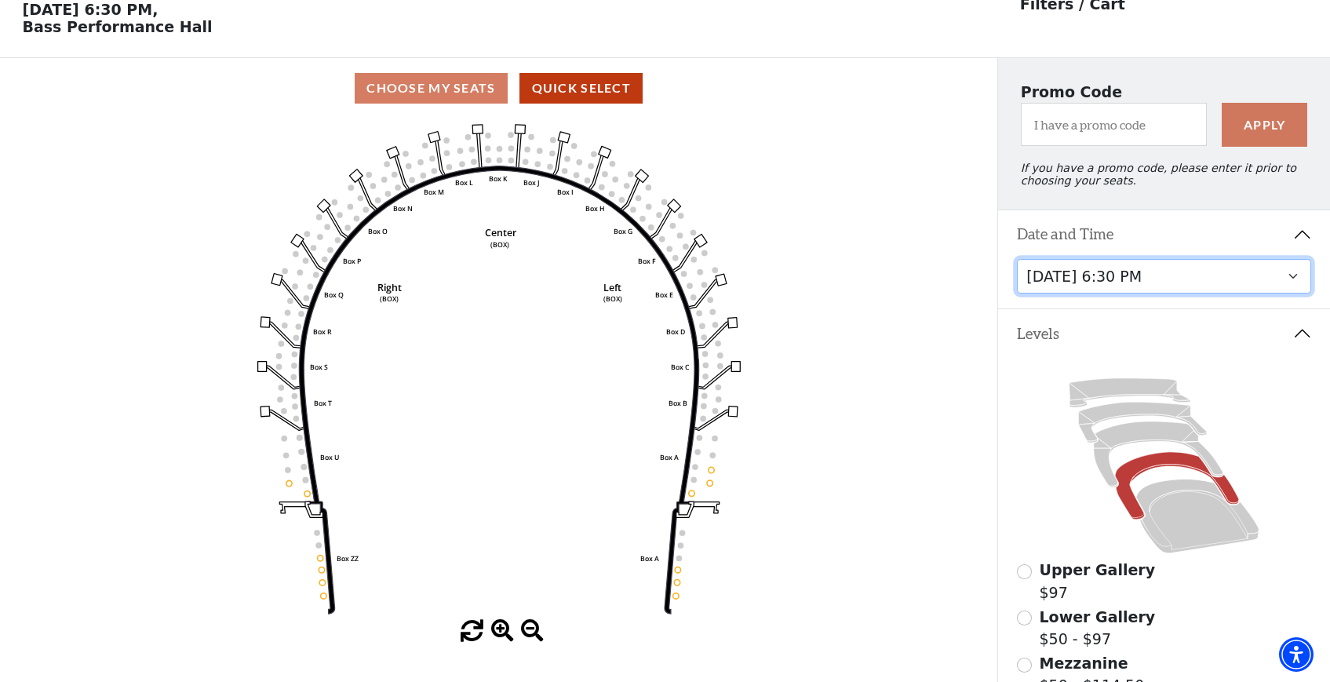
click at [1268, 280] on select "[DATE] 1:30 PM [DATE] 7:30 PM [DATE] 7:30 PM [DATE] 7:30 PM [DATE] 1:30 PM [DAT…" at bounding box center [1164, 276] width 294 height 35
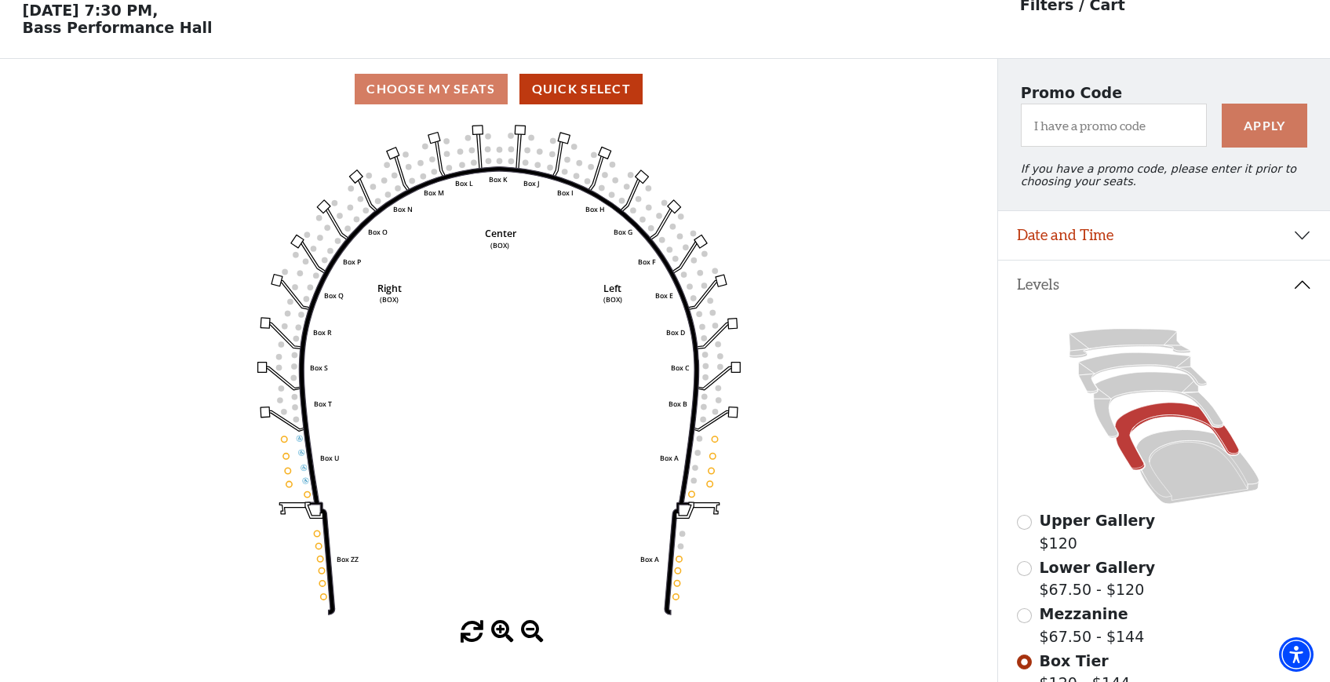
scroll to position [72, 0]
click at [1219, 232] on button "Date and Time" at bounding box center [1164, 234] width 332 height 49
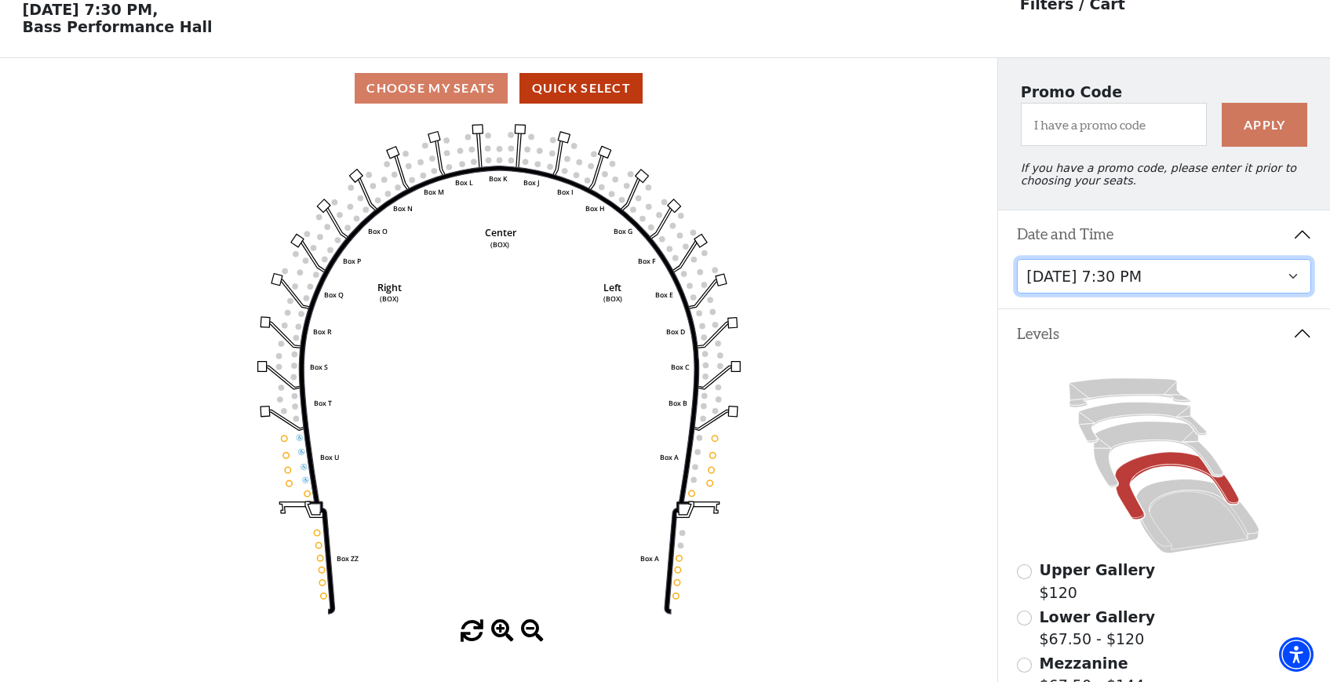
click at [1213, 277] on select "[DATE] 1:30 PM [DATE] 7:30 PM [DATE] 7:30 PM [DATE] 7:30 PM [DATE] 1:30 PM [DAT…" at bounding box center [1164, 276] width 294 height 35
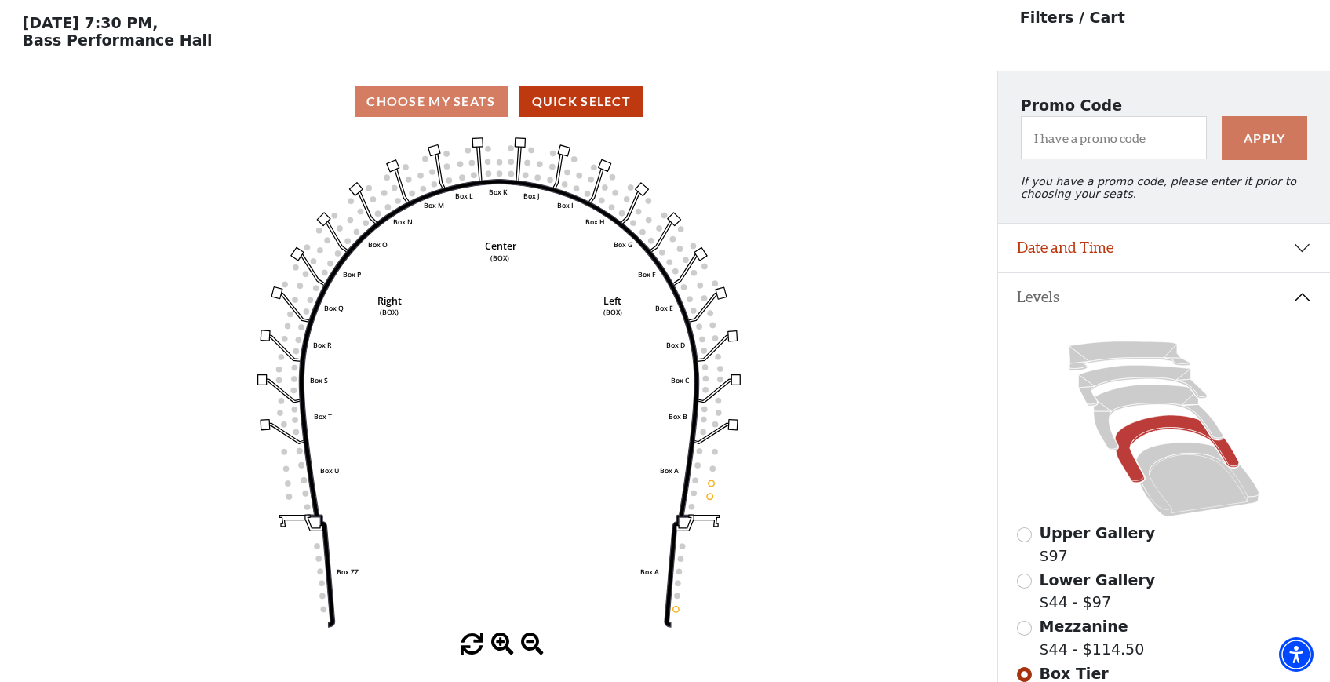
scroll to position [72, 0]
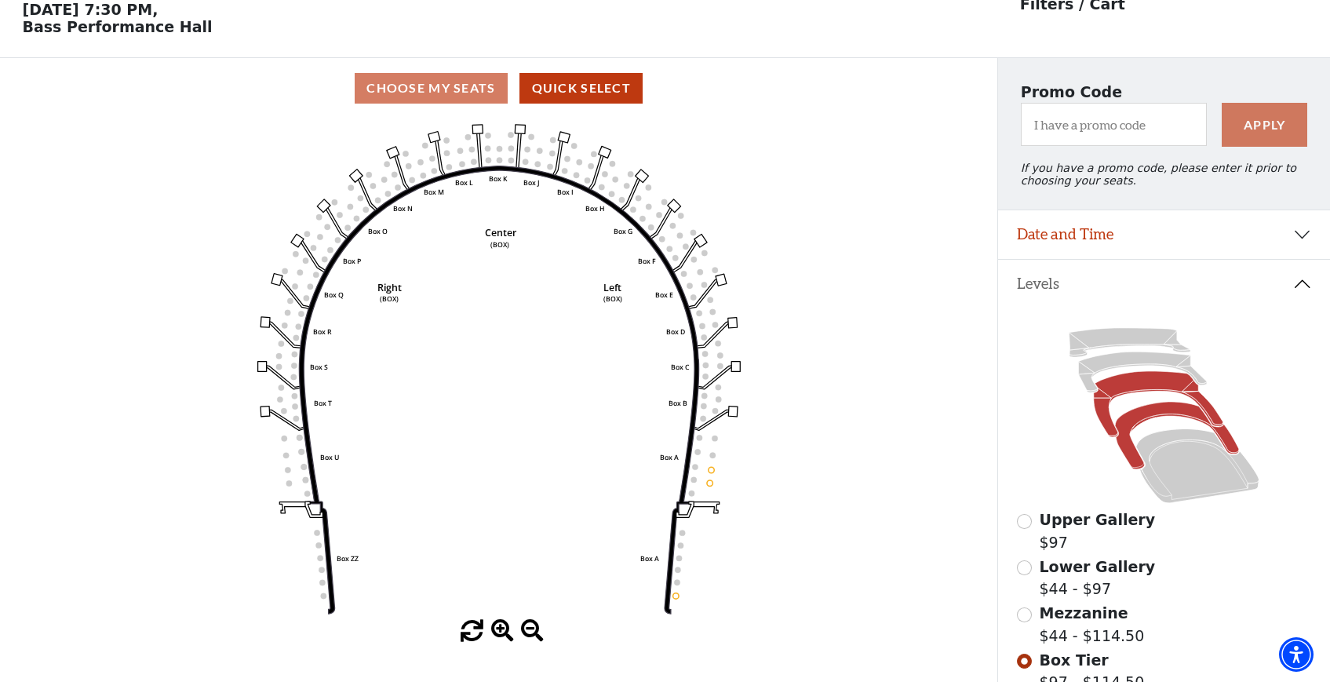
click at [1142, 385] on icon at bounding box center [1157, 404] width 129 height 66
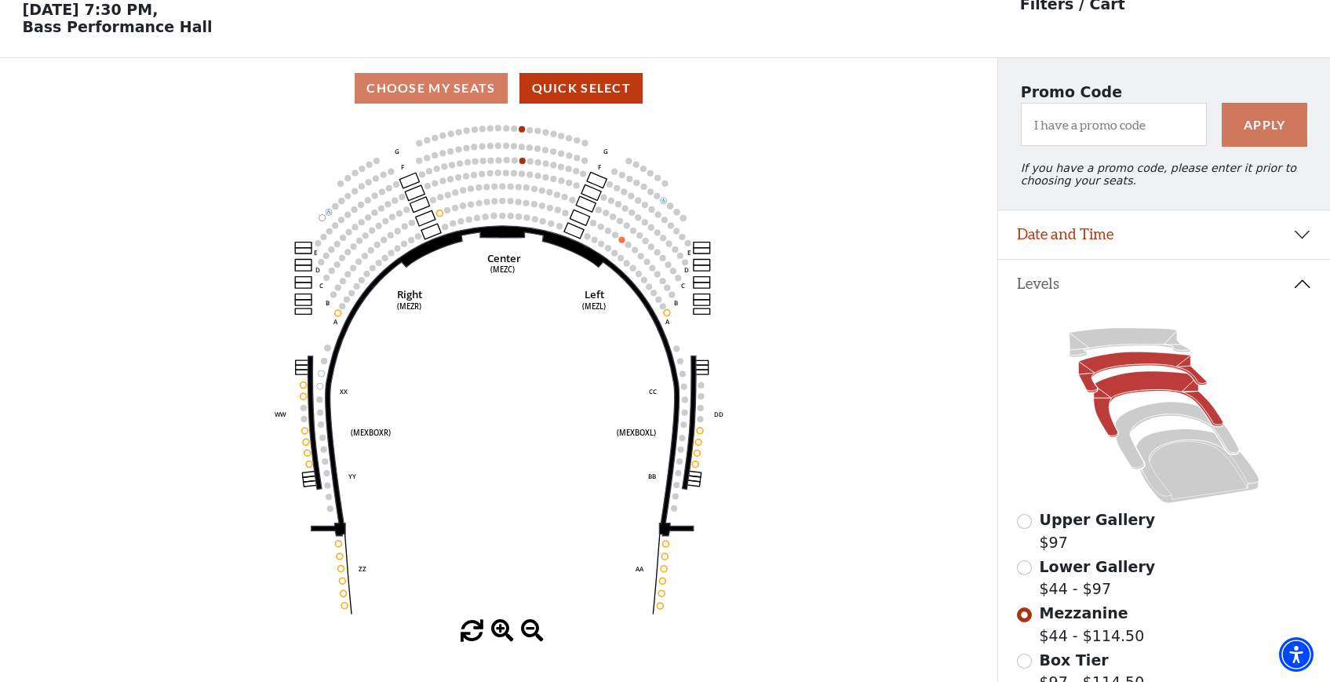
click at [1130, 361] on icon at bounding box center [1143, 372] width 129 height 41
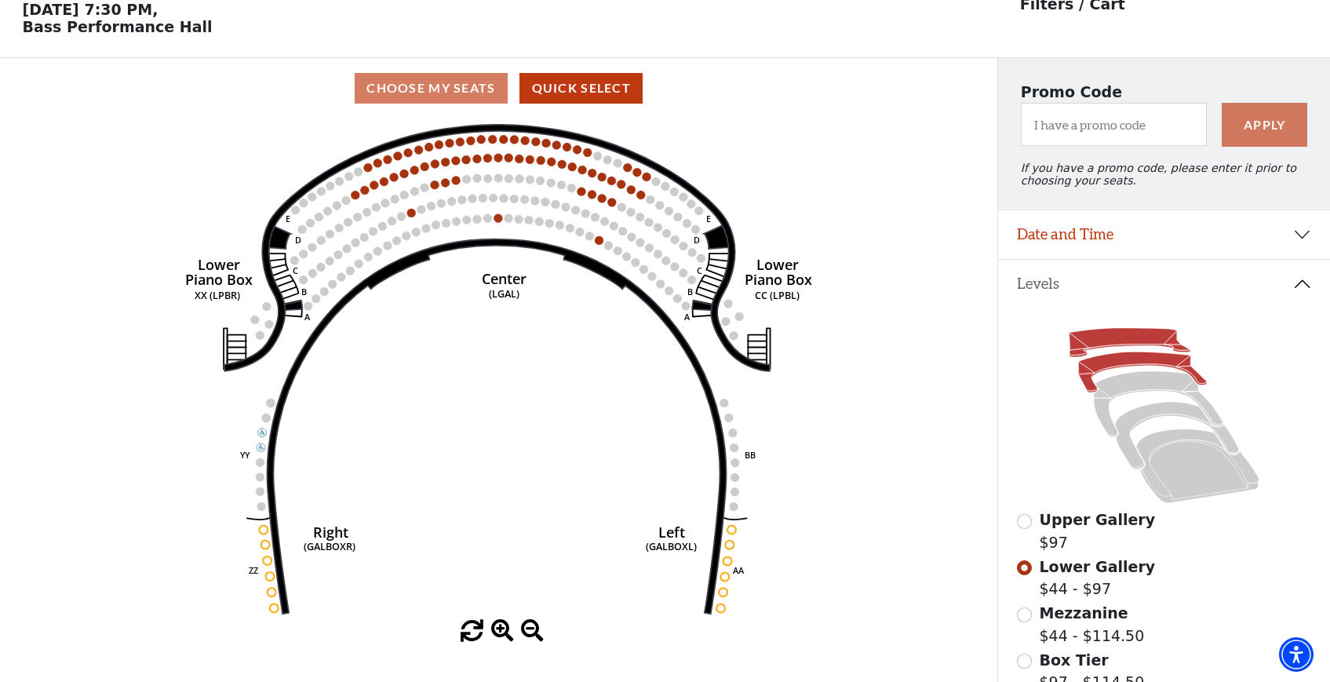
click at [1111, 340] on icon at bounding box center [1130, 342] width 122 height 29
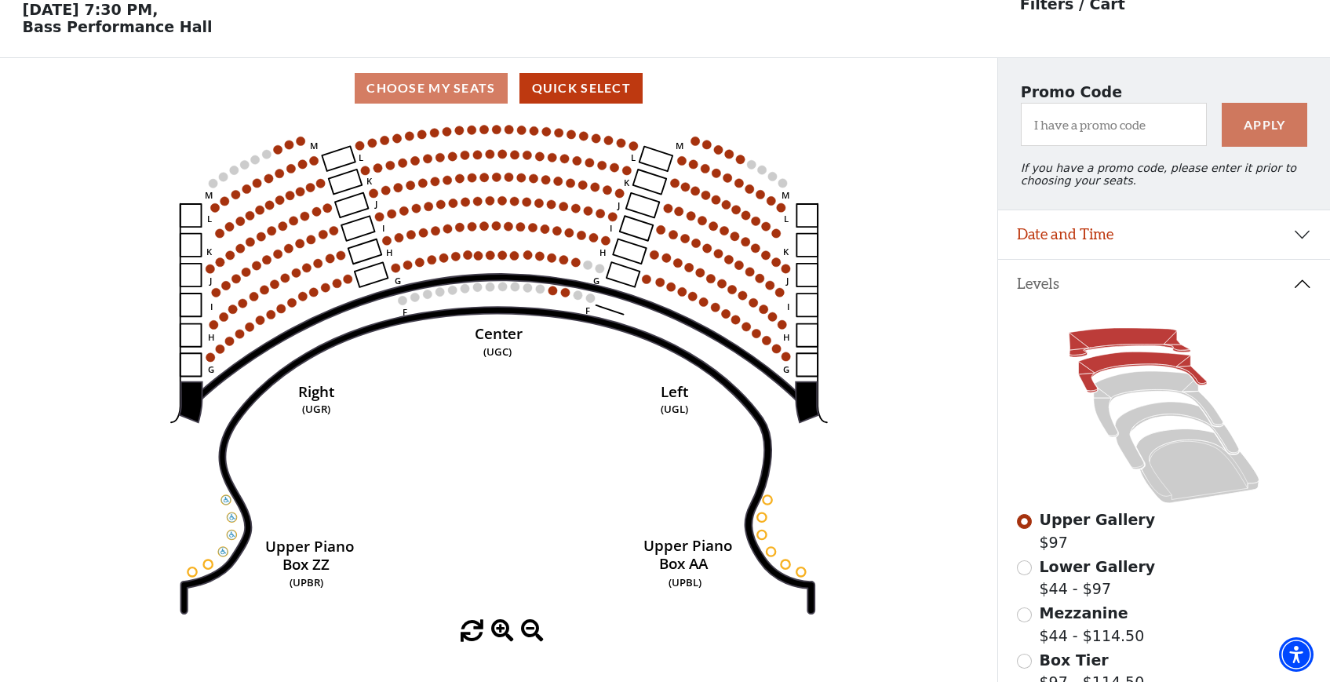
click at [1131, 361] on icon at bounding box center [1143, 372] width 129 height 41
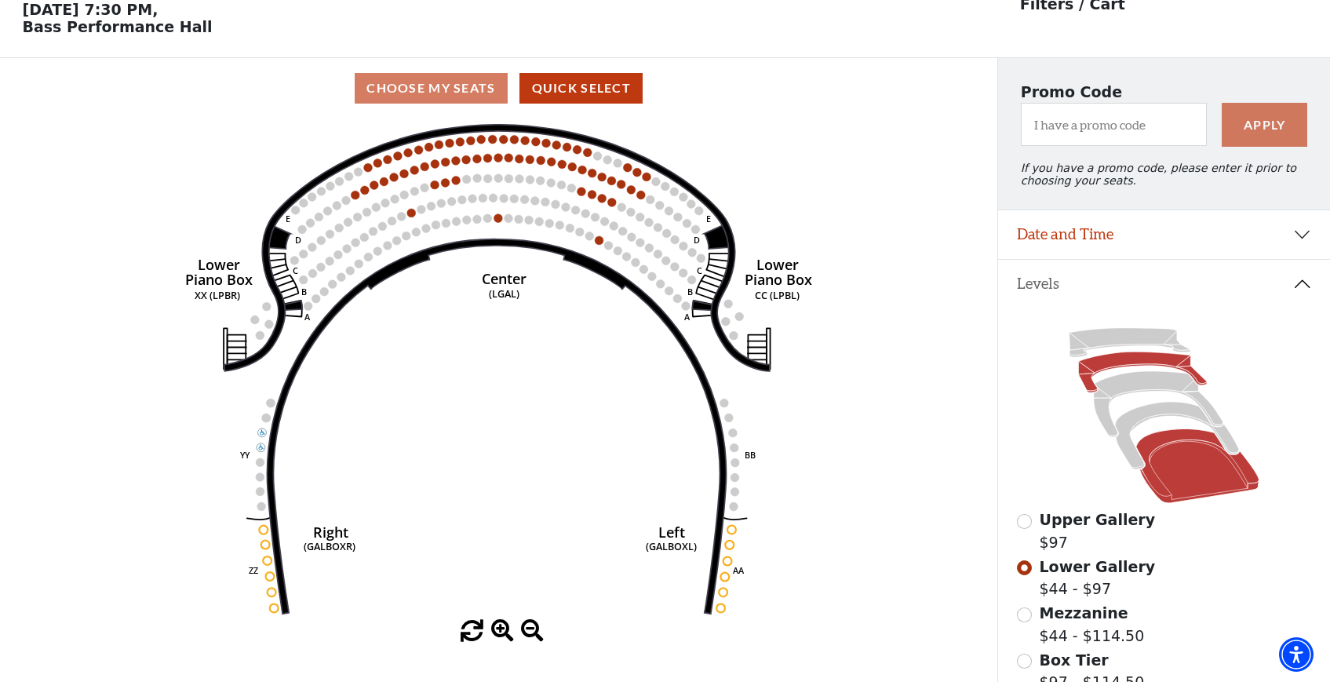
click at [1187, 475] on icon at bounding box center [1197, 466] width 123 height 75
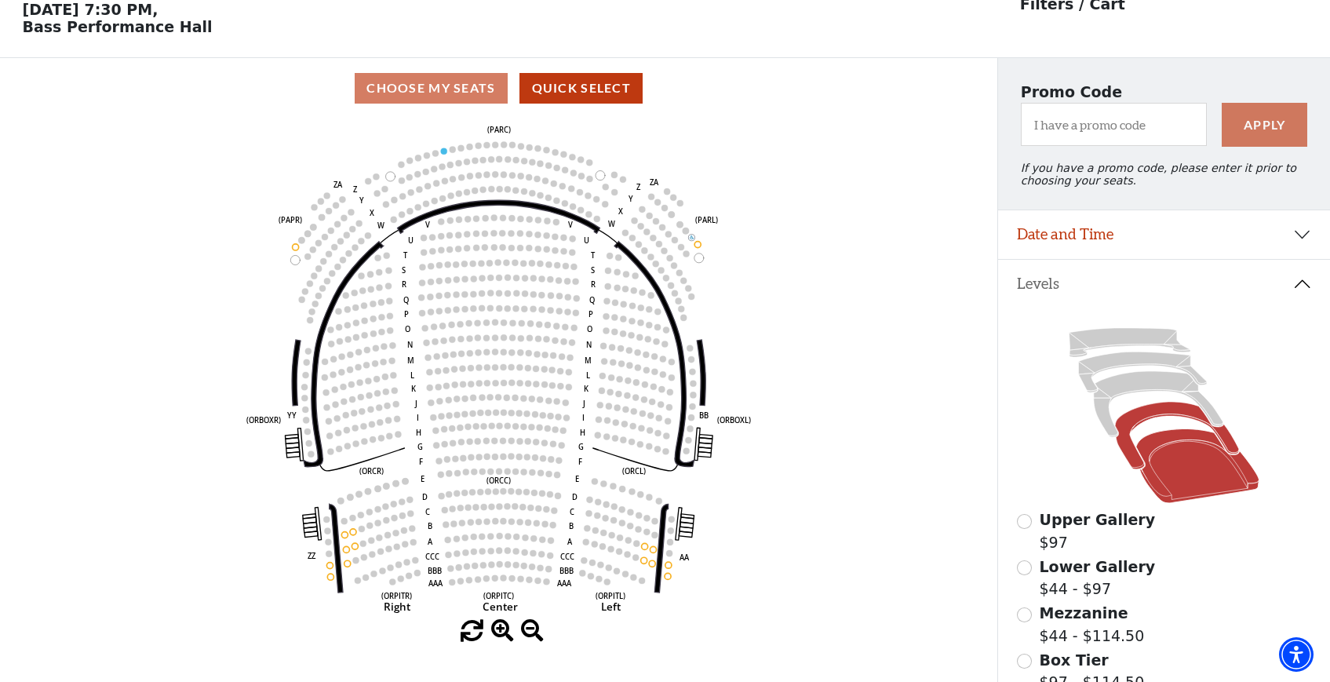
click at [1158, 407] on icon at bounding box center [1177, 435] width 124 height 67
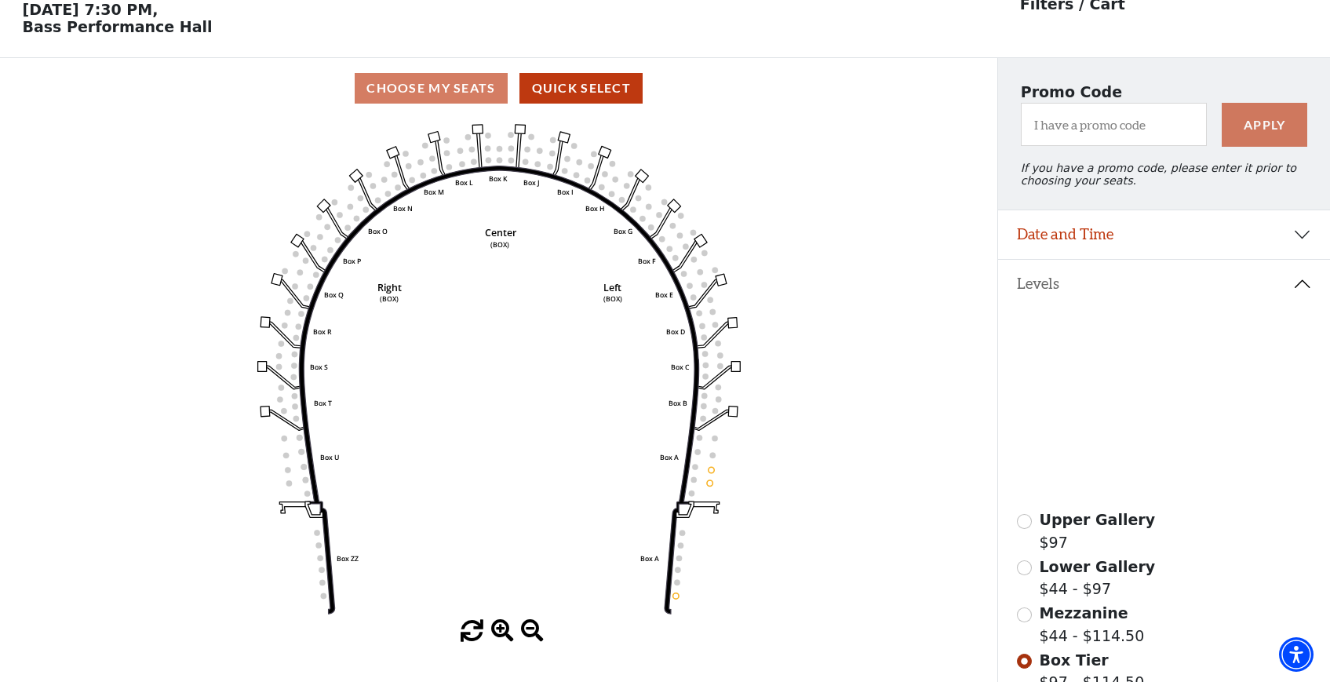
click at [1141, 383] on icon at bounding box center [1157, 404] width 129 height 66
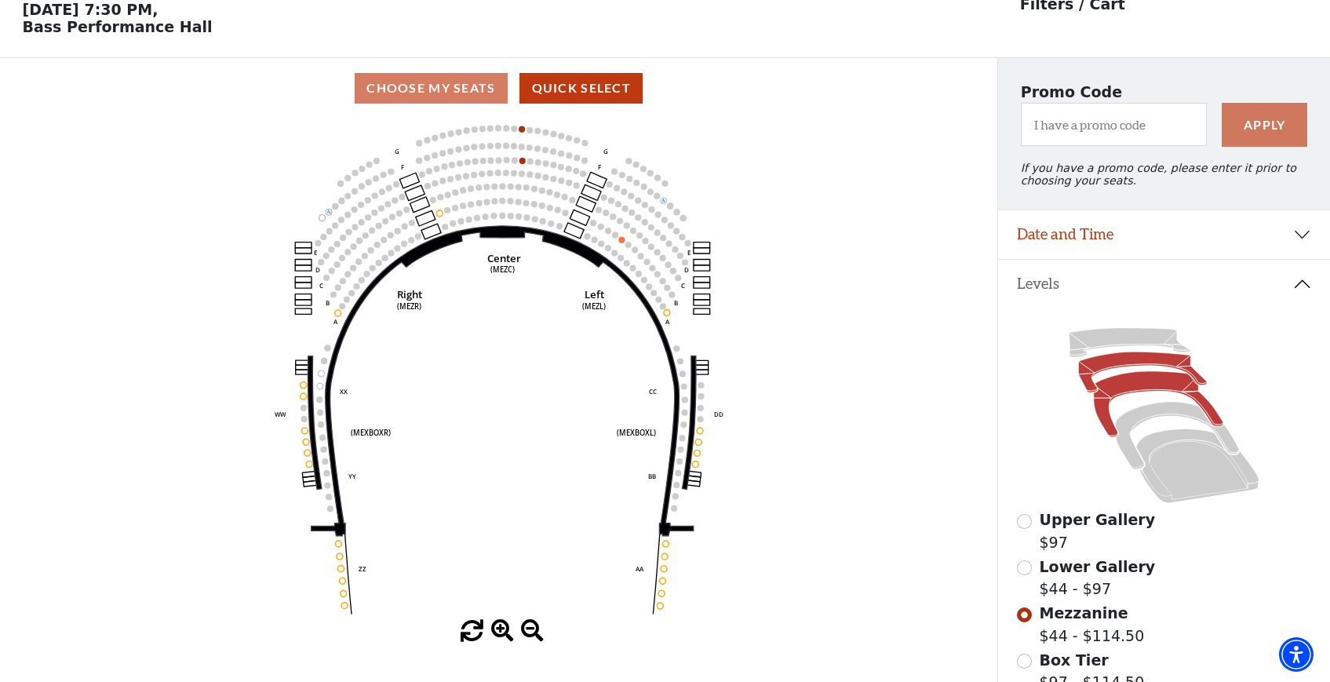
click at [1137, 365] on icon at bounding box center [1143, 372] width 129 height 41
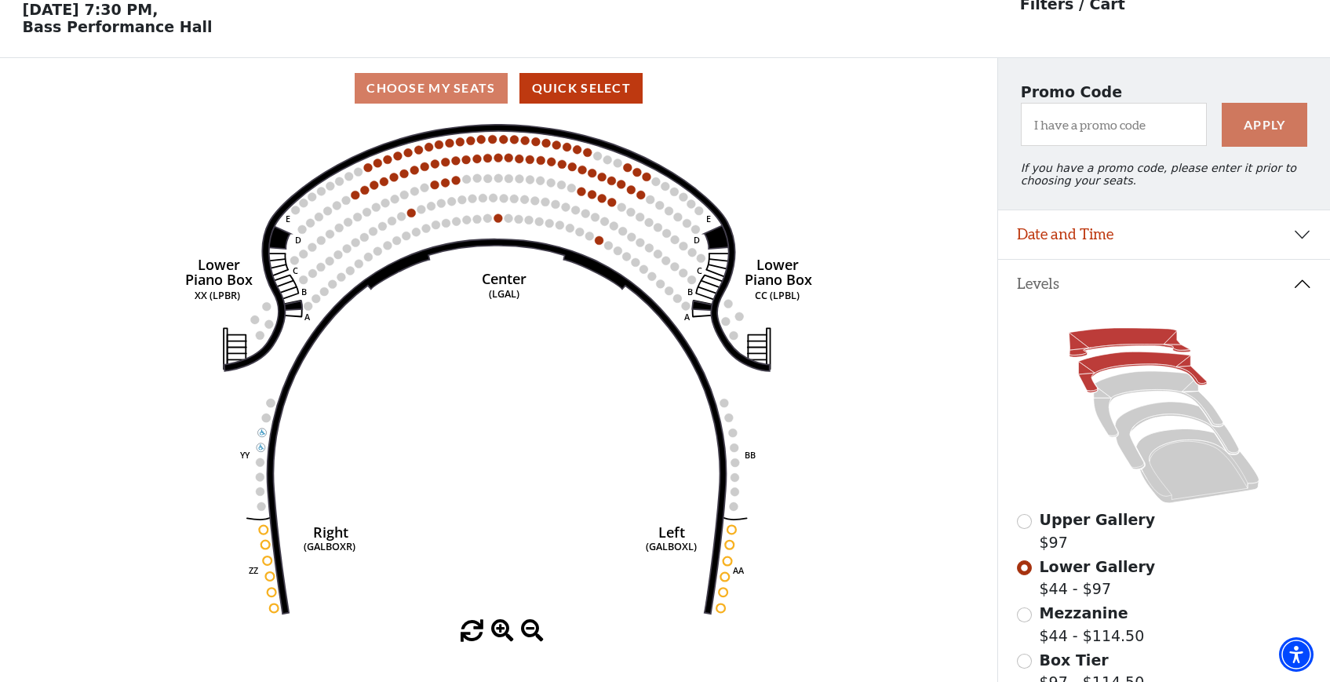
click at [1130, 337] on icon at bounding box center [1130, 342] width 122 height 29
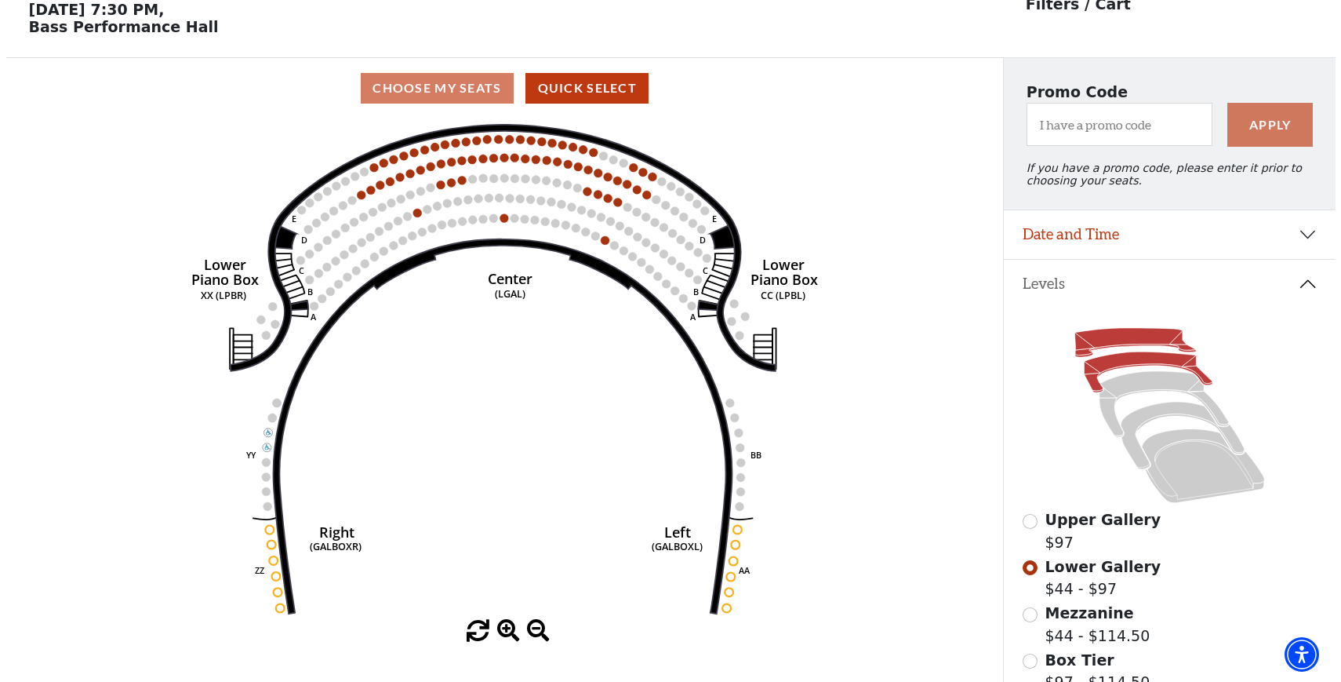
scroll to position [0, 0]
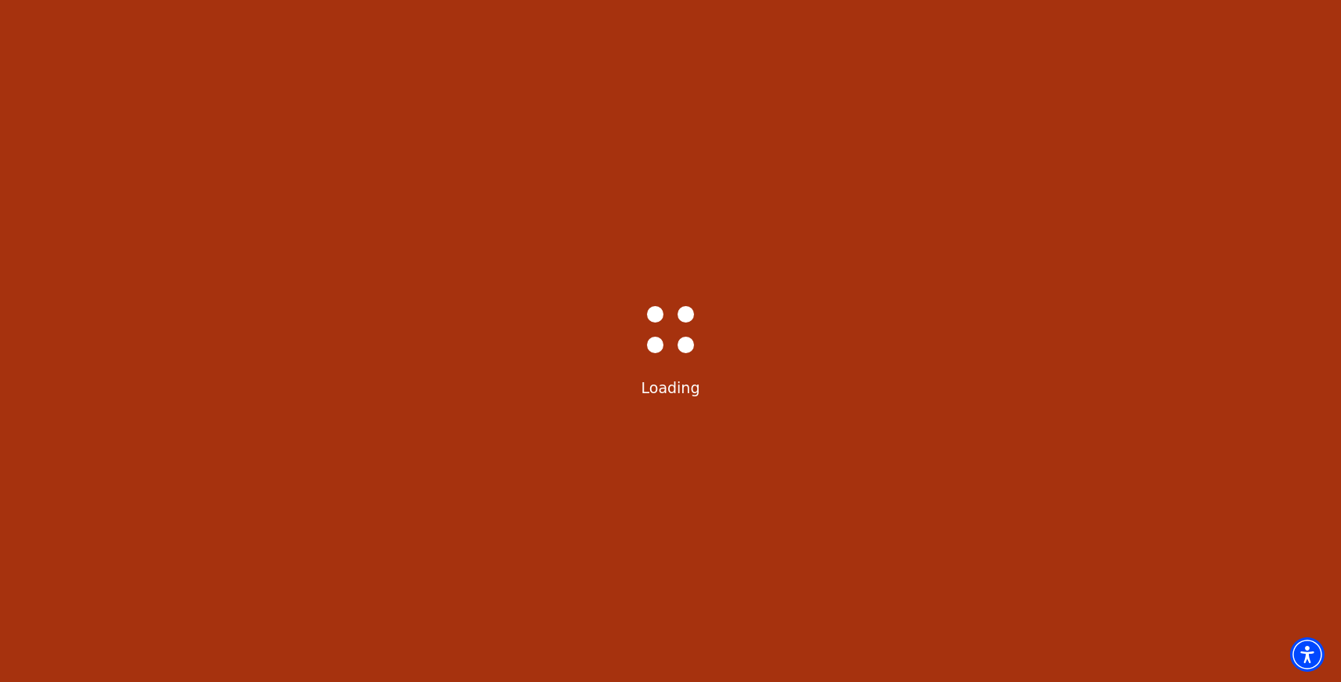
select select "6229"
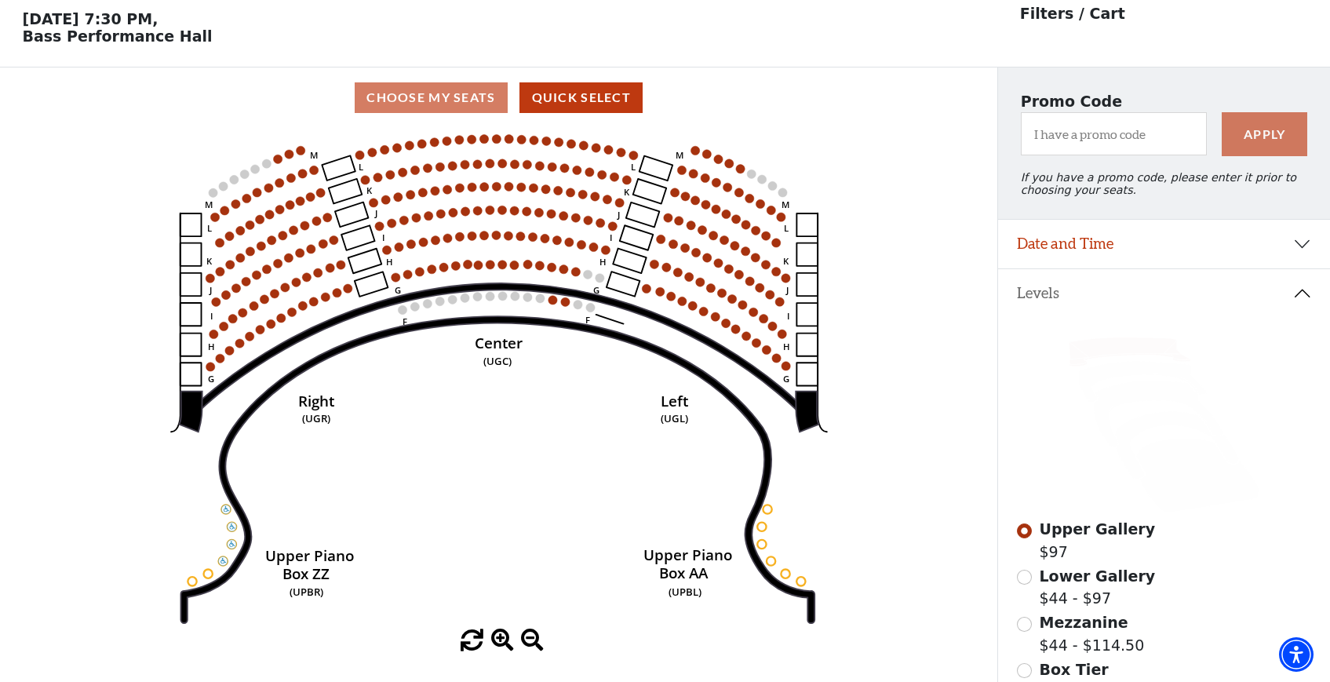
scroll to position [72, 0]
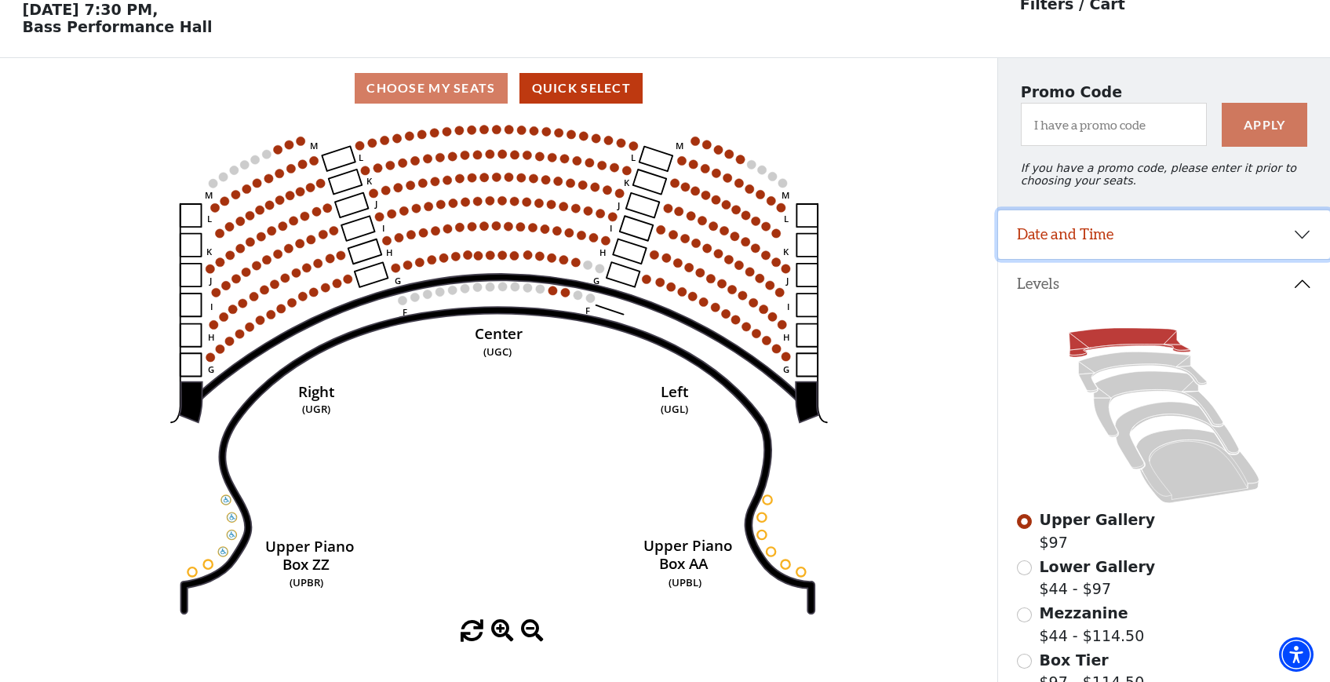
click at [1178, 242] on button "Date and Time" at bounding box center [1164, 234] width 332 height 49
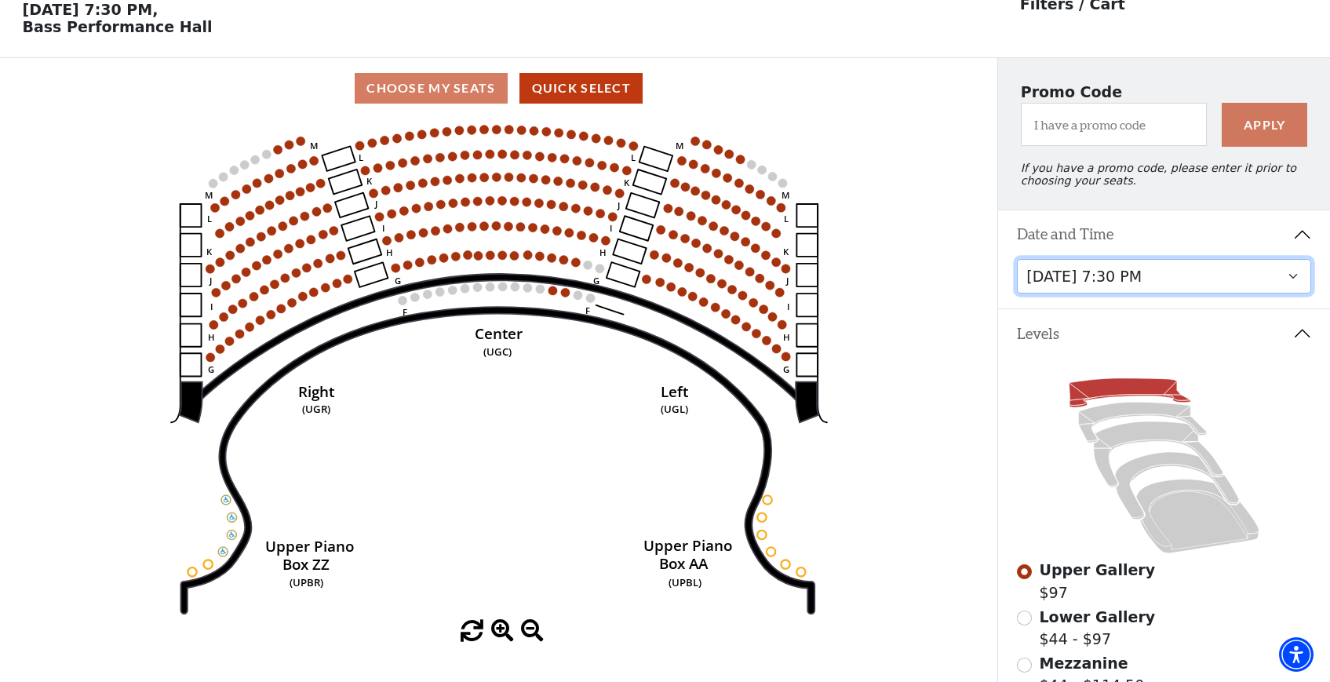
click at [1171, 281] on select "[DATE] 1:30 PM [DATE] 7:30 PM [DATE] 7:30 PM [DATE] 7:30 PM [DATE] 1:30 PM [DAT…" at bounding box center [1164, 276] width 294 height 35
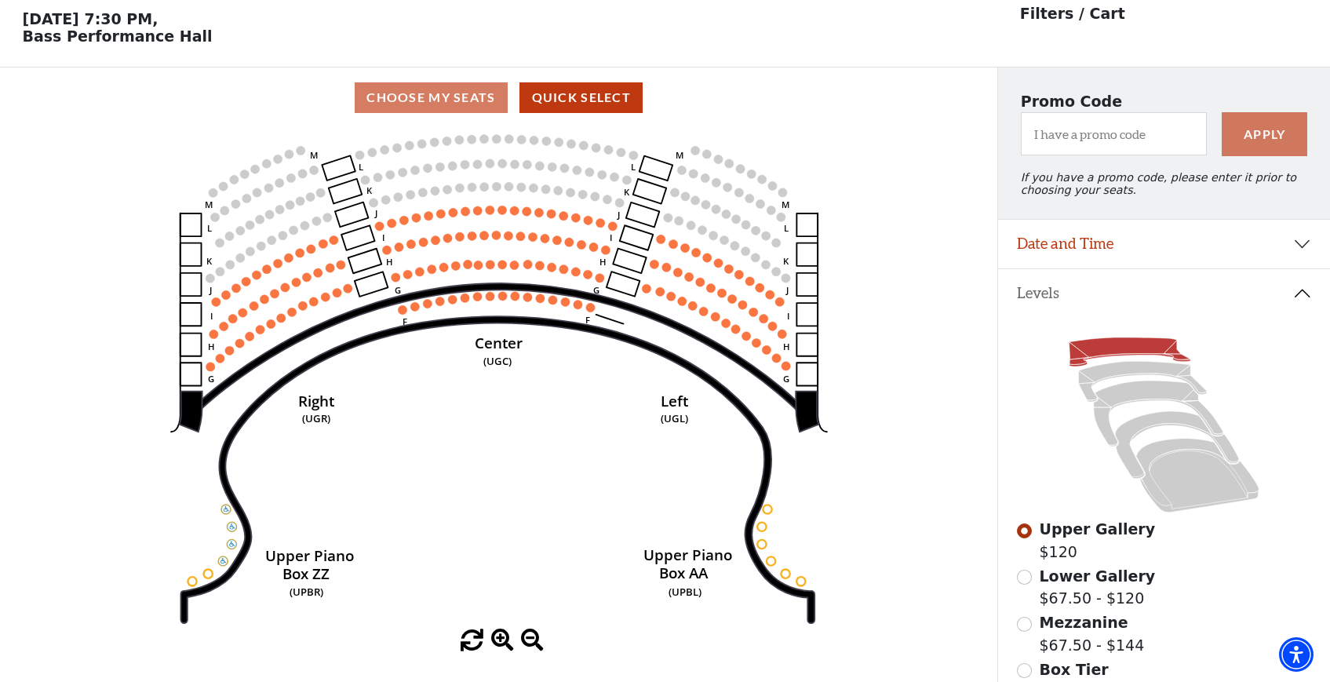
scroll to position [72, 0]
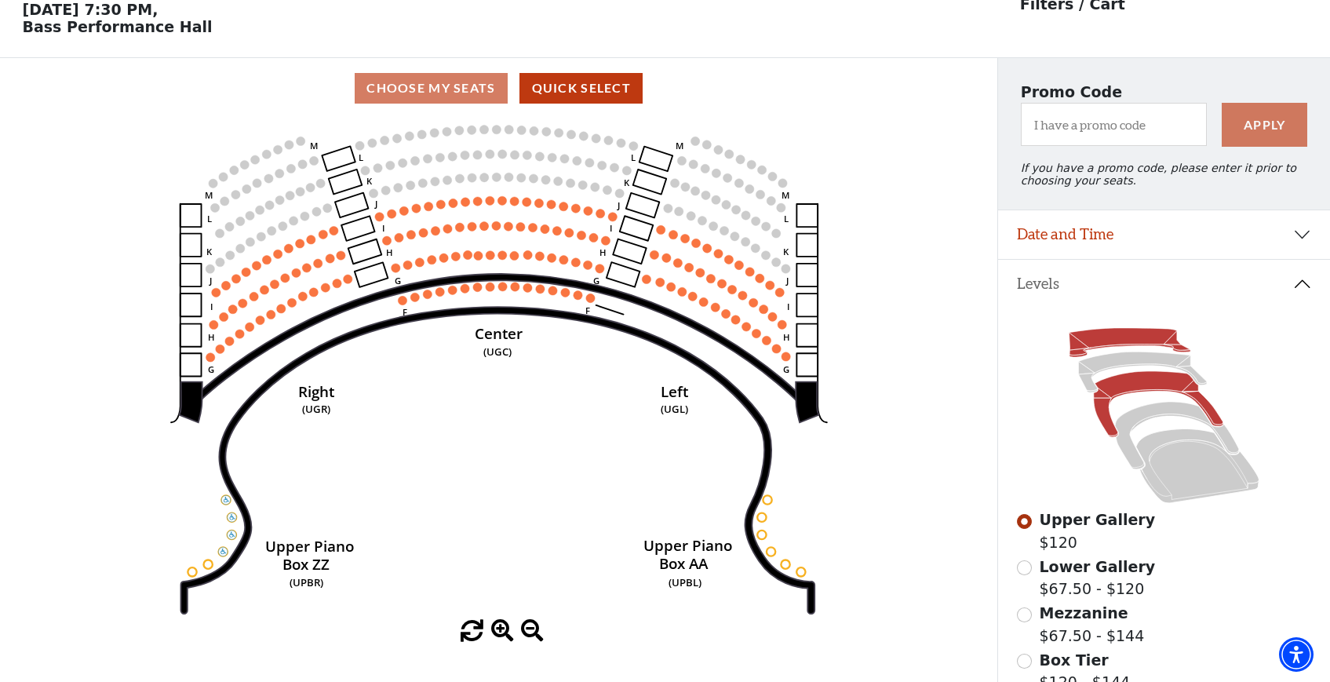
click at [1150, 379] on icon at bounding box center [1157, 404] width 129 height 66
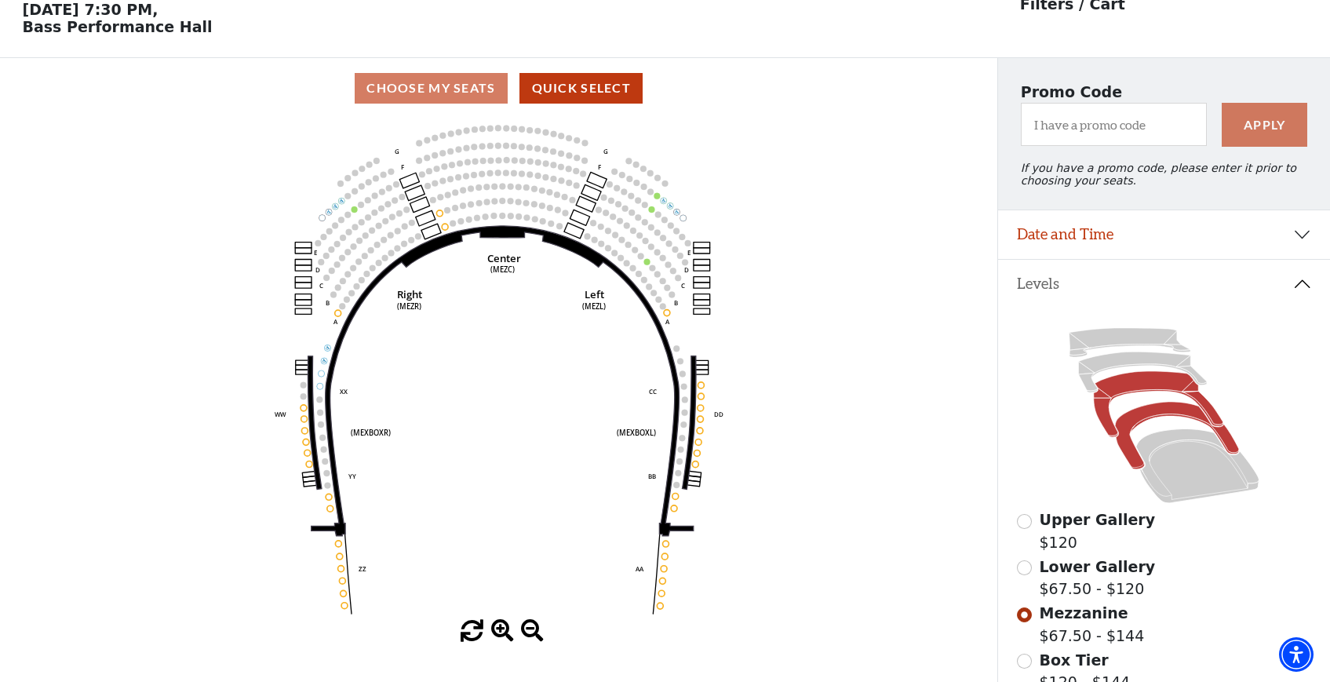
click at [1143, 419] on icon at bounding box center [1177, 435] width 124 height 67
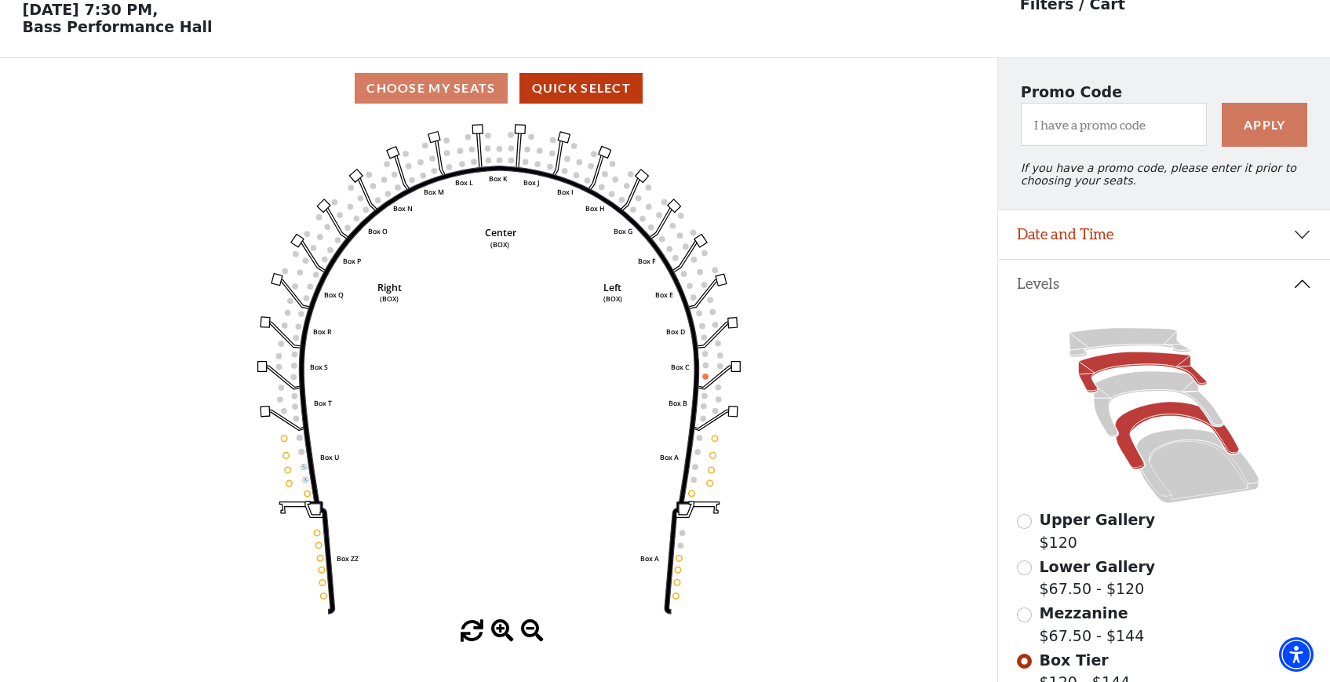
click at [1132, 365] on icon at bounding box center [1143, 372] width 129 height 41
